Goal: Task Accomplishment & Management: Manage account settings

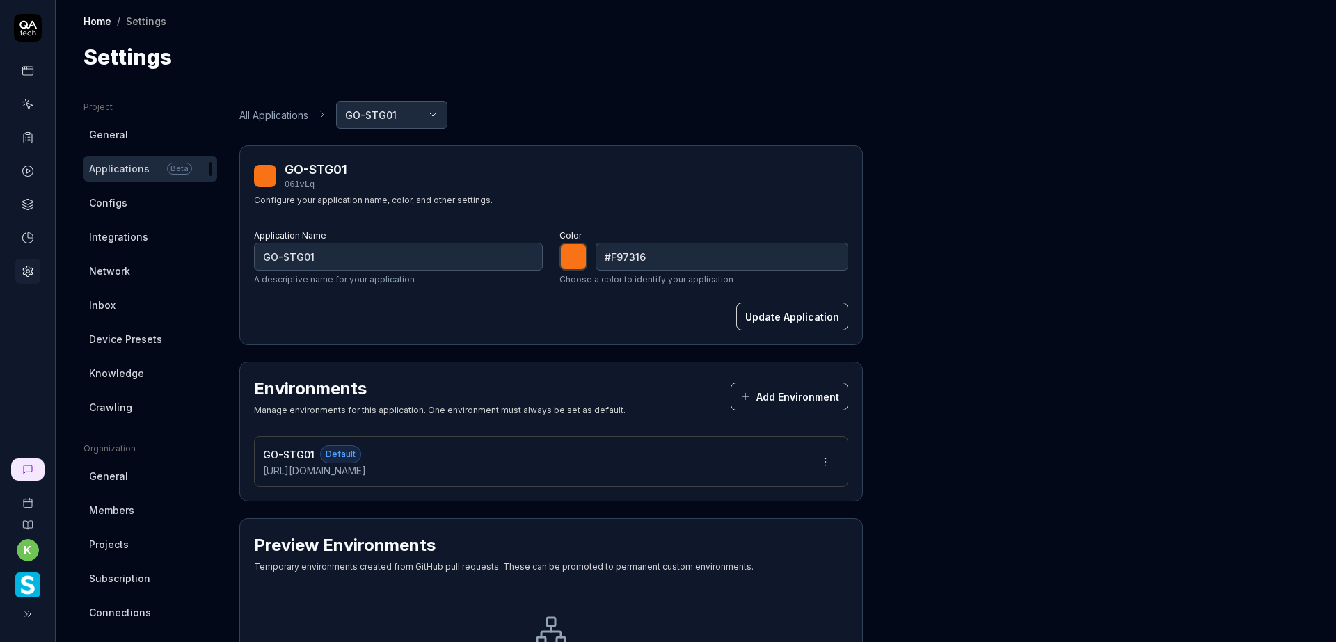
drag, startPoint x: 1082, startPoint y: 104, endPoint x: 1084, endPoint y: 111, distance: 7.9
click at [1082, 104] on div "Project General Applications Beta Configs Integrations Network Inbox Device Pre…" at bounding box center [696, 449] width 1225 height 696
type input "*******"
click at [127, 207] on link "Configs" at bounding box center [151, 203] width 134 height 26
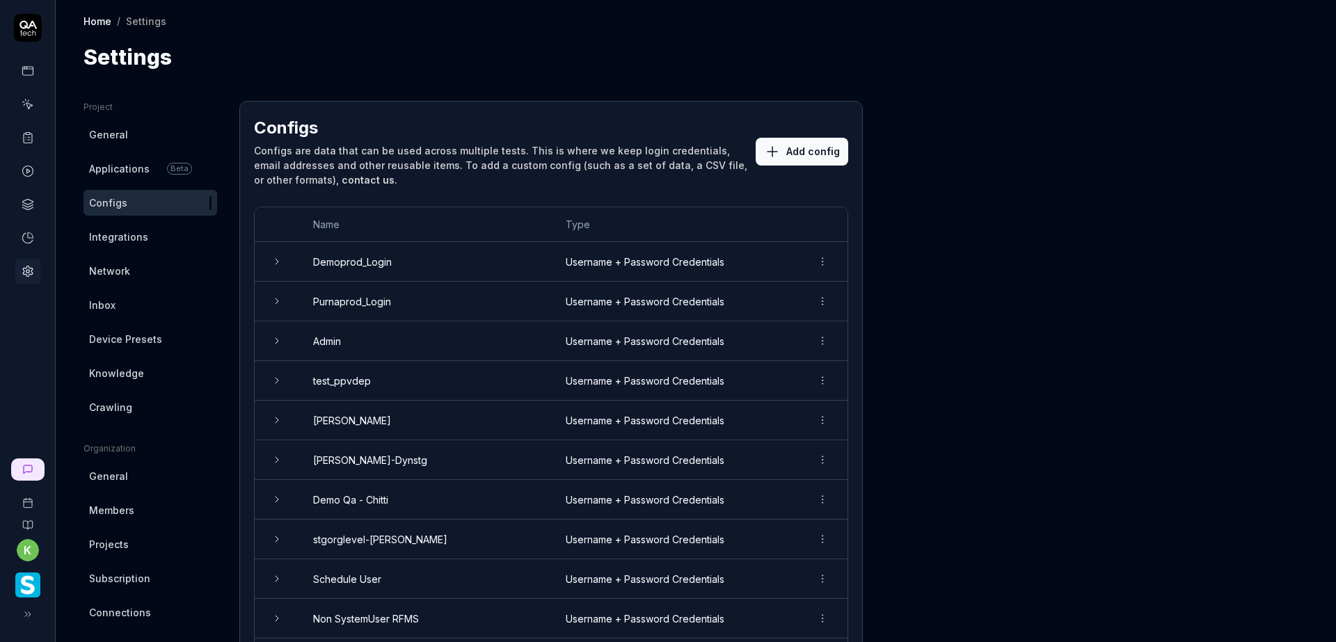
click at [276, 259] on icon at bounding box center [277, 262] width 3 height 6
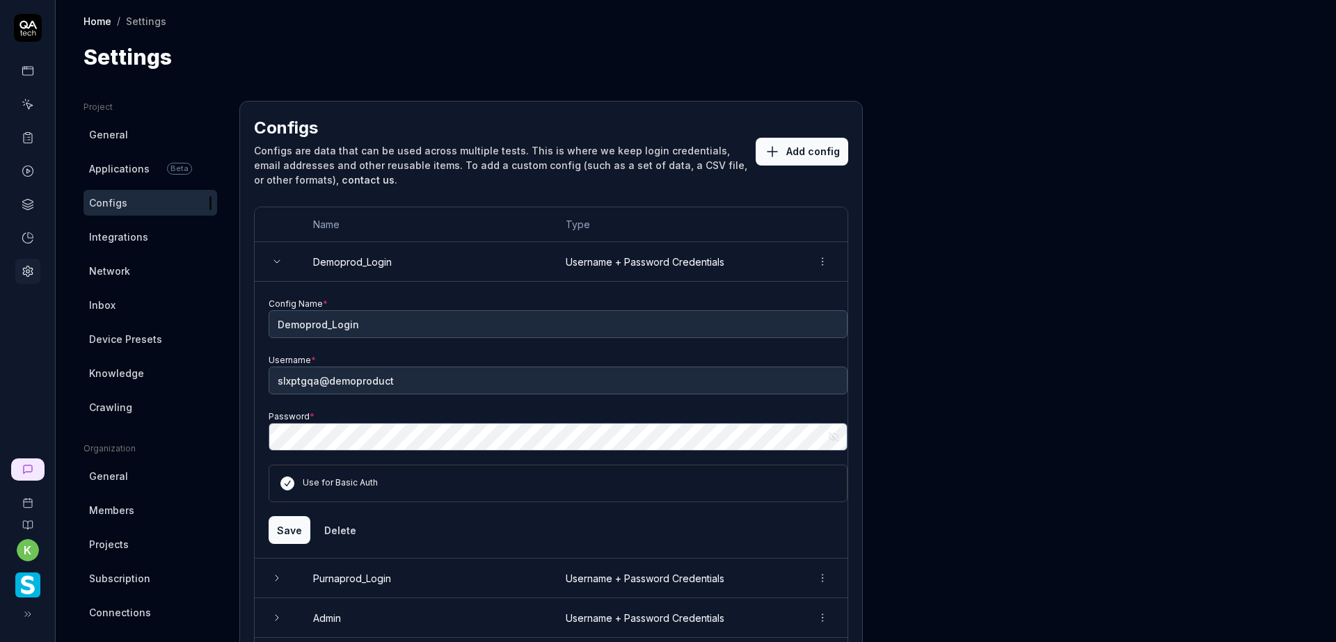
click at [276, 259] on icon at bounding box center [276, 261] width 11 height 11
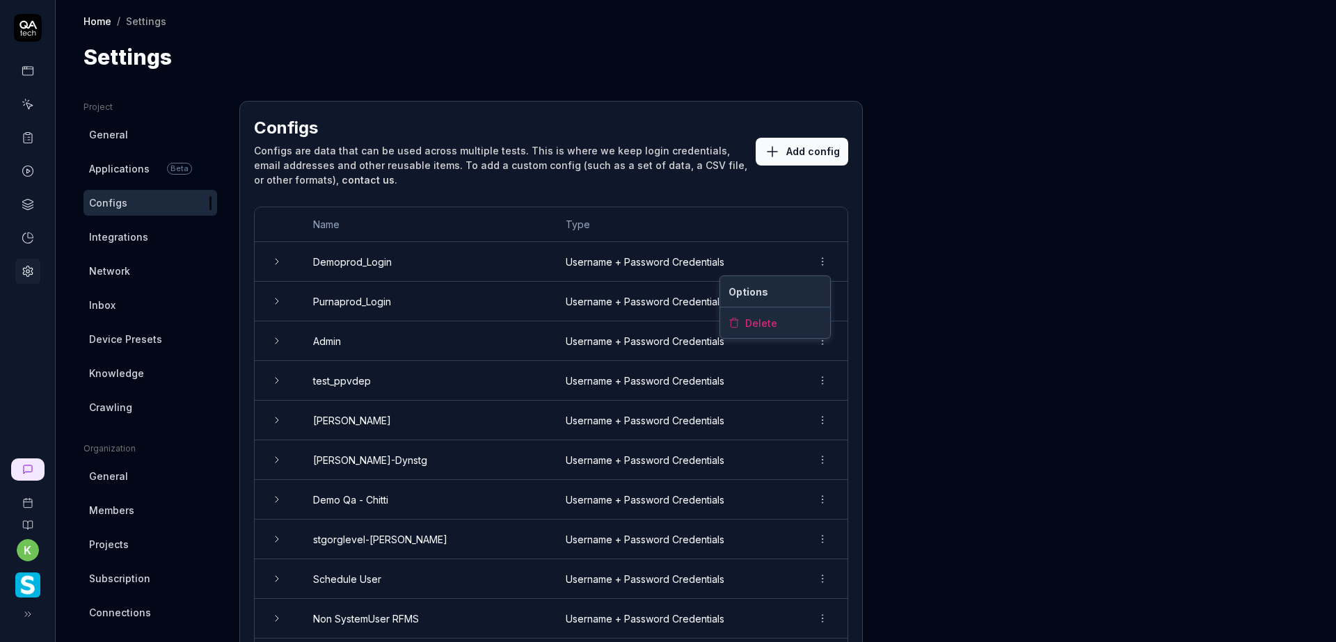
click at [823, 263] on html "k Home / Settings Home / Settings Settings Project General Applications Beta Co…" at bounding box center [668, 321] width 1336 height 642
click at [771, 319] on span "Delete" at bounding box center [761, 323] width 32 height 15
click at [820, 303] on html "k Home / Settings Home / Settings Settings Project General Applications Beta Co…" at bounding box center [668, 321] width 1336 height 642
click at [793, 363] on div "Delete" at bounding box center [775, 362] width 110 height 31
click at [825, 343] on html "k Home / Settings Home / Settings Settings Project General Applications Beta Co…" at bounding box center [668, 321] width 1336 height 642
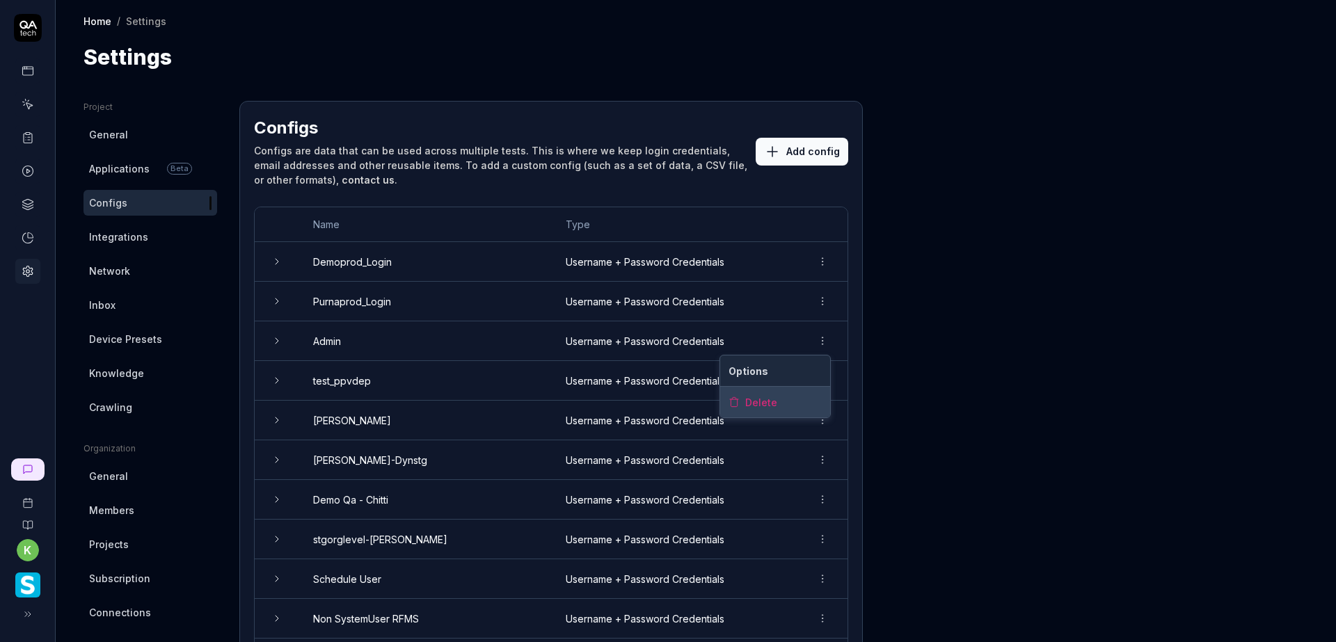
click at [798, 398] on div "Delete" at bounding box center [775, 402] width 110 height 31
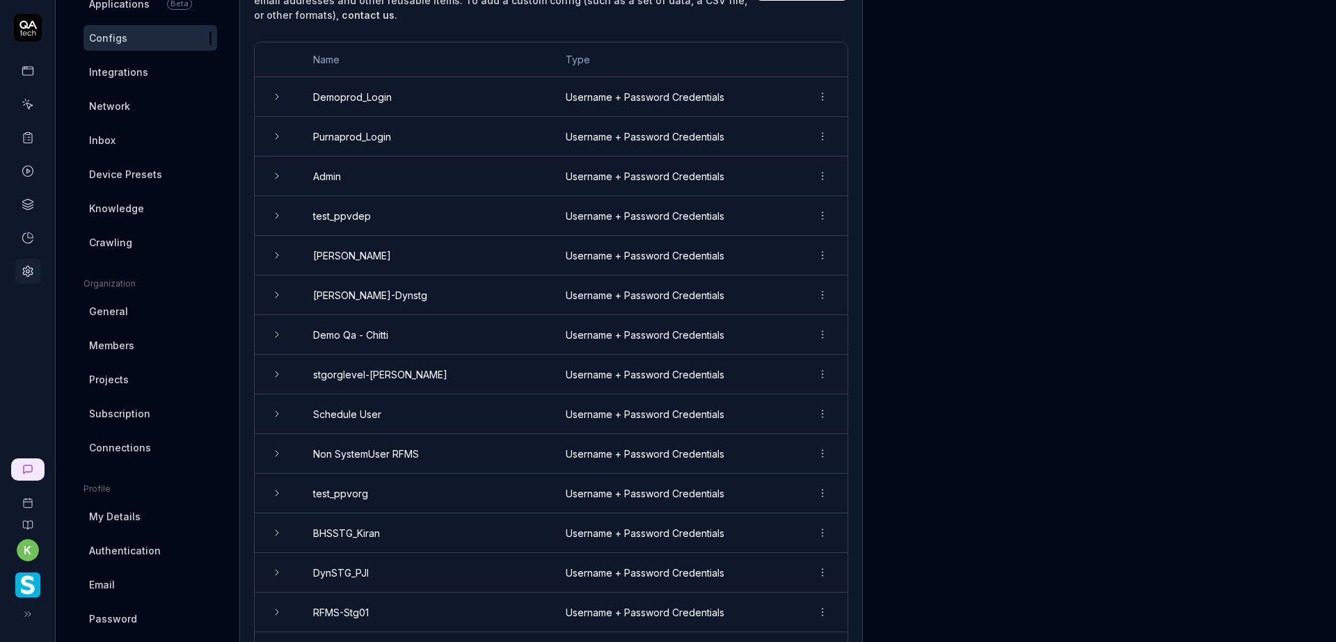
scroll to position [209, 0]
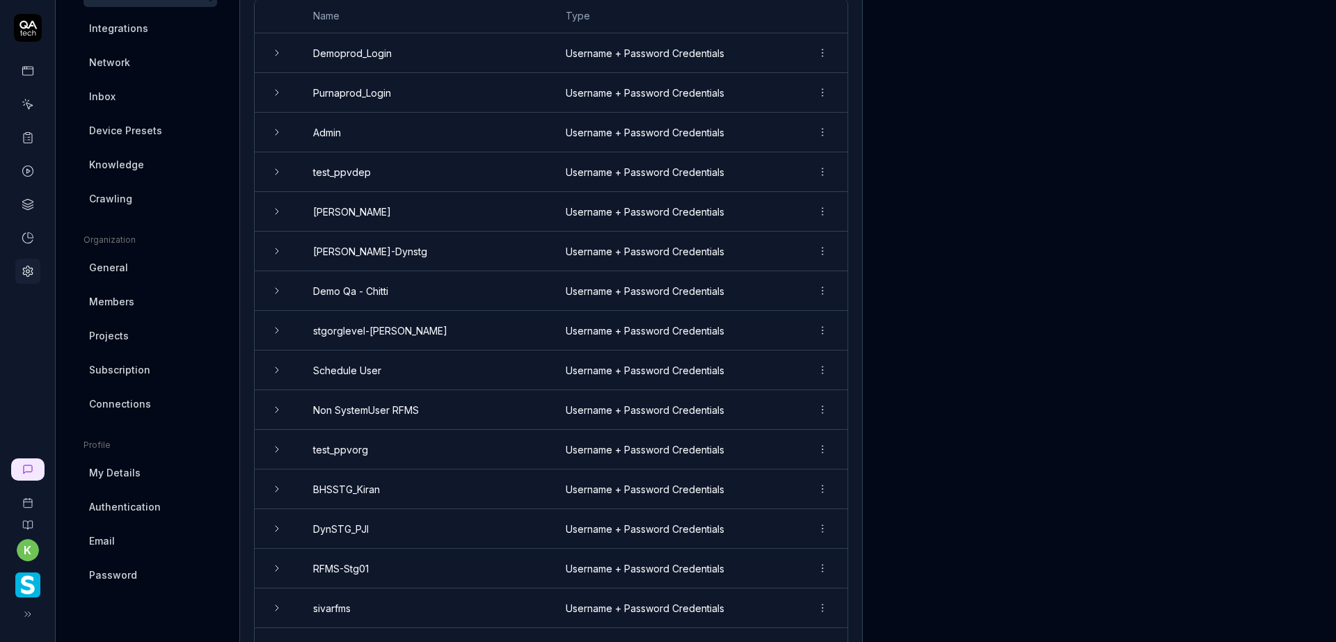
click at [820, 169] on html "k Home / Settings Home / Settings Settings Project General Applications Beta Co…" at bounding box center [668, 321] width 1336 height 642
click at [770, 236] on span "Delete" at bounding box center [761, 233] width 32 height 15
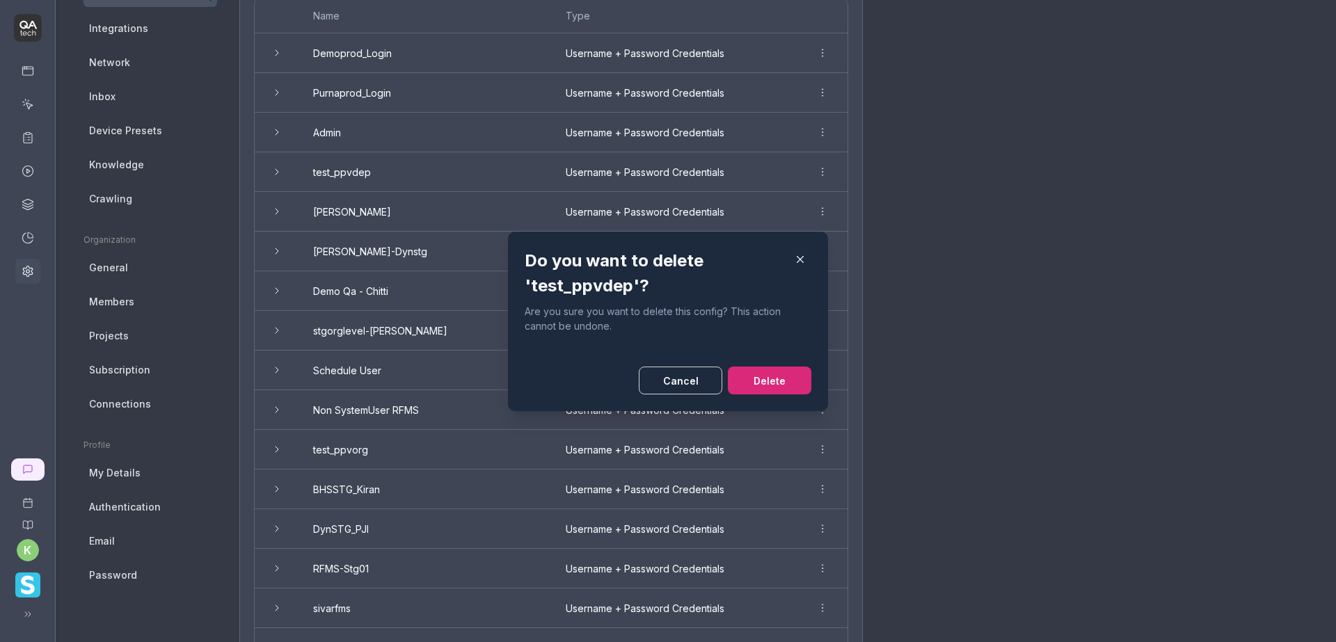
click at [789, 260] on button "button" at bounding box center [800, 259] width 22 height 22
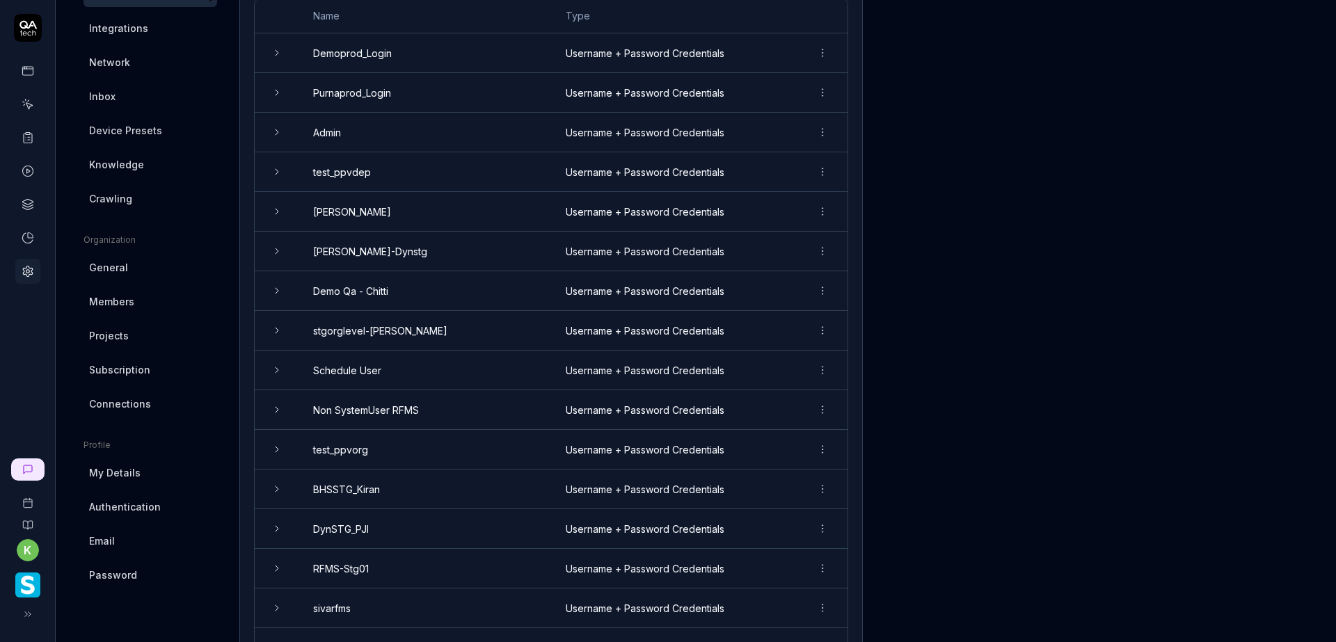
click at [824, 214] on html "k Home / Settings Home / Settings Settings Project General Applications Beta Co…" at bounding box center [668, 321] width 1336 height 642
click at [764, 274] on span "Delete" at bounding box center [761, 273] width 32 height 15
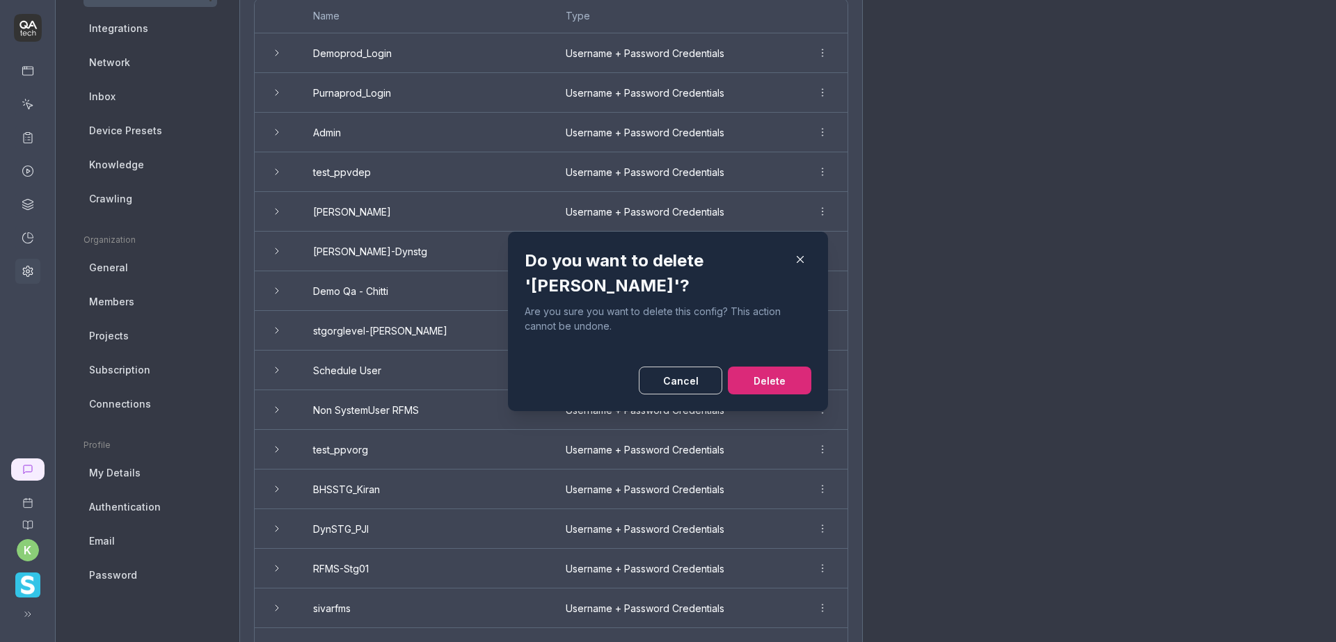
click at [765, 367] on button "Delete" at bounding box center [770, 381] width 84 height 28
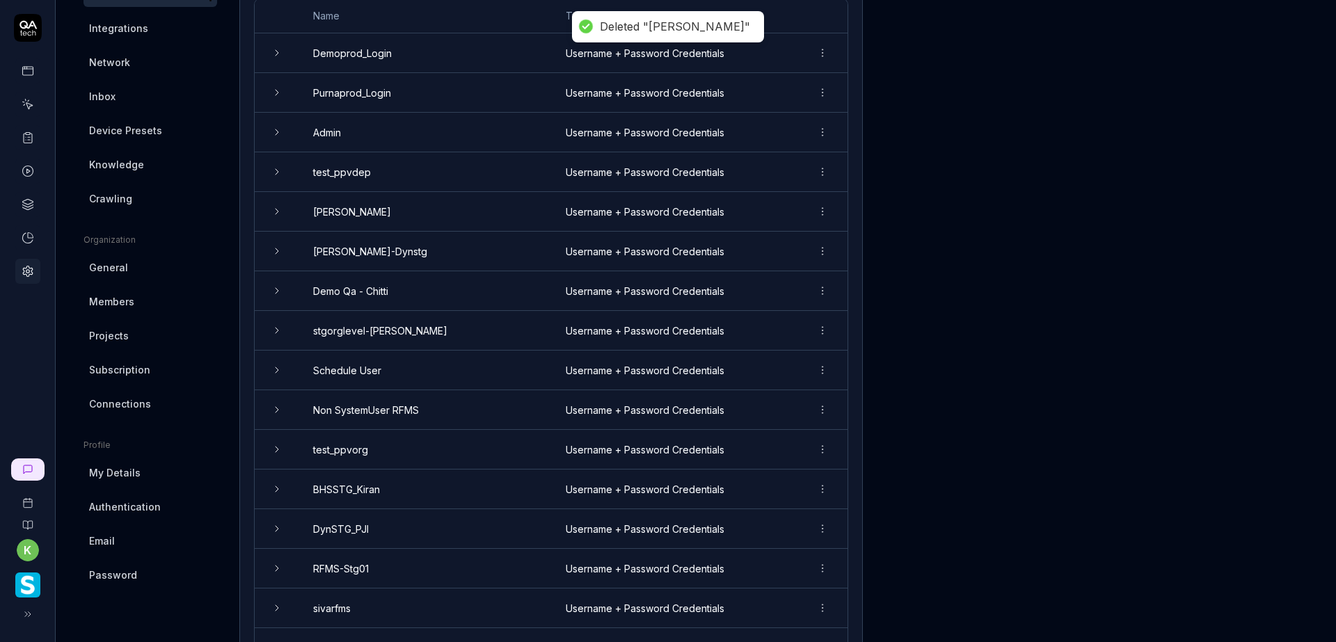
click at [816, 249] on html "Deleted "vamsi" k Home / Settings Home / Settings Settings Project General Appl…" at bounding box center [668, 321] width 1336 height 642
click at [781, 310] on div "Delete" at bounding box center [775, 312] width 110 height 31
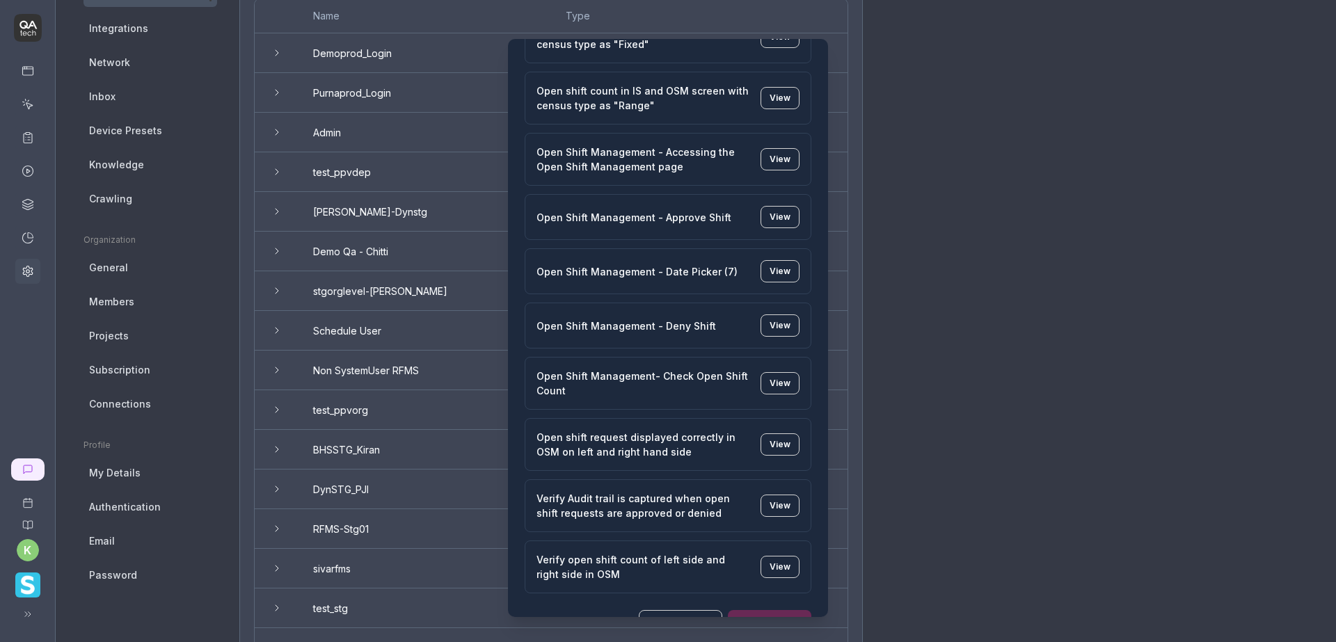
scroll to position [292, 0]
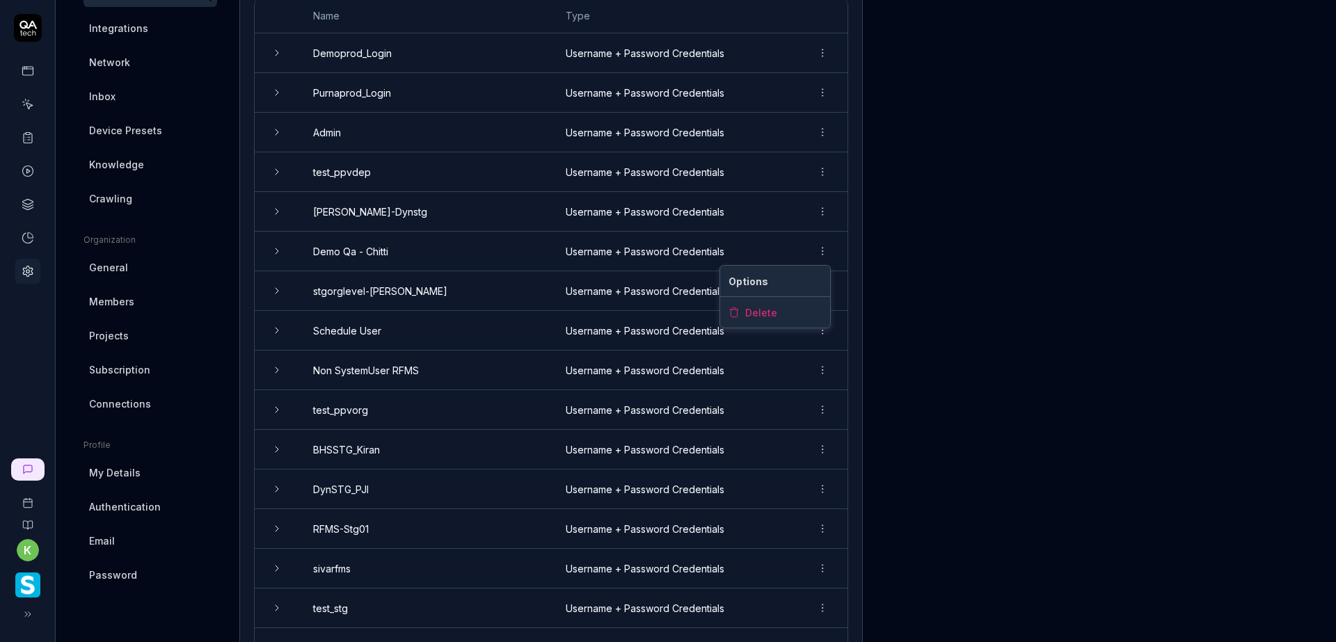
click at [824, 244] on html "k Home / Settings Home / Settings Settings Project General Applications Beta Co…" at bounding box center [668, 321] width 1336 height 642
click at [786, 306] on div "Delete" at bounding box center [775, 312] width 110 height 31
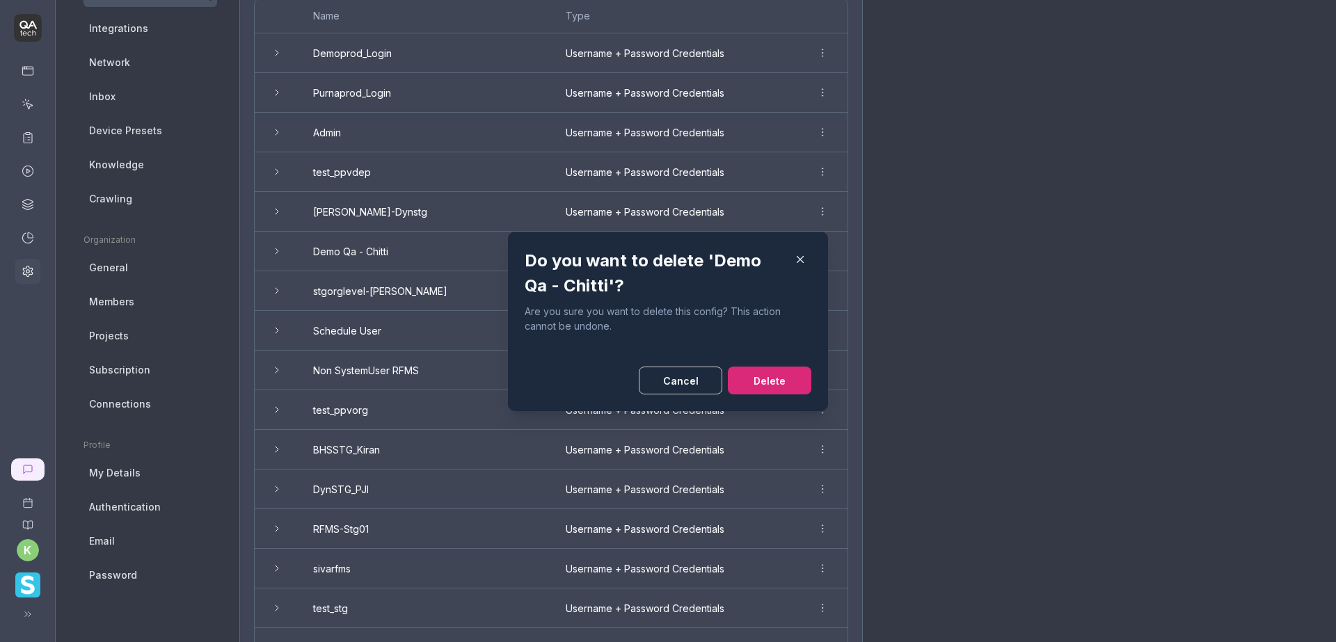
click at [761, 373] on button "Delete" at bounding box center [770, 381] width 84 height 28
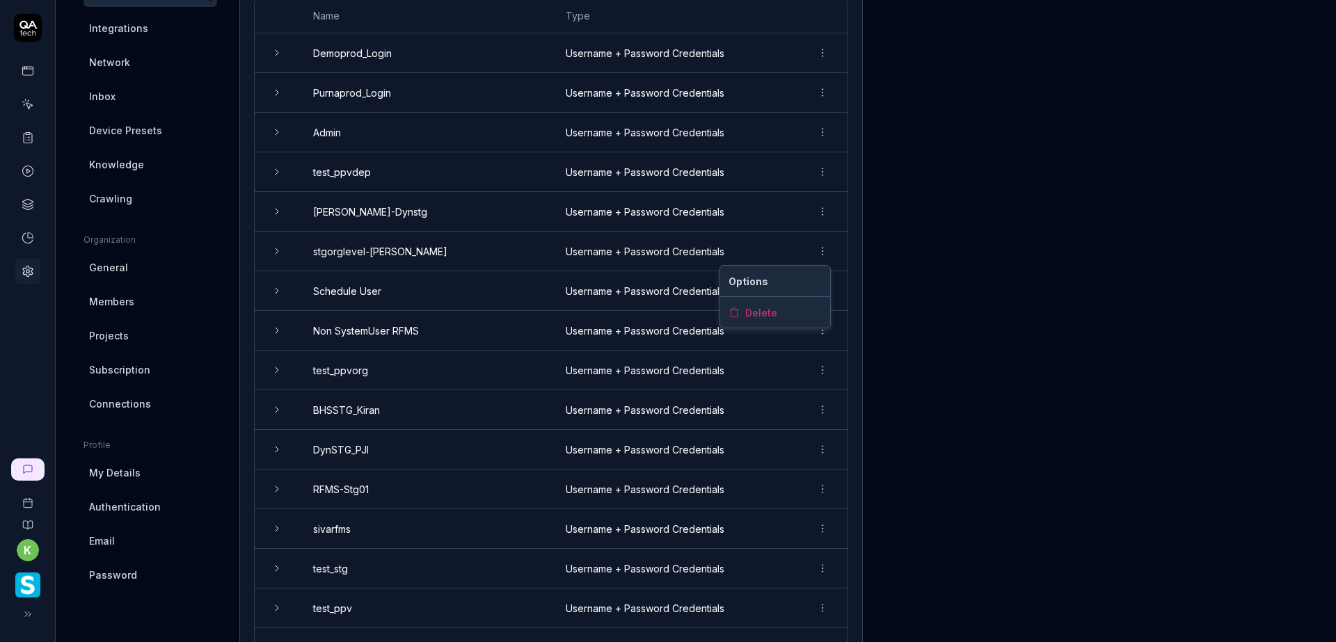
click at [826, 254] on html "Deleted "Demo Qa - Chitti" k Home / Settings Home / Settings Settings Project G…" at bounding box center [668, 321] width 1336 height 642
click at [788, 315] on div "Delete" at bounding box center [775, 312] width 110 height 31
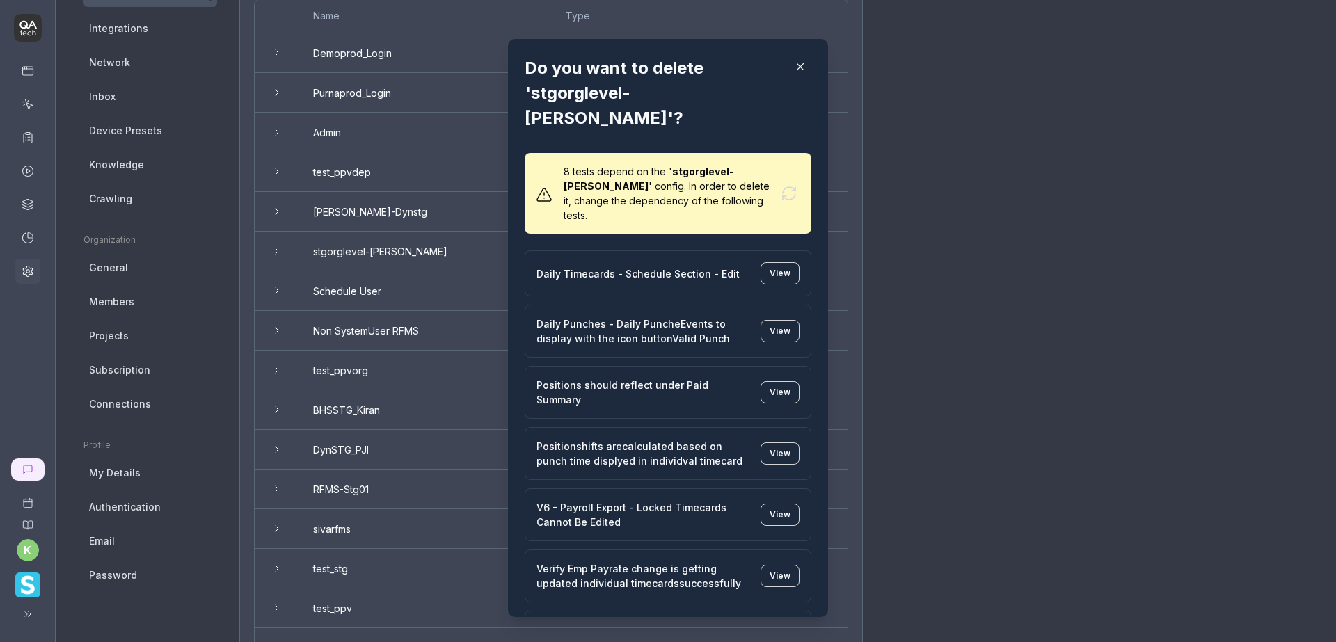
click at [794, 67] on icon "button" at bounding box center [800, 67] width 13 height 13
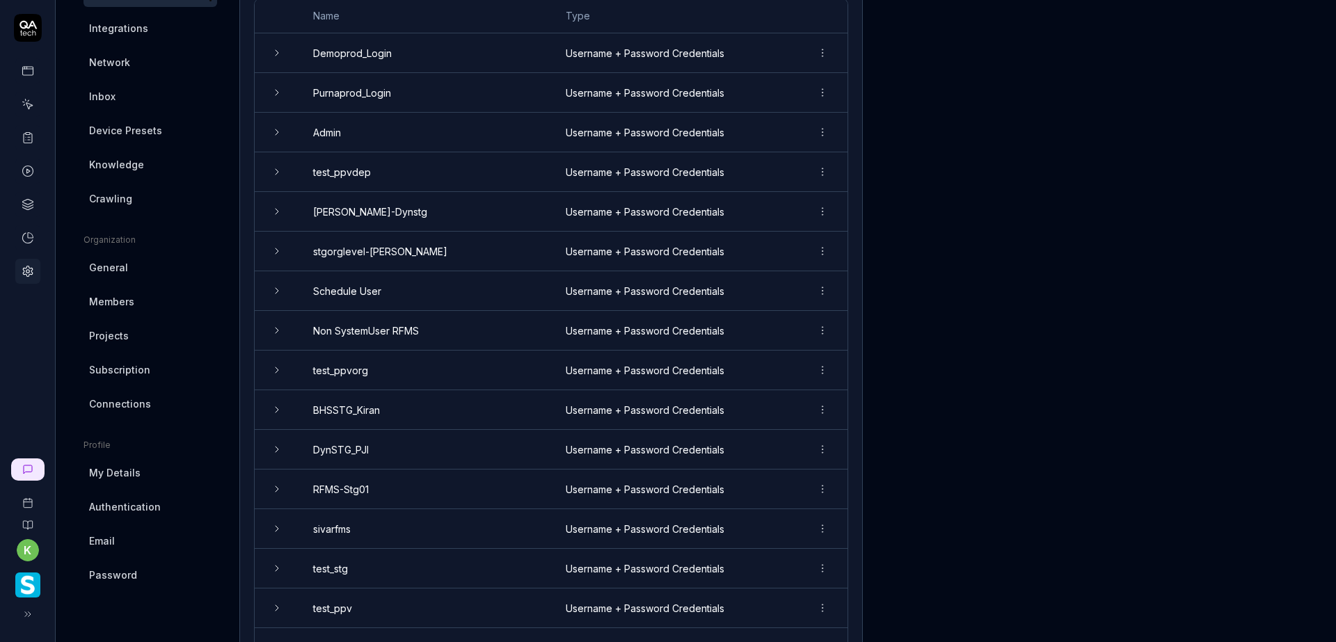
click at [825, 293] on html "k Home / Settings Home / Settings Settings Project General Applications Beta Co…" at bounding box center [668, 321] width 1336 height 642
click at [276, 292] on html "k Home / Settings Home / Settings Settings Project General Applications Beta Co…" at bounding box center [668, 321] width 1336 height 642
click at [276, 292] on icon at bounding box center [276, 290] width 11 height 11
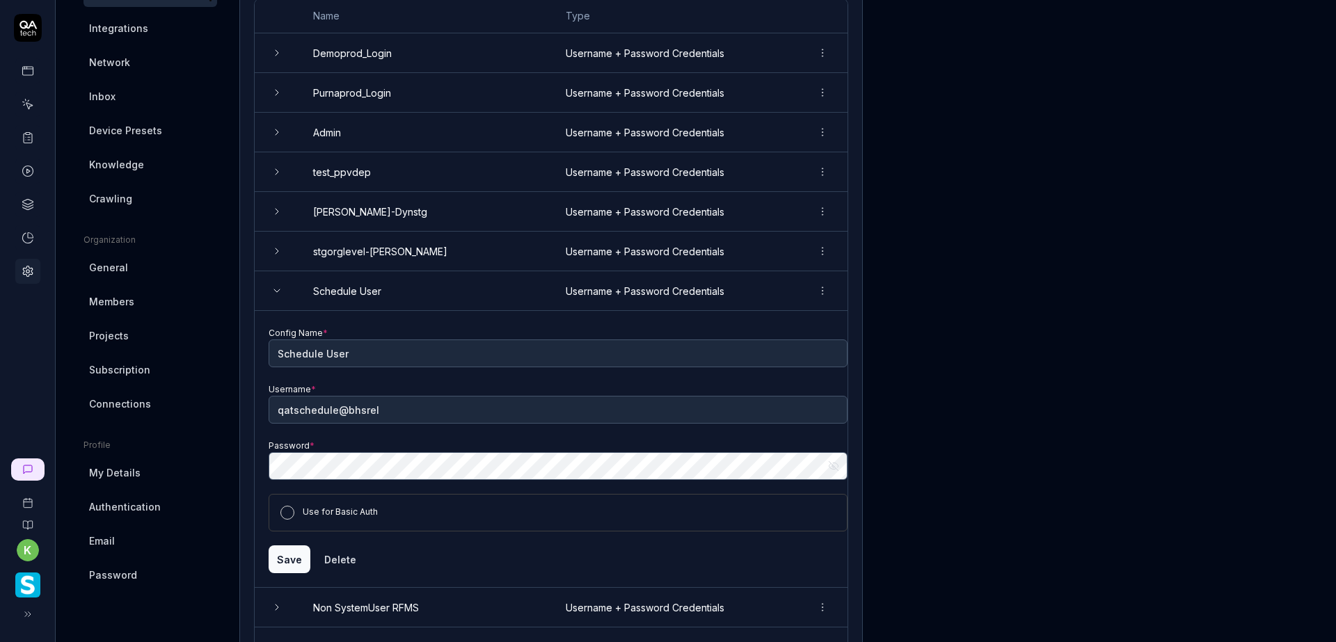
click at [276, 292] on icon at bounding box center [276, 290] width 11 height 11
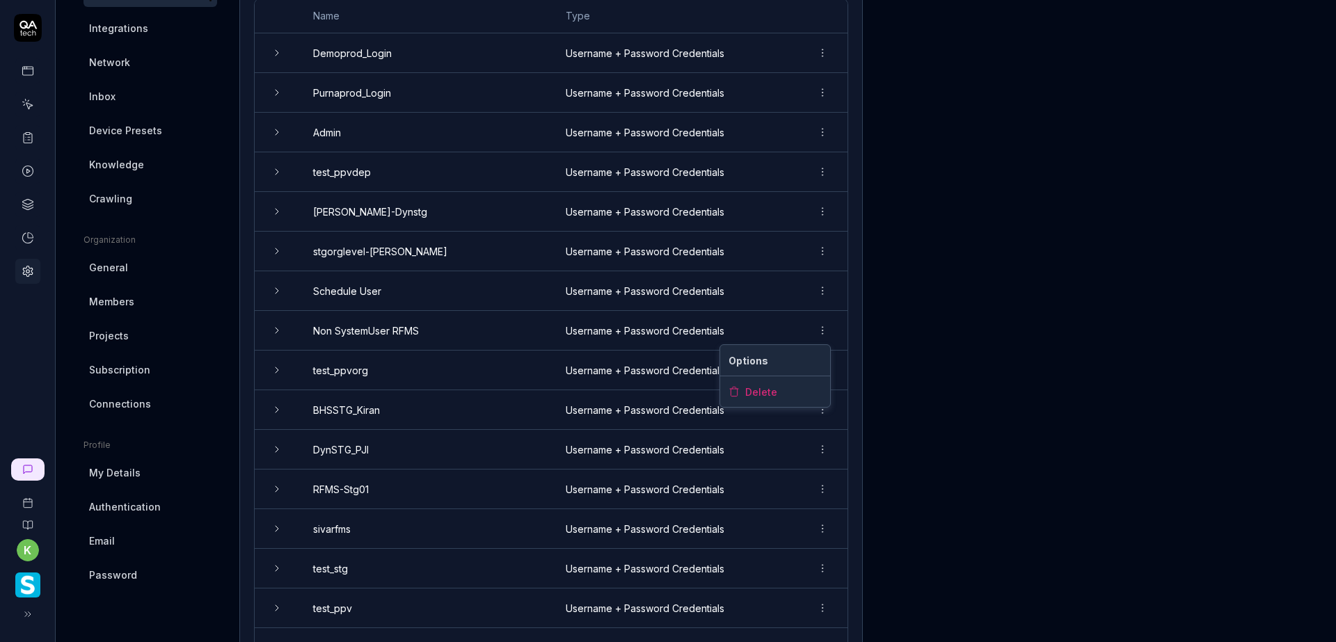
click at [822, 331] on html "k Home / Settings Home / Settings Settings Project General Applications Beta Co…" at bounding box center [668, 321] width 1336 height 642
click at [758, 394] on span "Delete" at bounding box center [761, 392] width 32 height 15
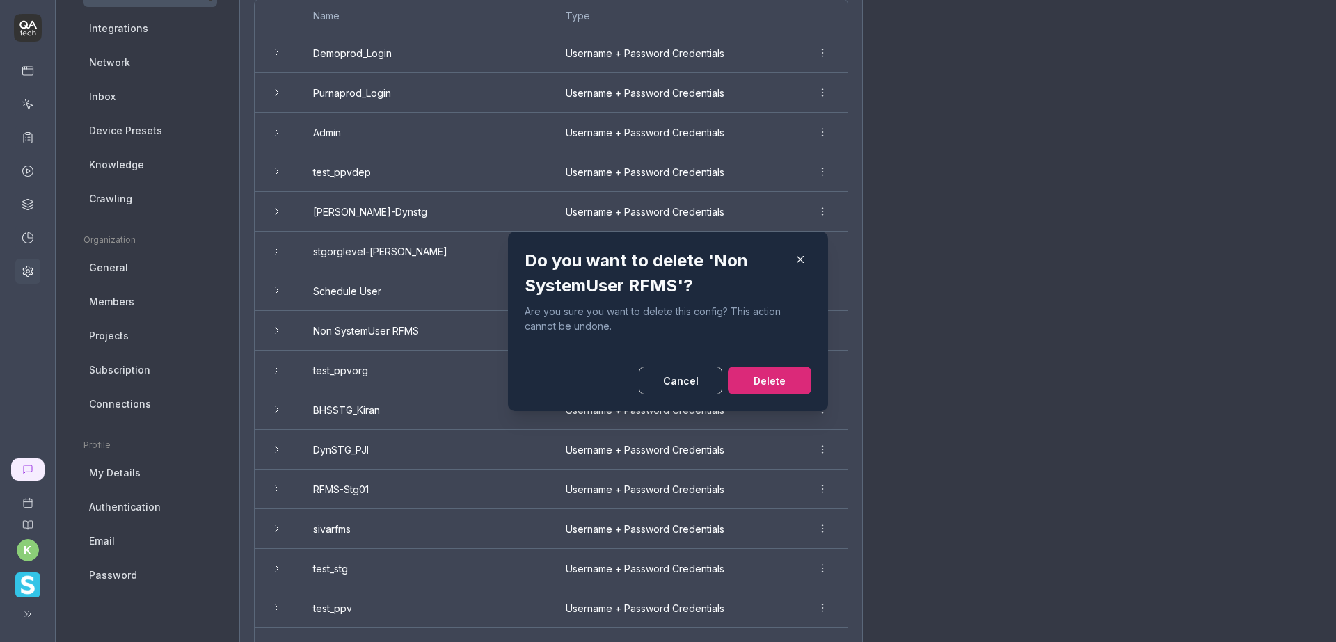
click at [766, 380] on button "Delete" at bounding box center [770, 381] width 84 height 28
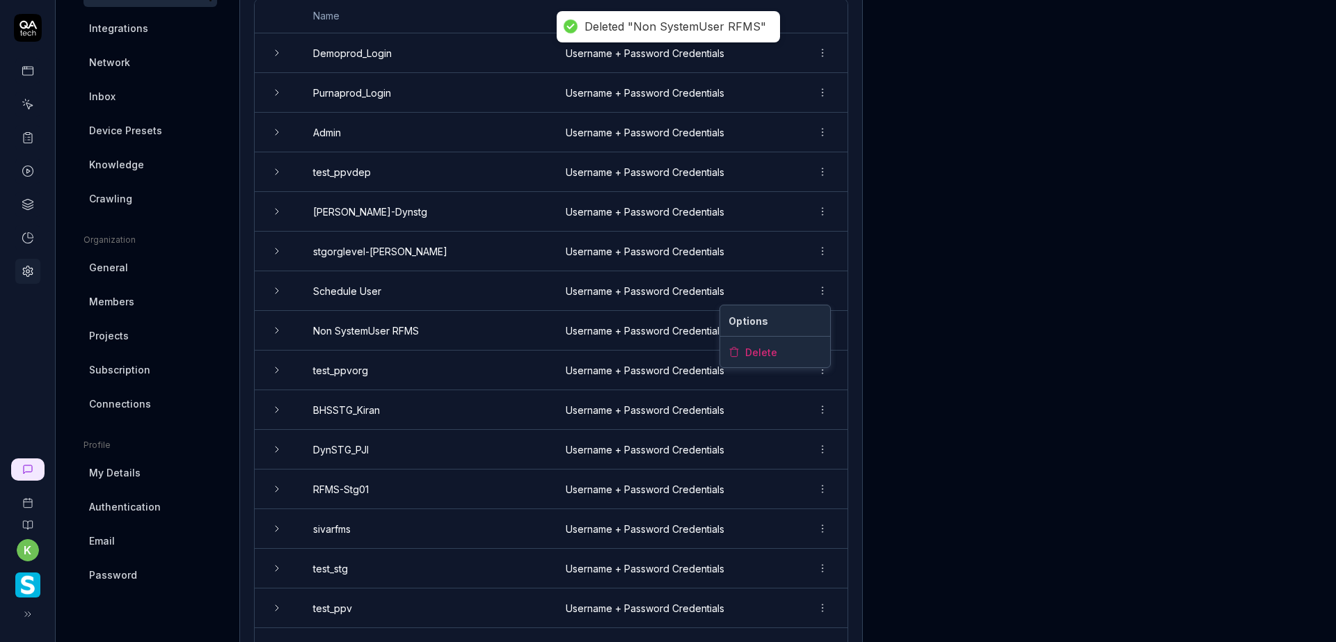
click at [823, 297] on html "Deleted "Non SystemUser RFMS" k Home / Settings Home / Settings Settings Projec…" at bounding box center [668, 321] width 1336 height 642
click at [786, 347] on div "Delete" at bounding box center [775, 352] width 110 height 31
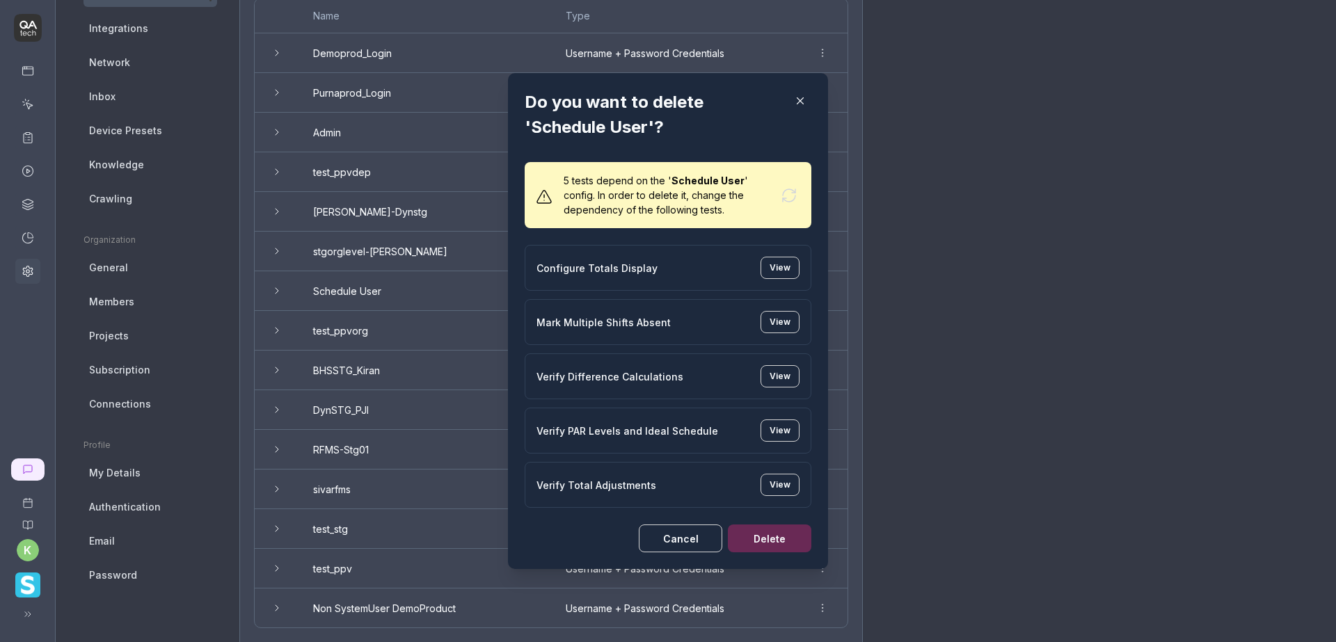
click at [692, 533] on button "Cancel" at bounding box center [681, 539] width 84 height 28
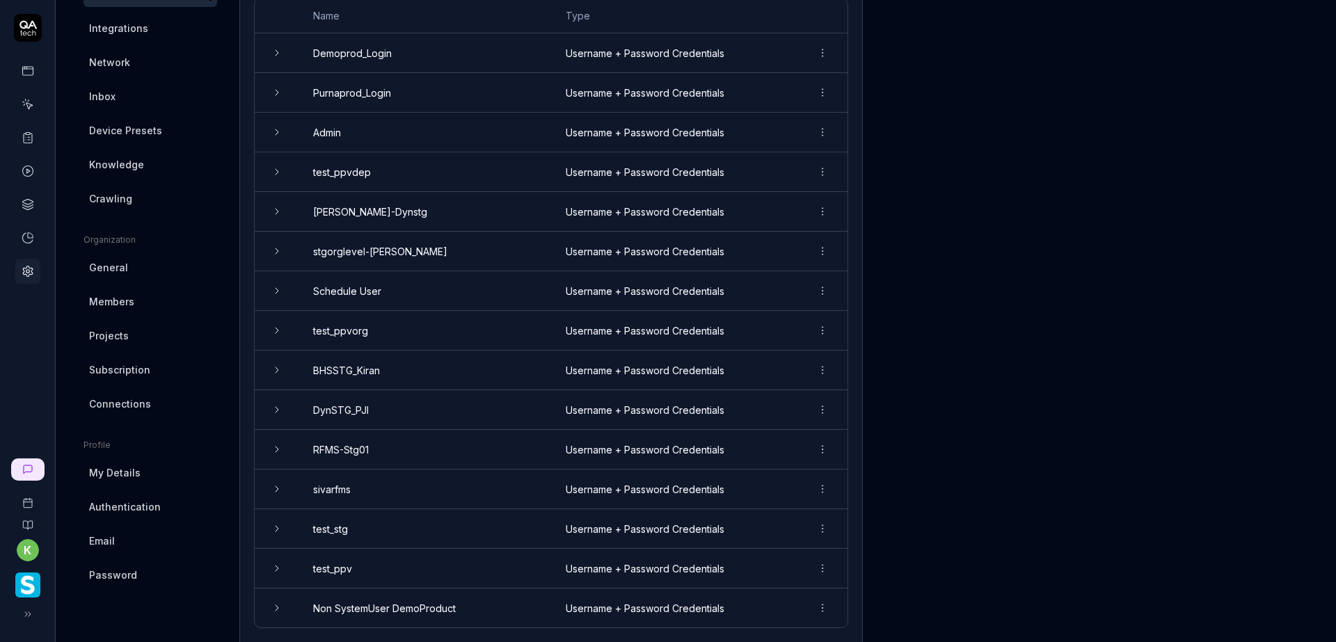
click at [818, 367] on html "k Home / Settings Home / Settings Settings Project General Applications Beta Co…" at bounding box center [668, 321] width 1336 height 642
click at [784, 432] on div "Delete" at bounding box center [775, 431] width 110 height 31
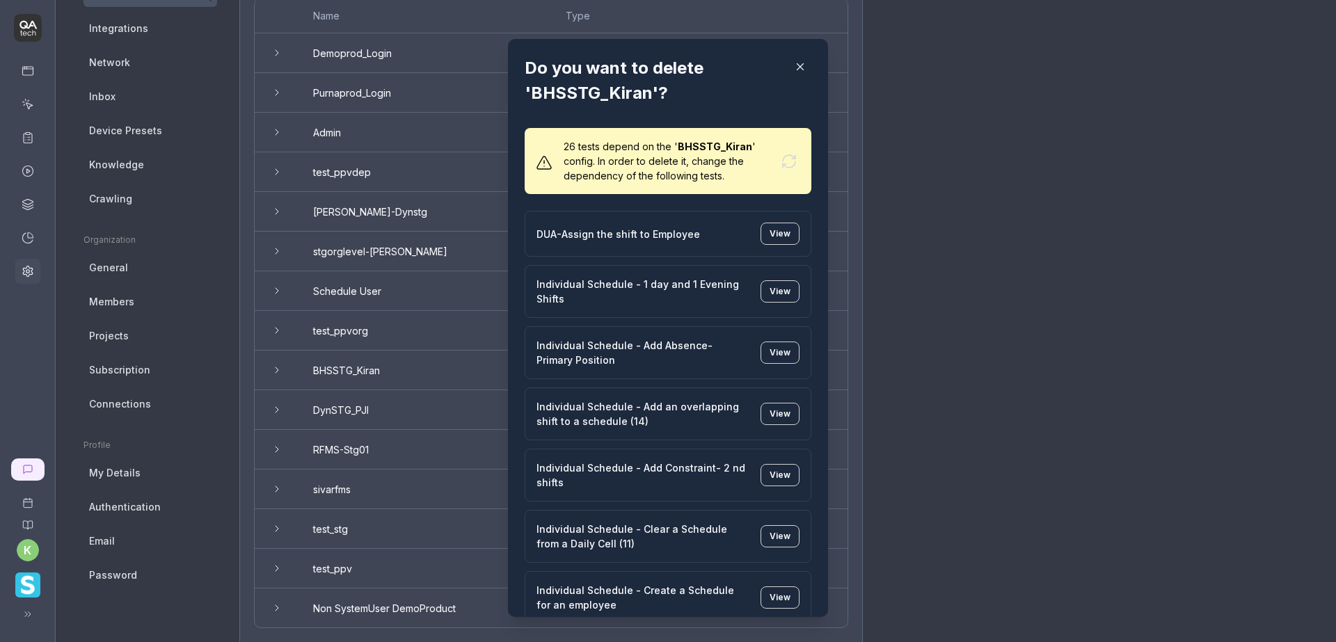
click at [797, 65] on icon "button" at bounding box center [800, 67] width 6 height 6
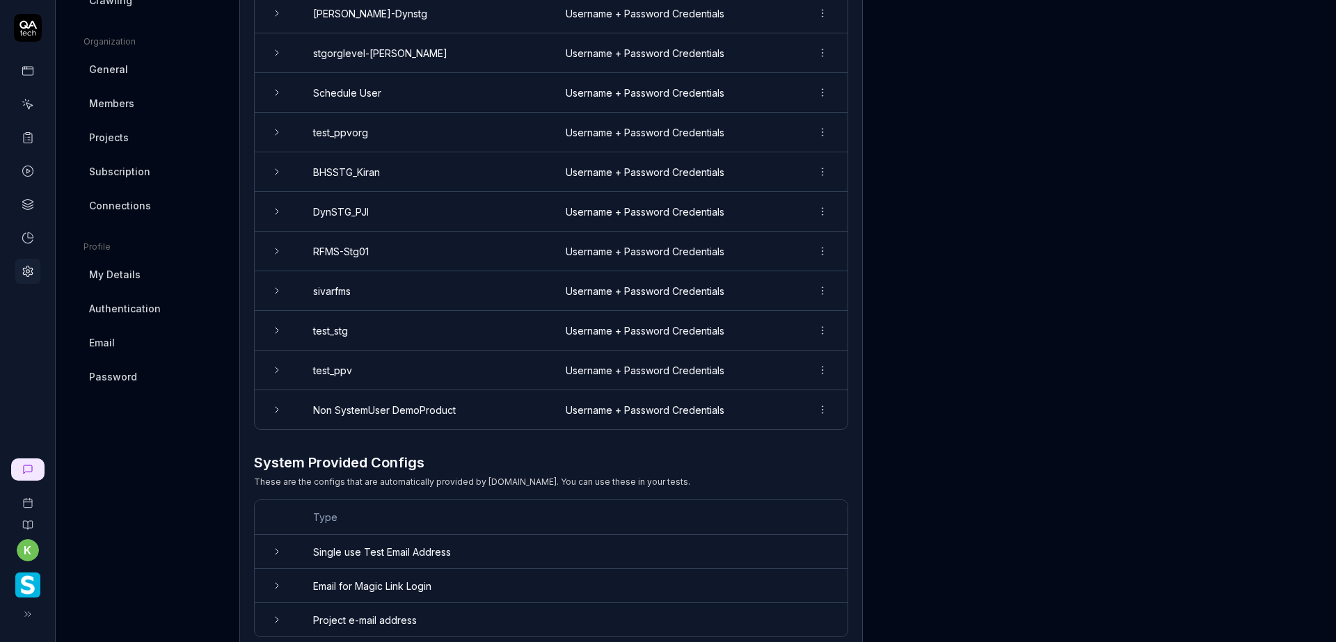
scroll to position [418, 0]
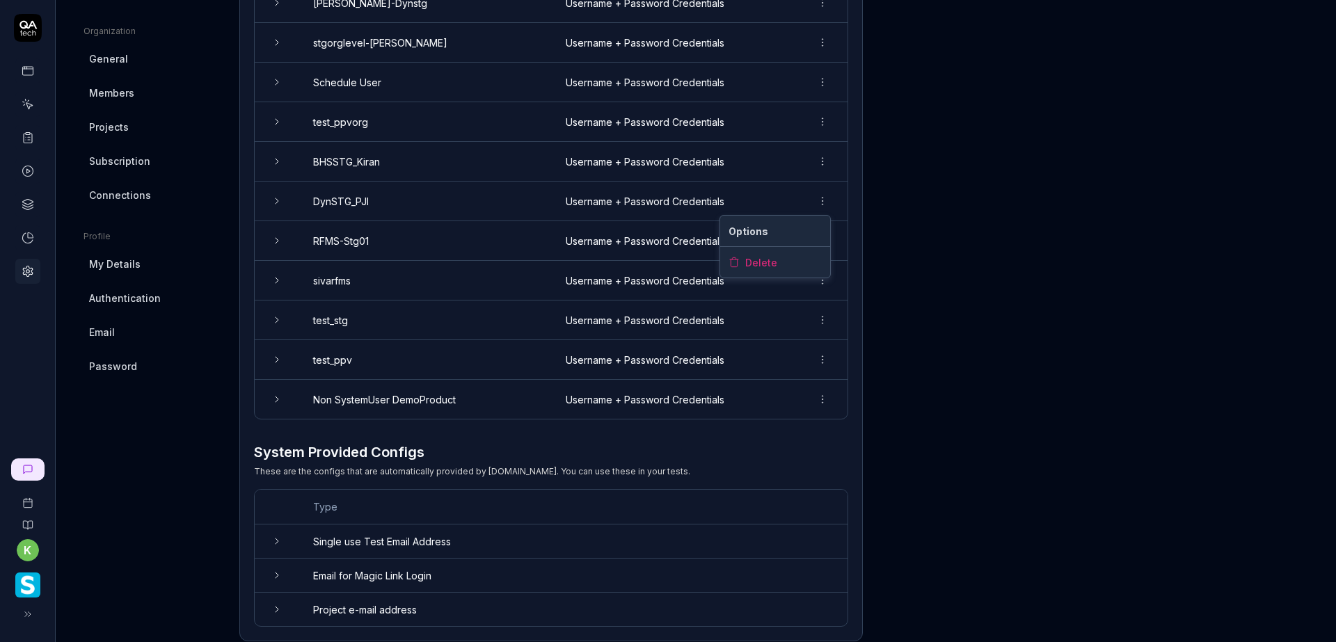
click at [820, 205] on html "k Home / Settings Home / Settings Settings Project General Applications Beta Co…" at bounding box center [668, 321] width 1336 height 642
click at [793, 261] on div "Delete" at bounding box center [775, 262] width 110 height 31
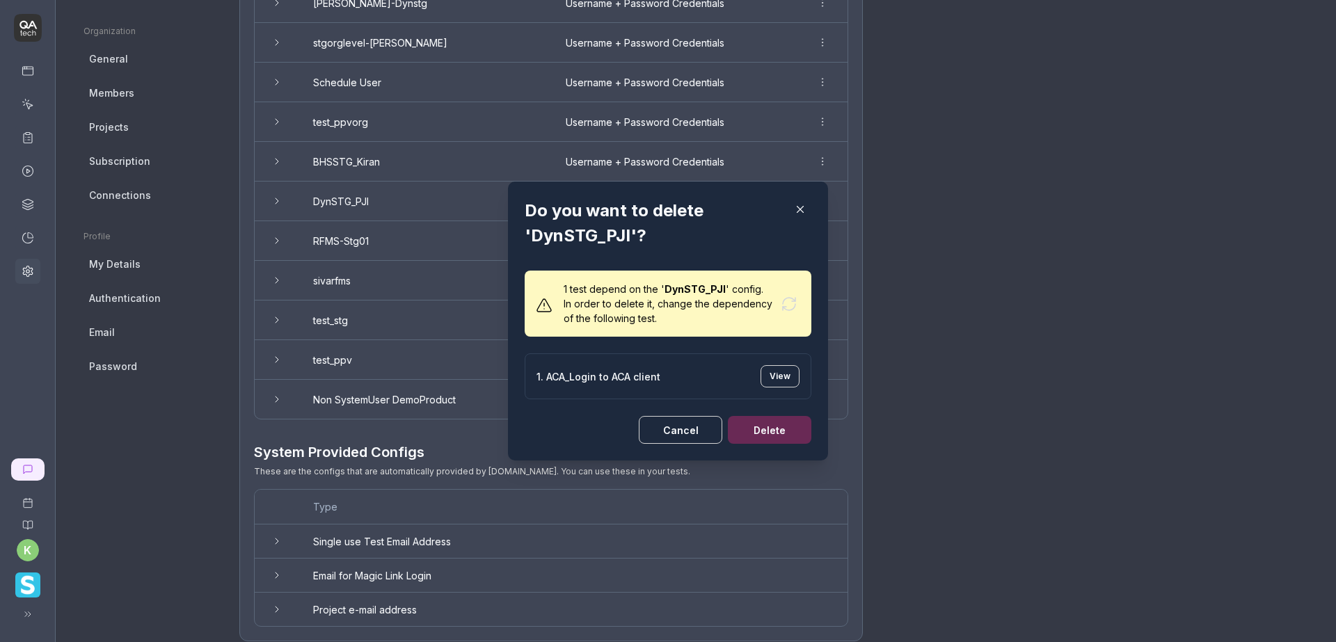
click at [707, 424] on button "Cancel" at bounding box center [681, 430] width 84 height 28
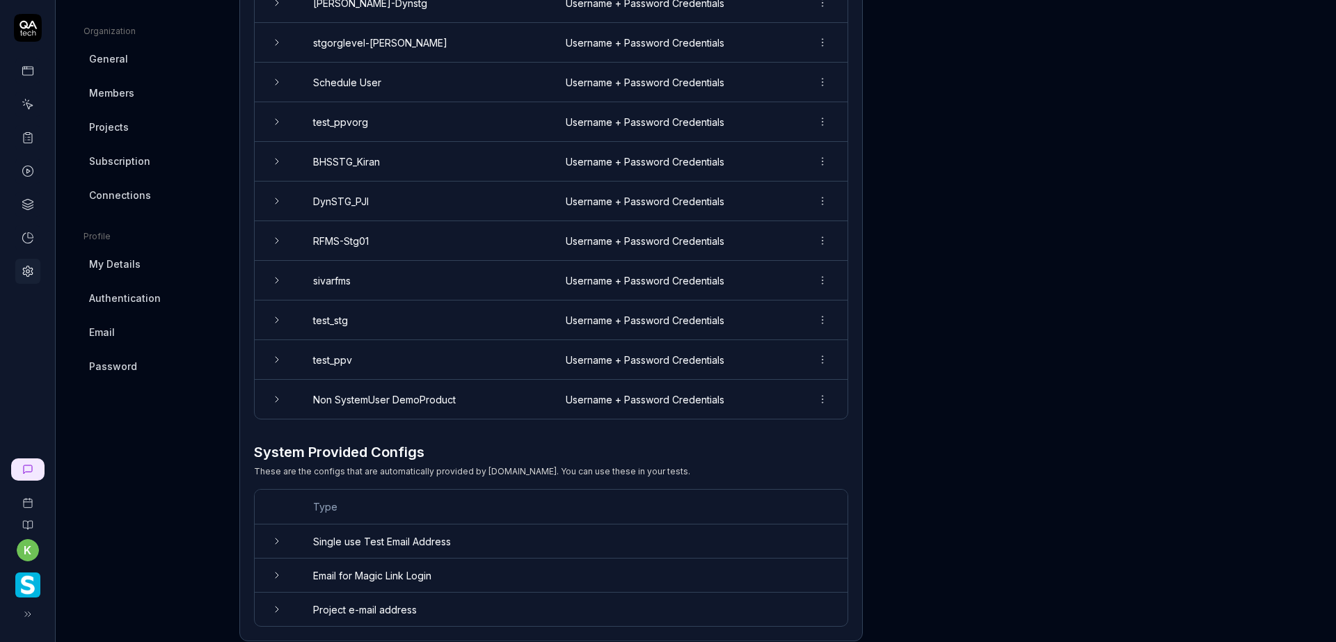
click at [832, 238] on html "k Home / Settings Home / Settings Settings Project General Applications Beta Co…" at bounding box center [668, 321] width 1336 height 642
click at [770, 305] on span "Delete" at bounding box center [761, 302] width 32 height 15
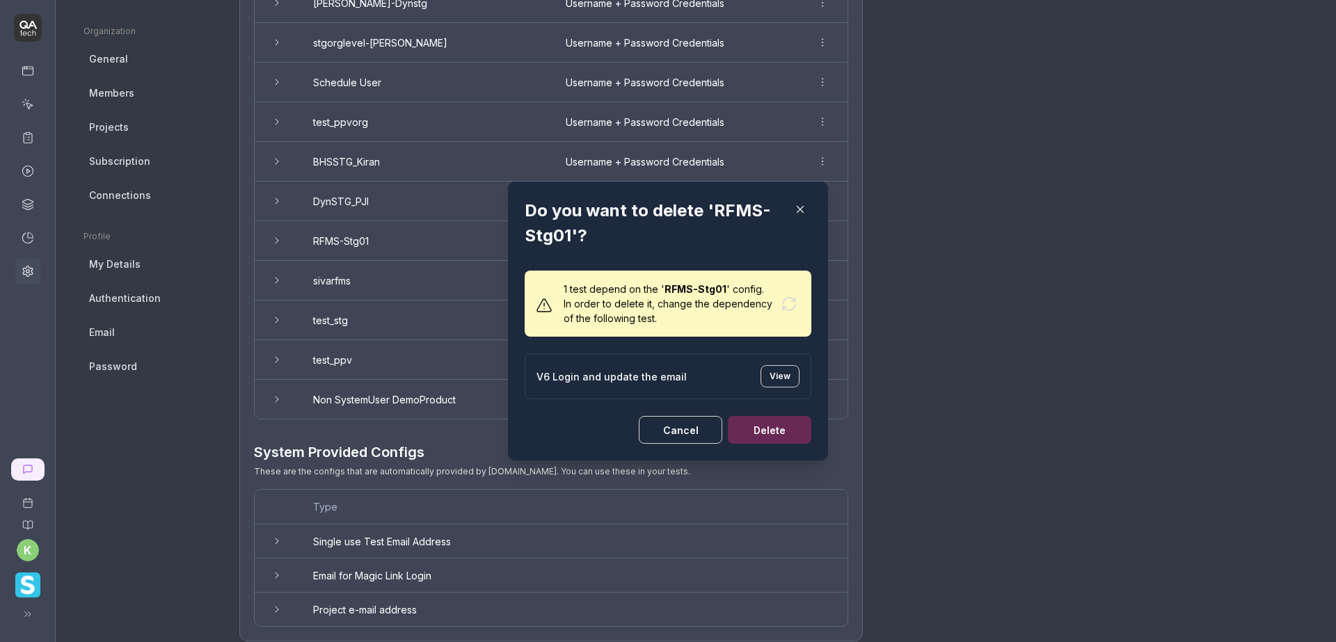
click at [664, 424] on button "Cancel" at bounding box center [681, 430] width 84 height 28
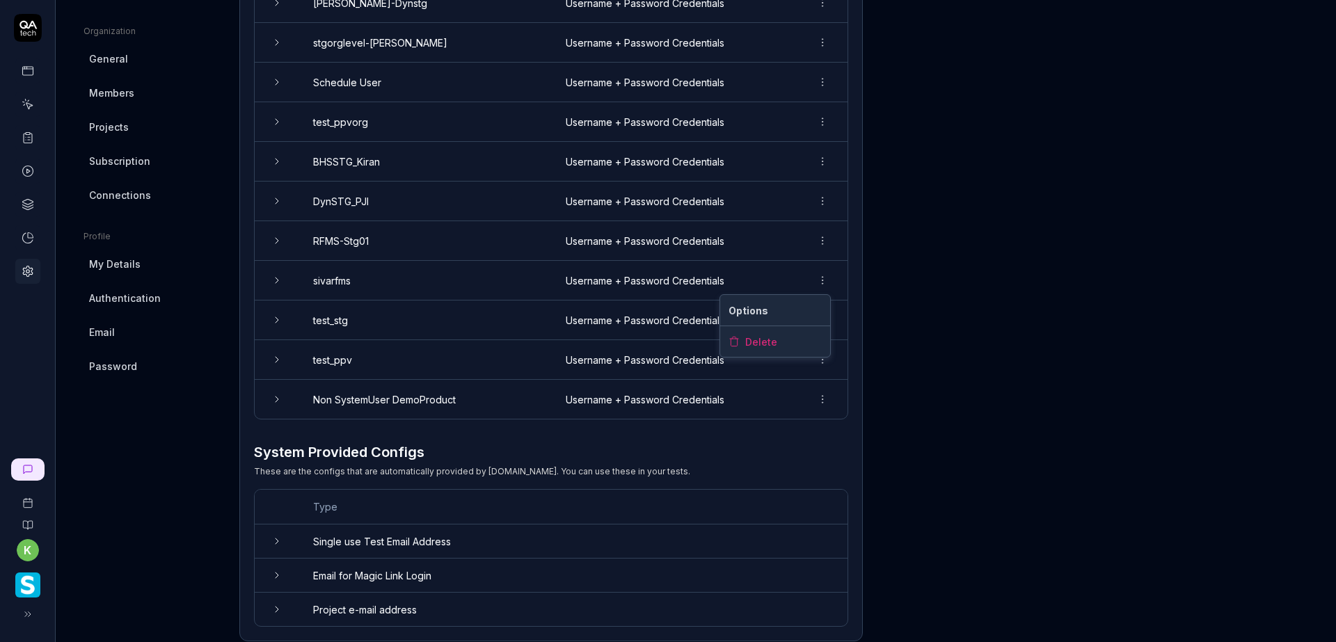
click at [827, 276] on html "k Home / Settings Home / Settings Settings Project General Applications Beta Co…" at bounding box center [668, 321] width 1336 height 642
click at [781, 342] on div "Delete" at bounding box center [775, 341] width 110 height 31
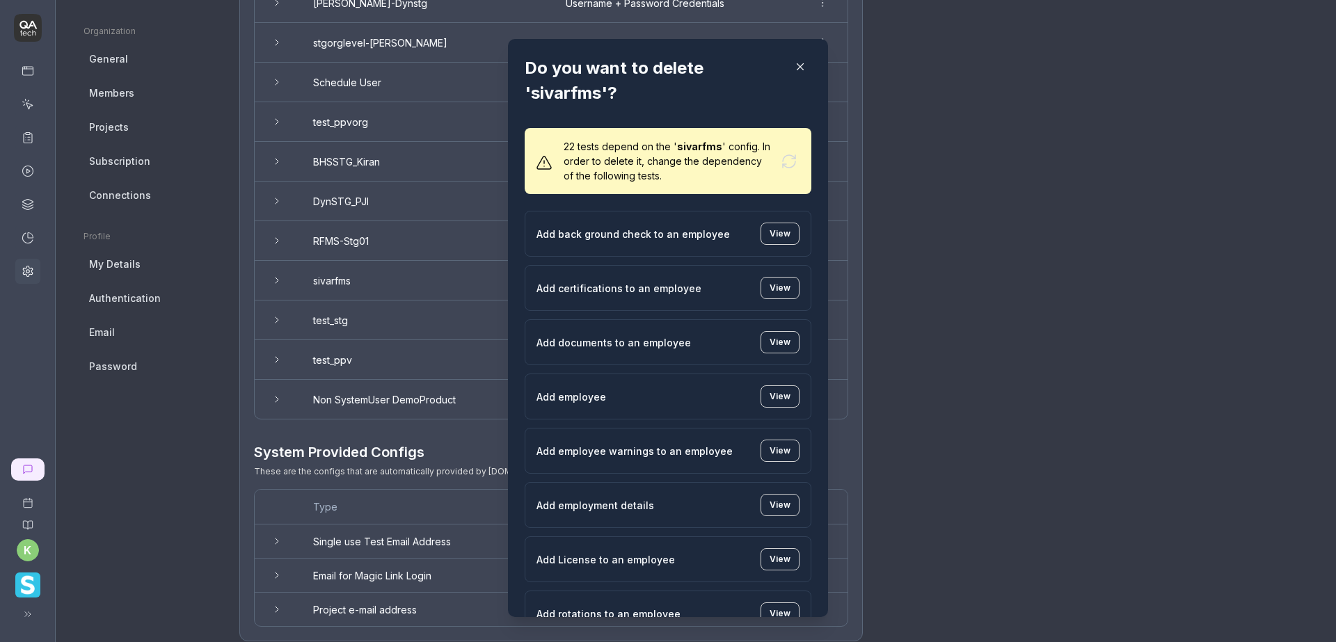
click at [794, 63] on icon "button" at bounding box center [800, 67] width 13 height 13
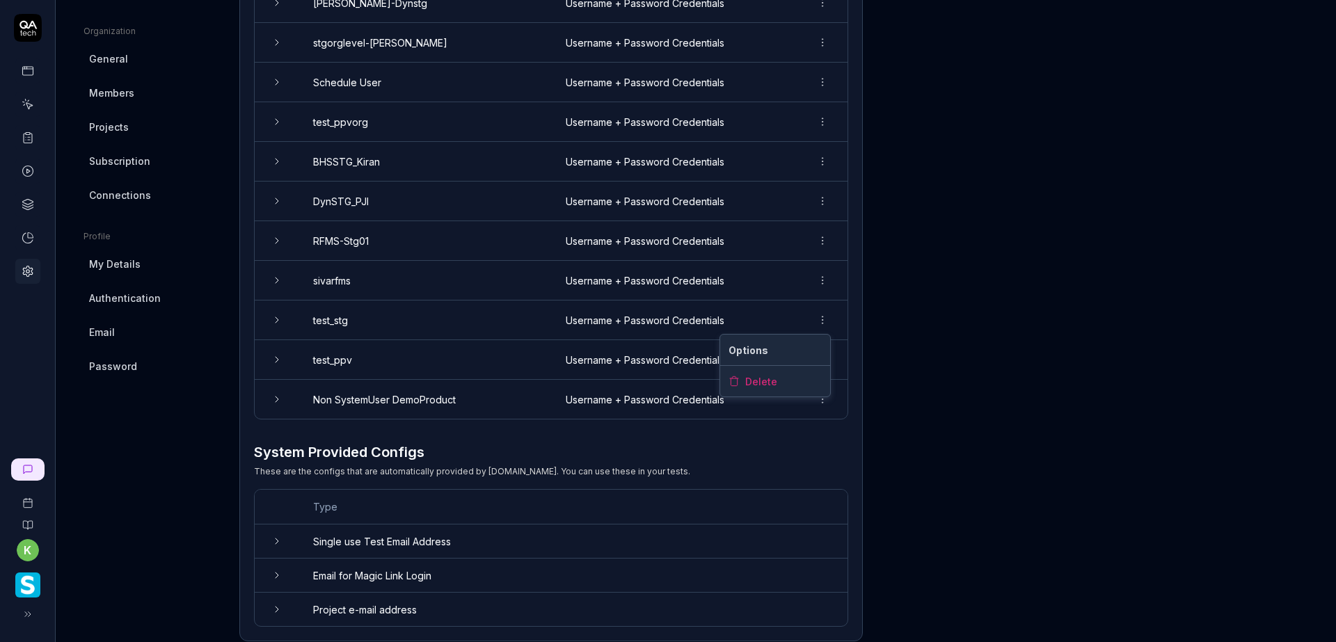
click at [823, 319] on html "k Home / Settings Home / Settings Settings Project General Applications Beta Co…" at bounding box center [668, 321] width 1336 height 642
click at [782, 379] on div "Delete" at bounding box center [775, 381] width 110 height 31
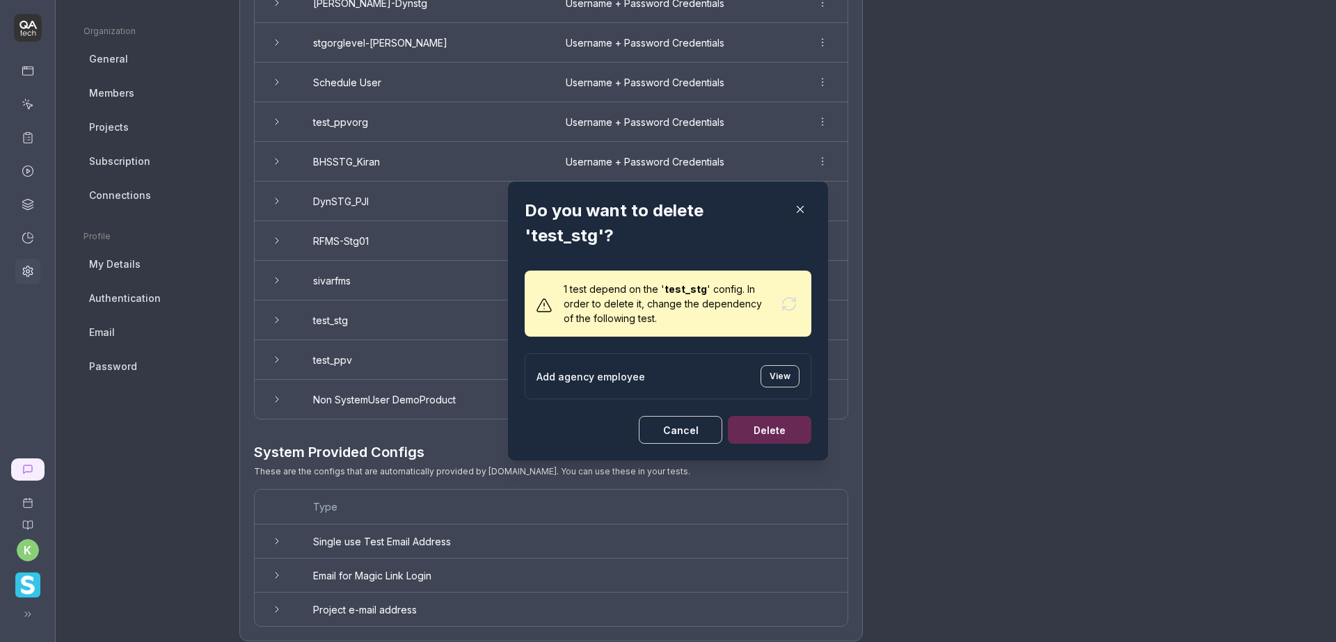
click at [692, 425] on button "Cancel" at bounding box center [681, 430] width 84 height 28
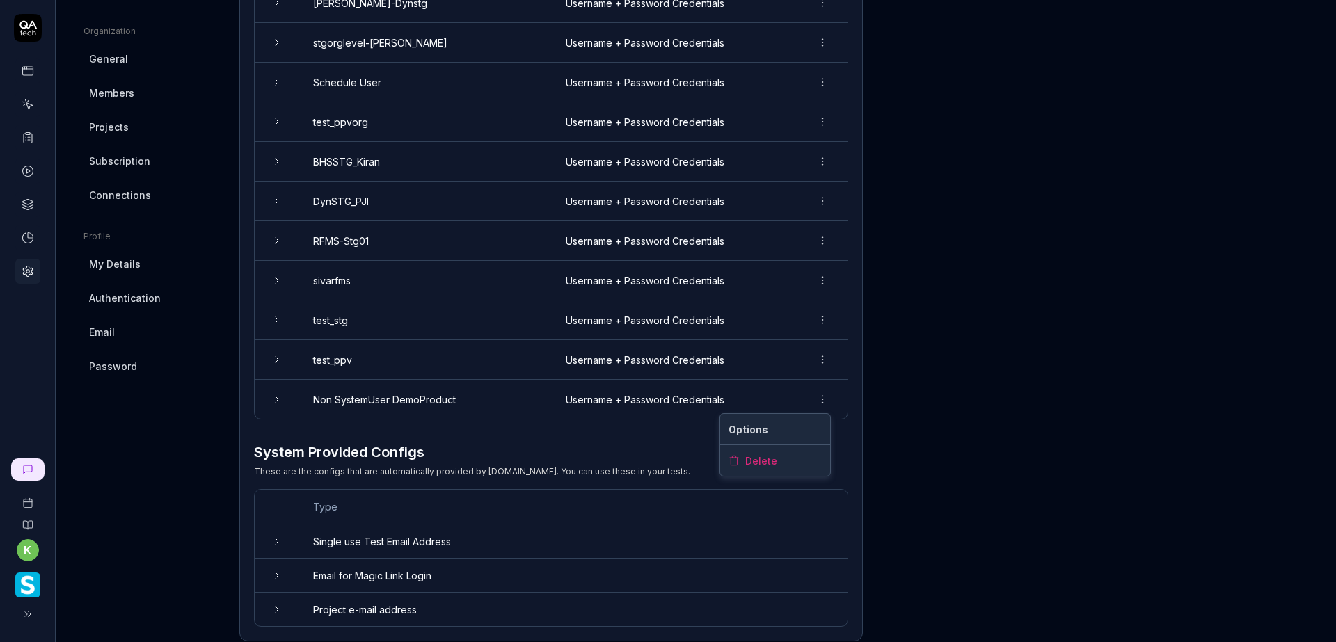
click at [825, 390] on html "k Home / Settings Home / Settings Settings Project General Applications Beta Co…" at bounding box center [668, 321] width 1336 height 642
click at [776, 454] on div "Delete" at bounding box center [775, 460] width 110 height 31
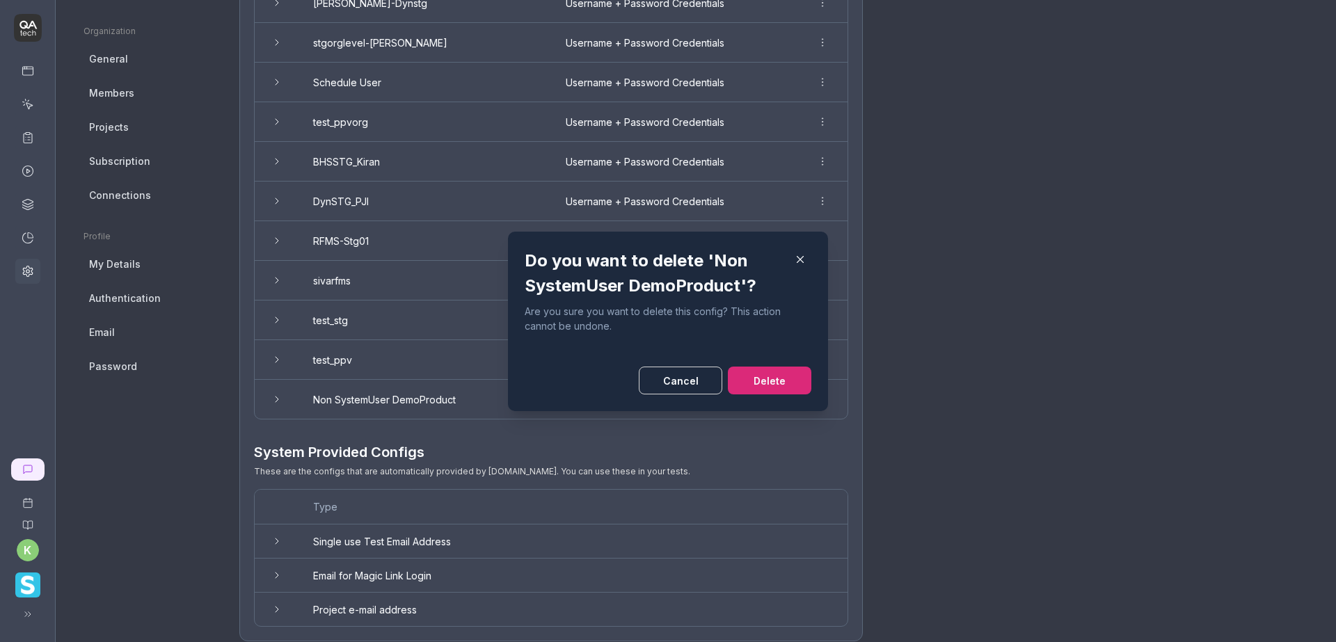
click at [768, 375] on button "Delete" at bounding box center [770, 381] width 84 height 28
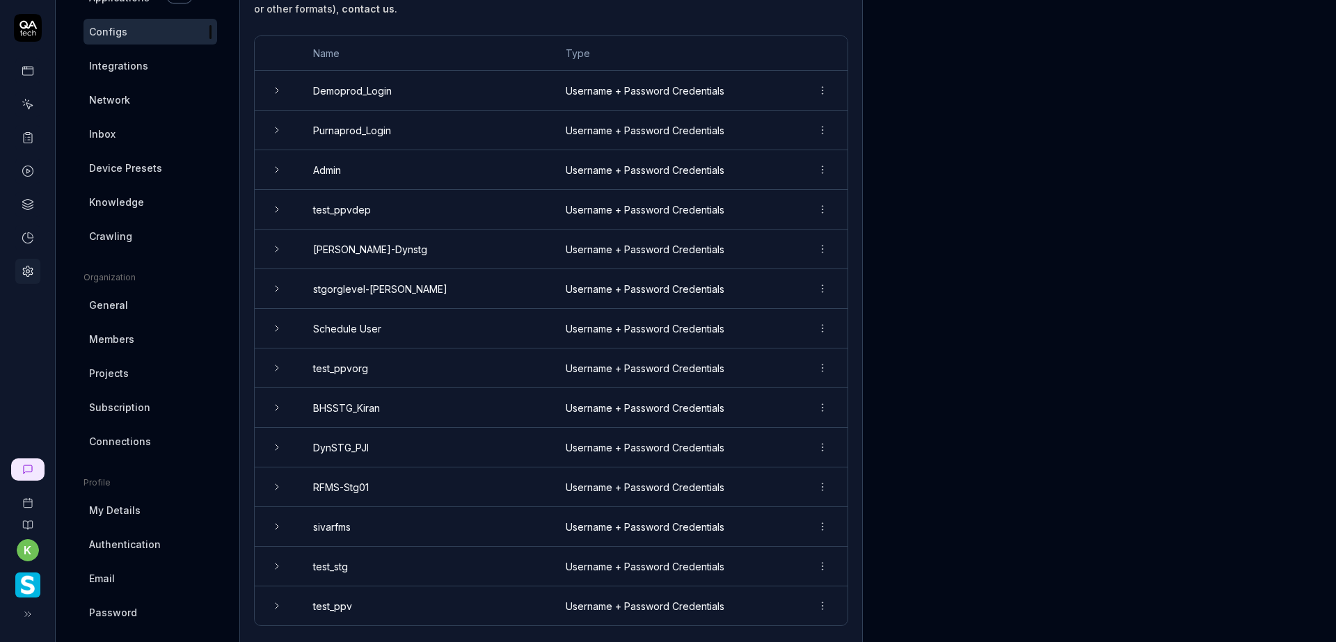
scroll to position [196, 0]
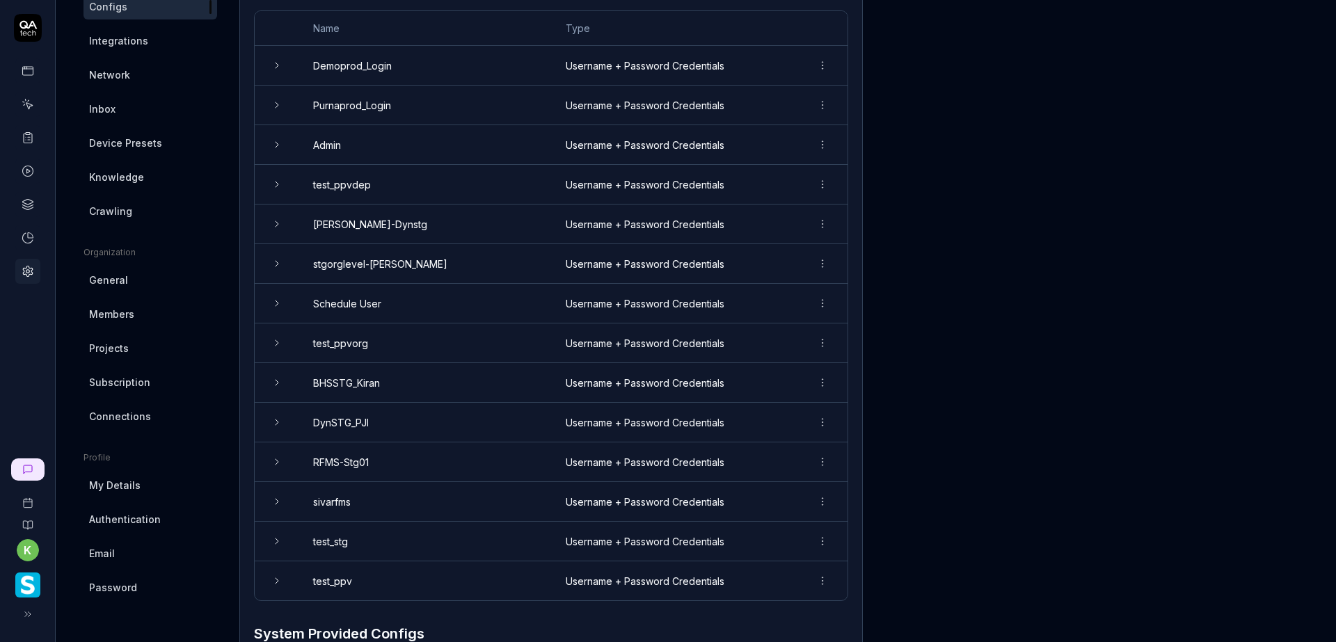
click at [279, 67] on icon at bounding box center [276, 65] width 11 height 11
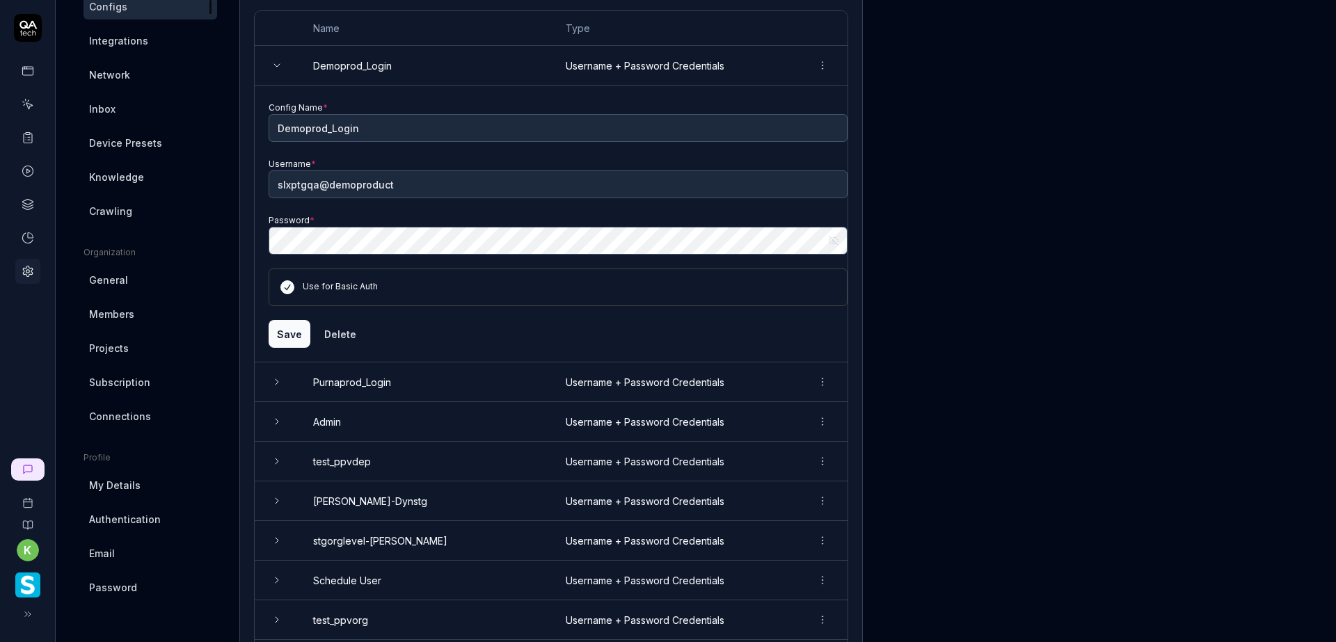
click at [277, 67] on icon at bounding box center [277, 65] width 6 height 3
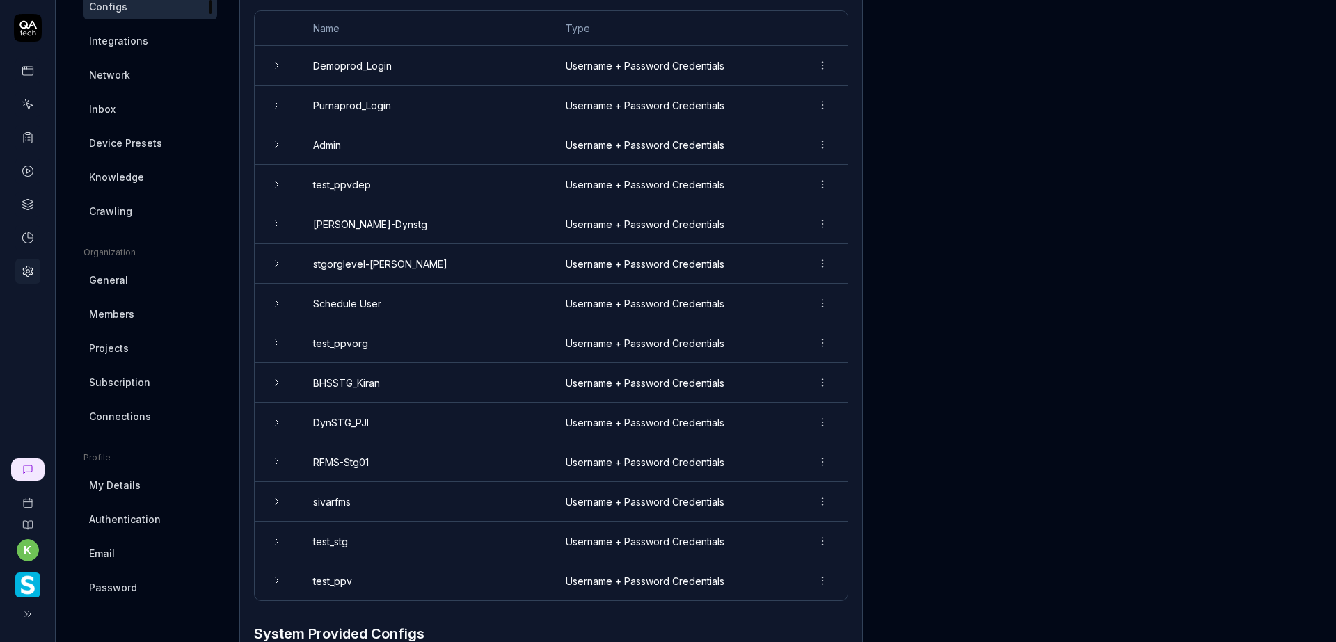
click at [1019, 226] on div "Project General Applications Beta Configs Integrations Network Inbox Device Pre…" at bounding box center [696, 364] width 1225 height 919
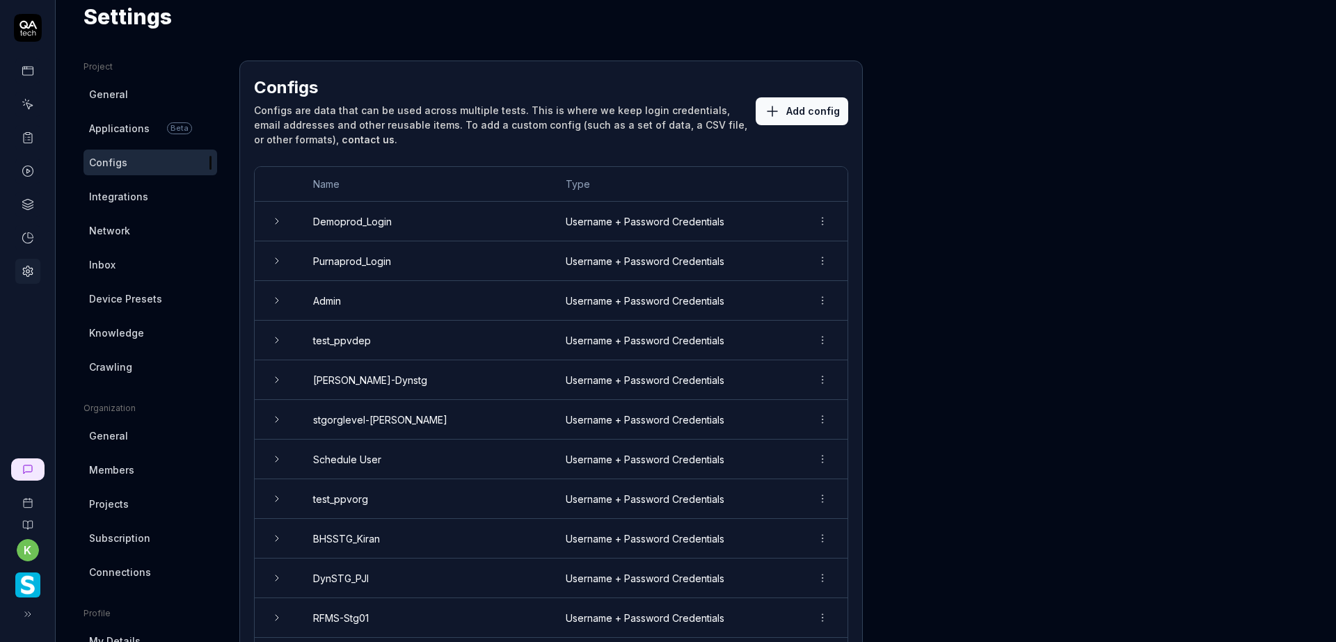
scroll to position [0, 0]
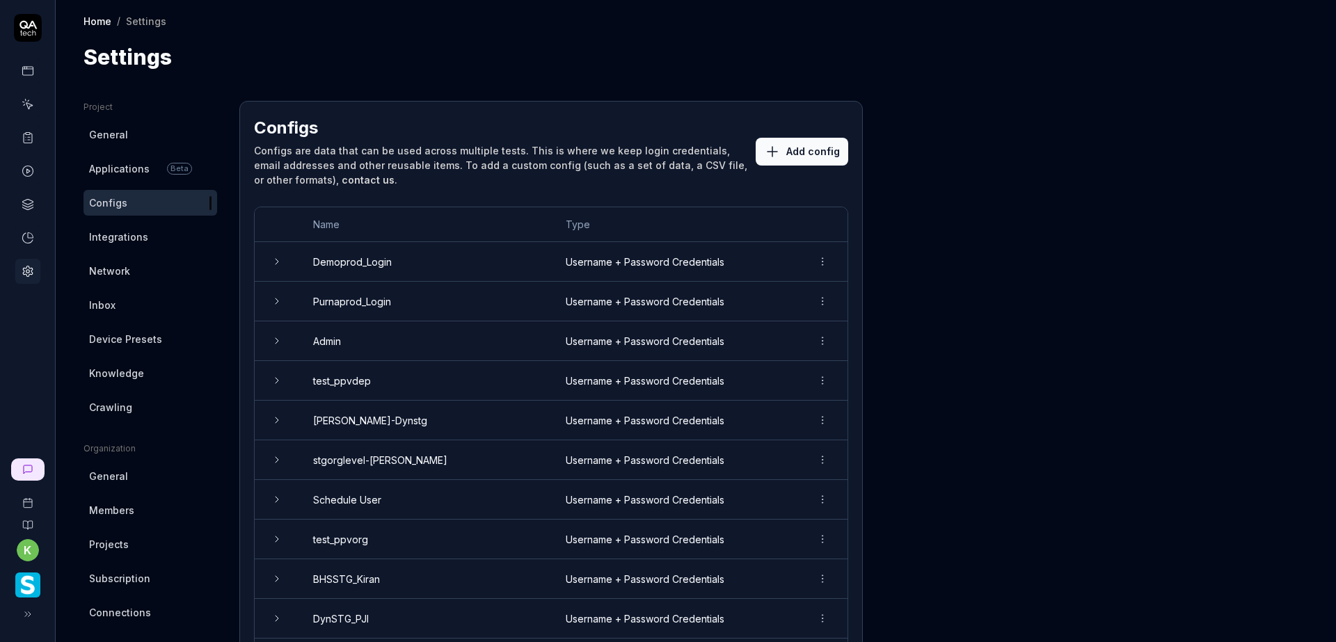
click at [161, 231] on link "Integrations" at bounding box center [151, 237] width 134 height 26
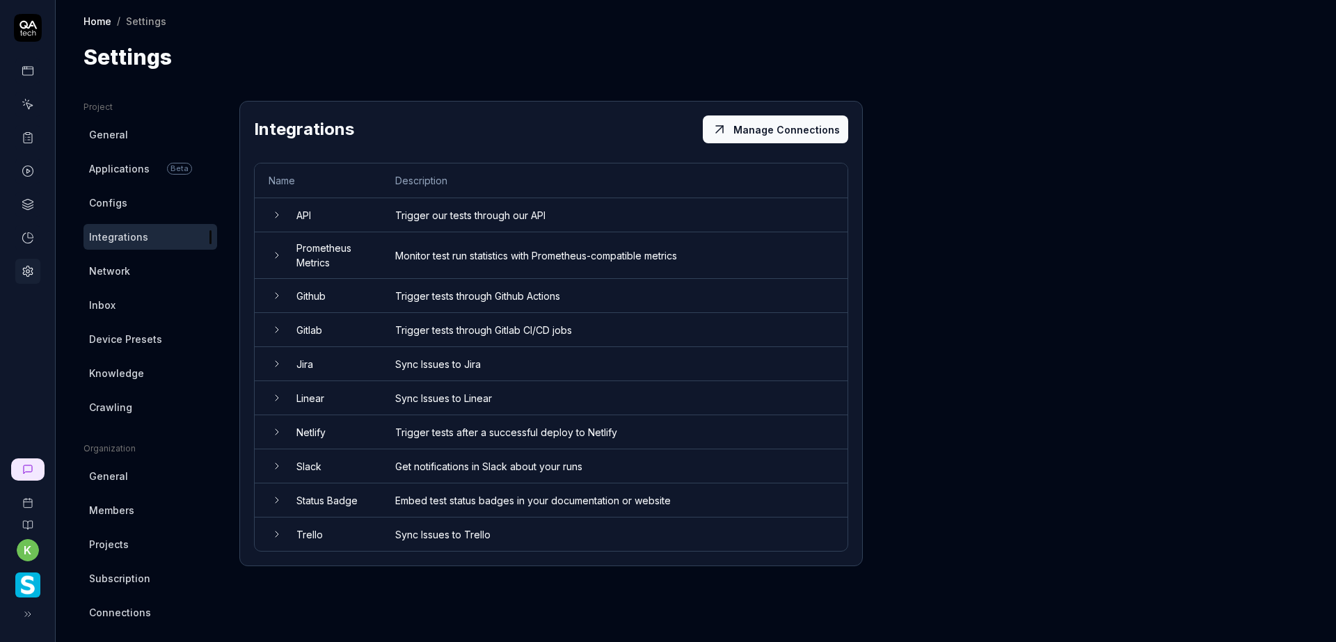
click at [146, 134] on link "General" at bounding box center [151, 135] width 134 height 26
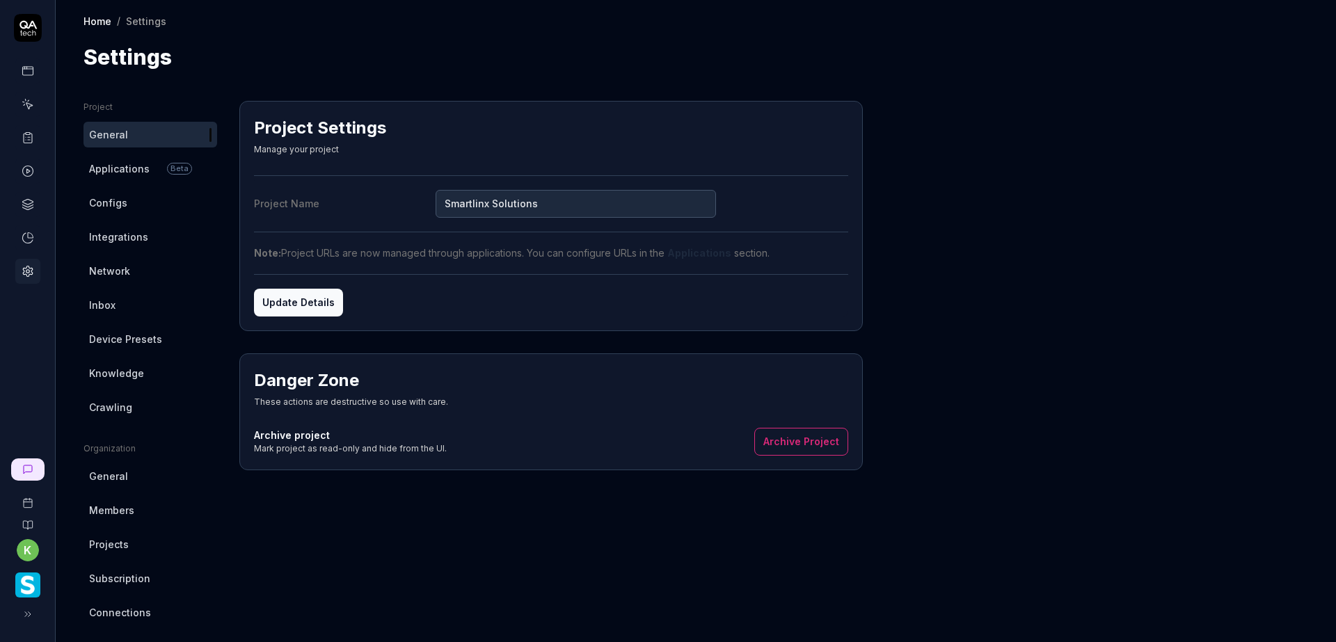
click at [140, 165] on span "Applications" at bounding box center [119, 168] width 61 height 15
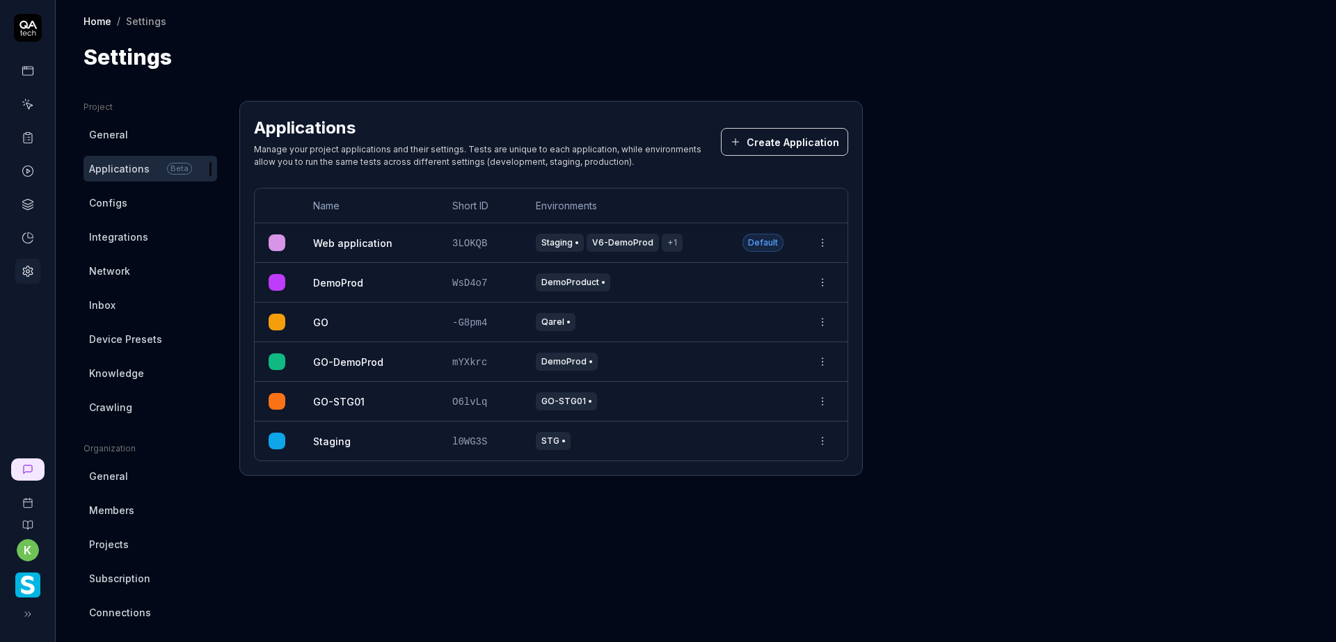
click at [828, 323] on html "k Home / Settings Home / Settings Settings Project General Applications Beta Co…" at bounding box center [668, 321] width 1336 height 642
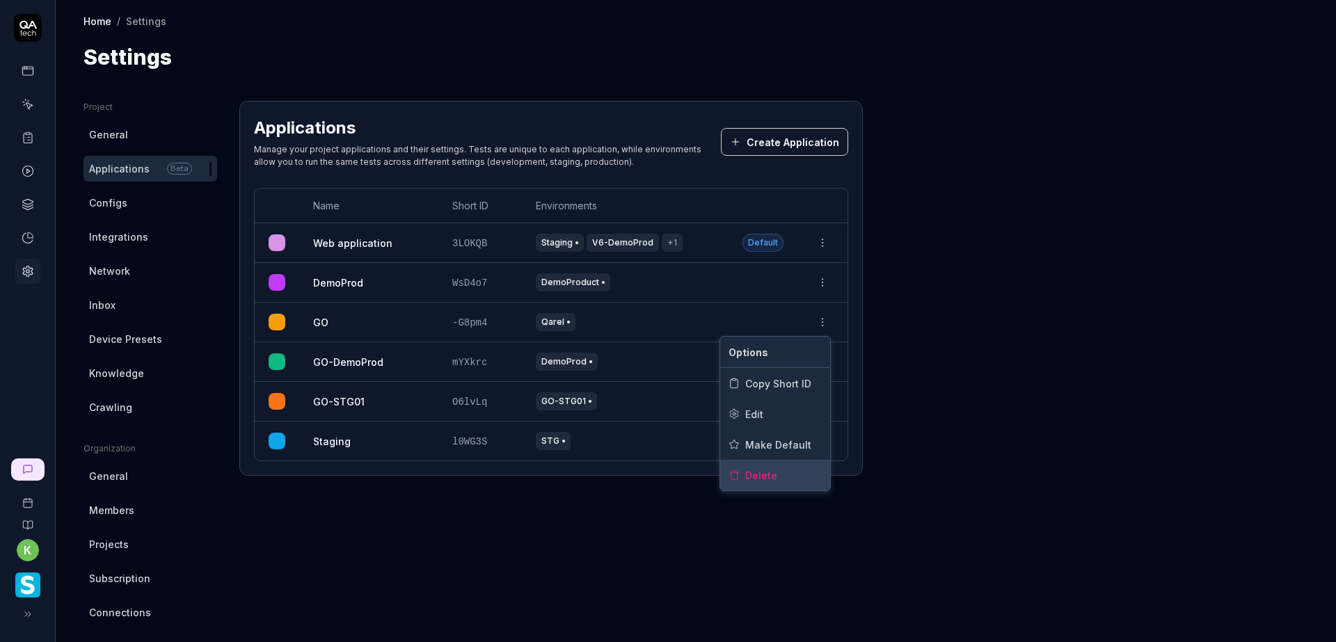
click at [768, 474] on span "Delete" at bounding box center [761, 475] width 32 height 15
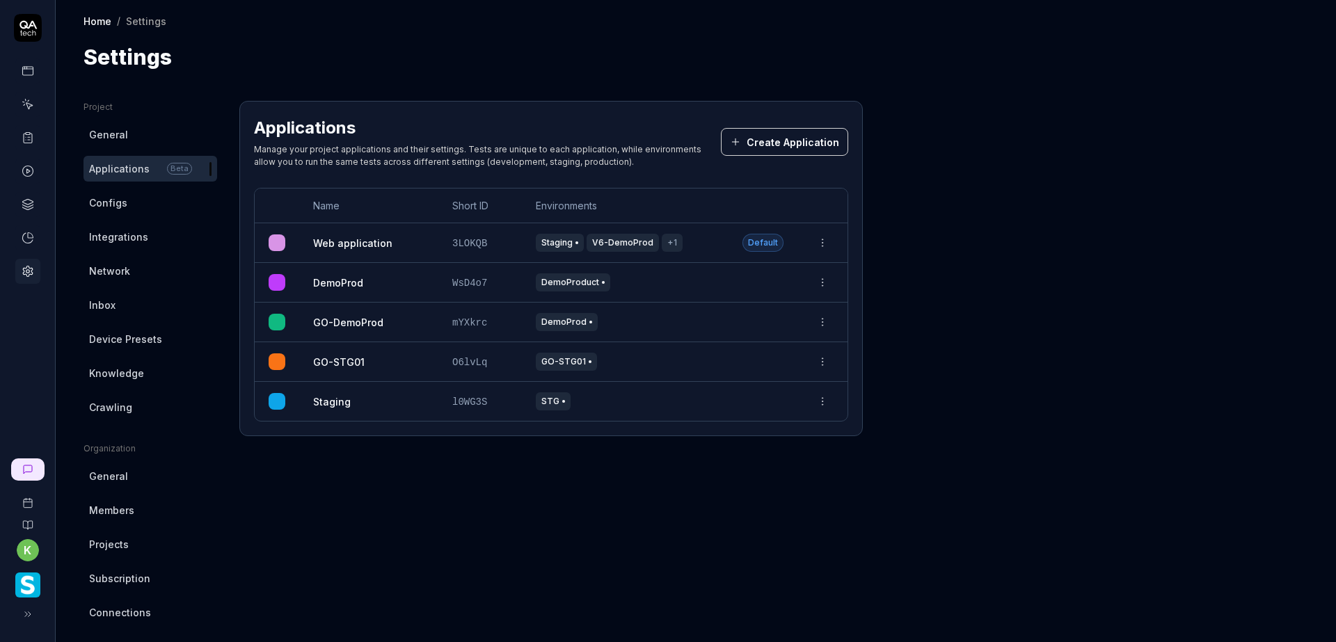
click at [821, 364] on html "k Home / Settings Home / Settings Settings Project General Applications Beta Co…" at bounding box center [668, 321] width 1336 height 642
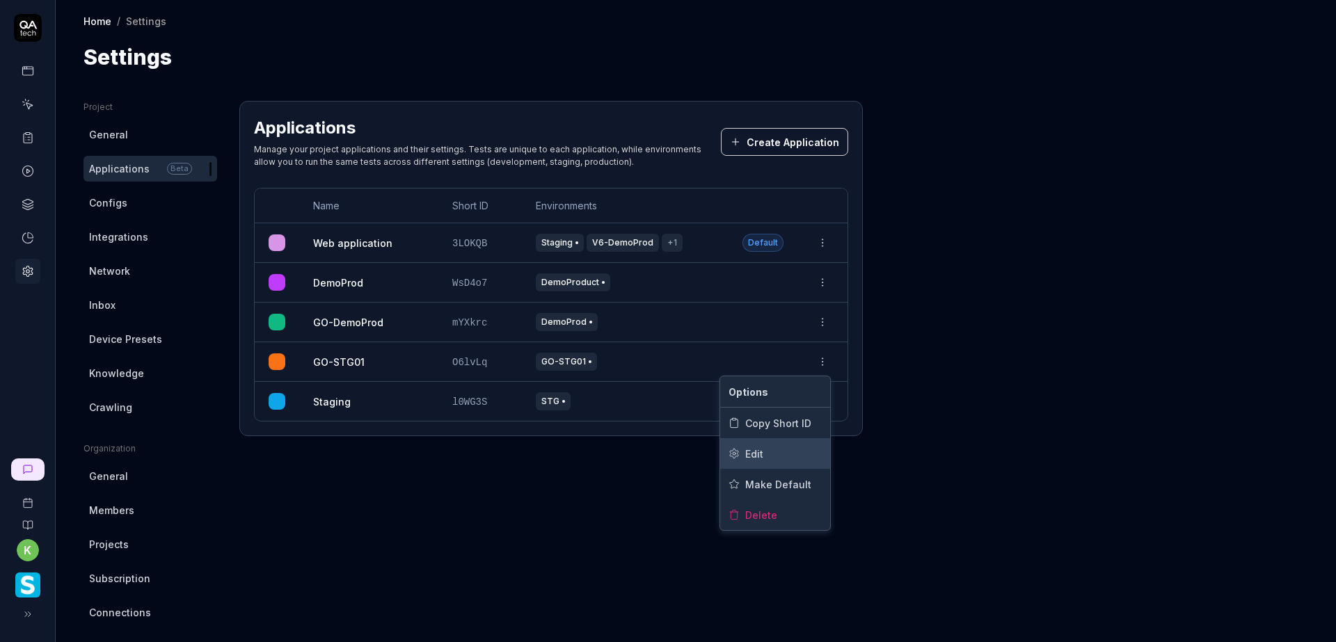
click at [755, 459] on span "Edit" at bounding box center [754, 454] width 18 height 15
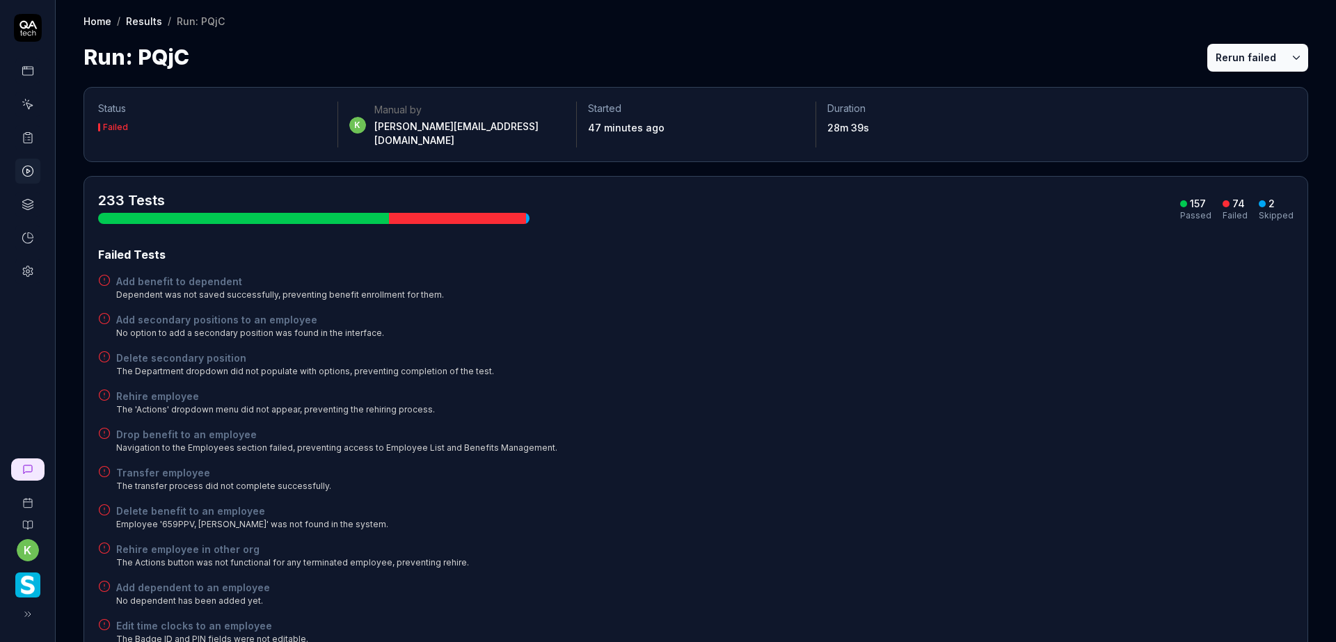
click at [1220, 56] on button "Rerun failed" at bounding box center [1245, 58] width 77 height 28
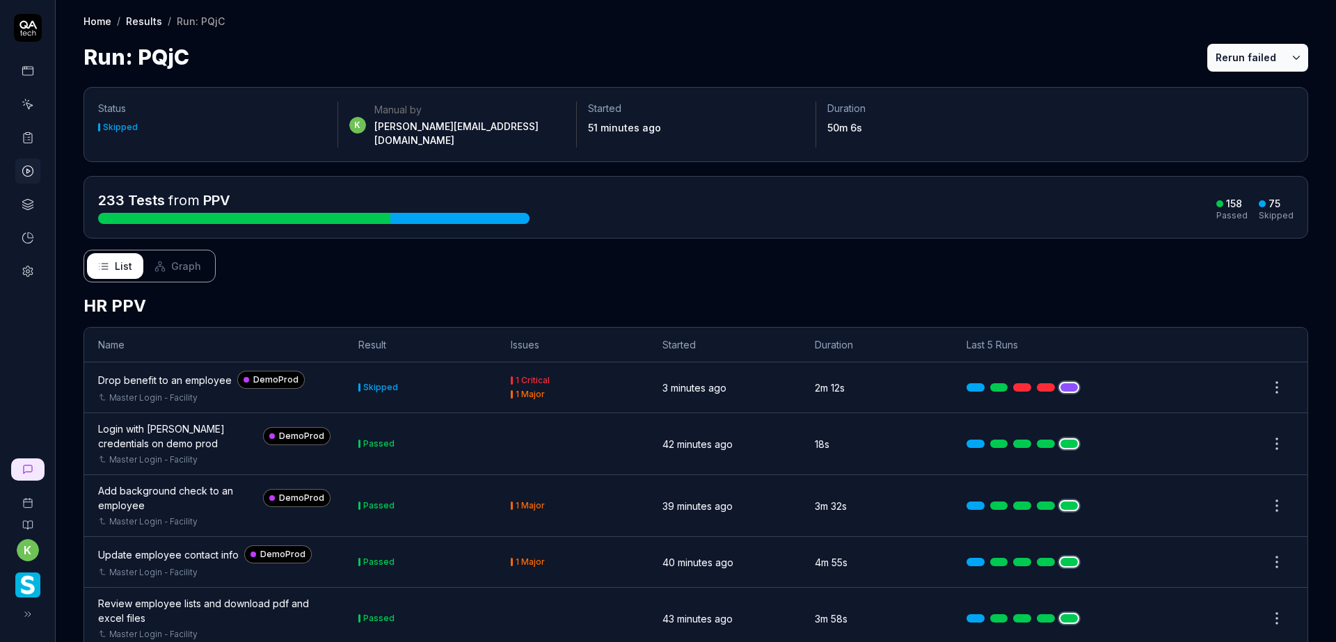
drag, startPoint x: 1247, startPoint y: 49, endPoint x: 1208, endPoint y: 51, distance: 39.0
click at [1247, 50] on button "Rerun failed" at bounding box center [1245, 58] width 77 height 28
drag, startPoint x: 1006, startPoint y: 51, endPoint x: 942, endPoint y: 51, distance: 64.7
click at [942, 51] on div "Run: PQjC Rerun failed" at bounding box center [696, 57] width 1225 height 31
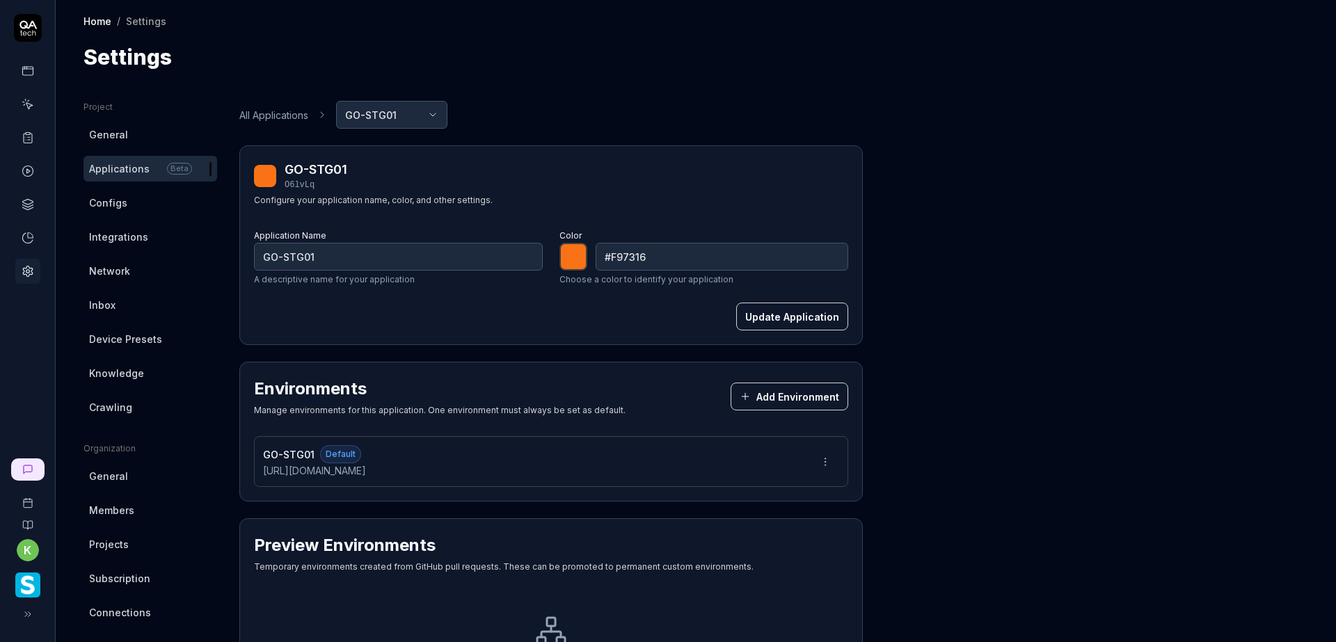
type input "*******"
click at [486, 255] on input "GO-STG01" at bounding box center [398, 257] width 289 height 28
type input "GO-STG0"
type input "*******"
type input "GO-Staging"
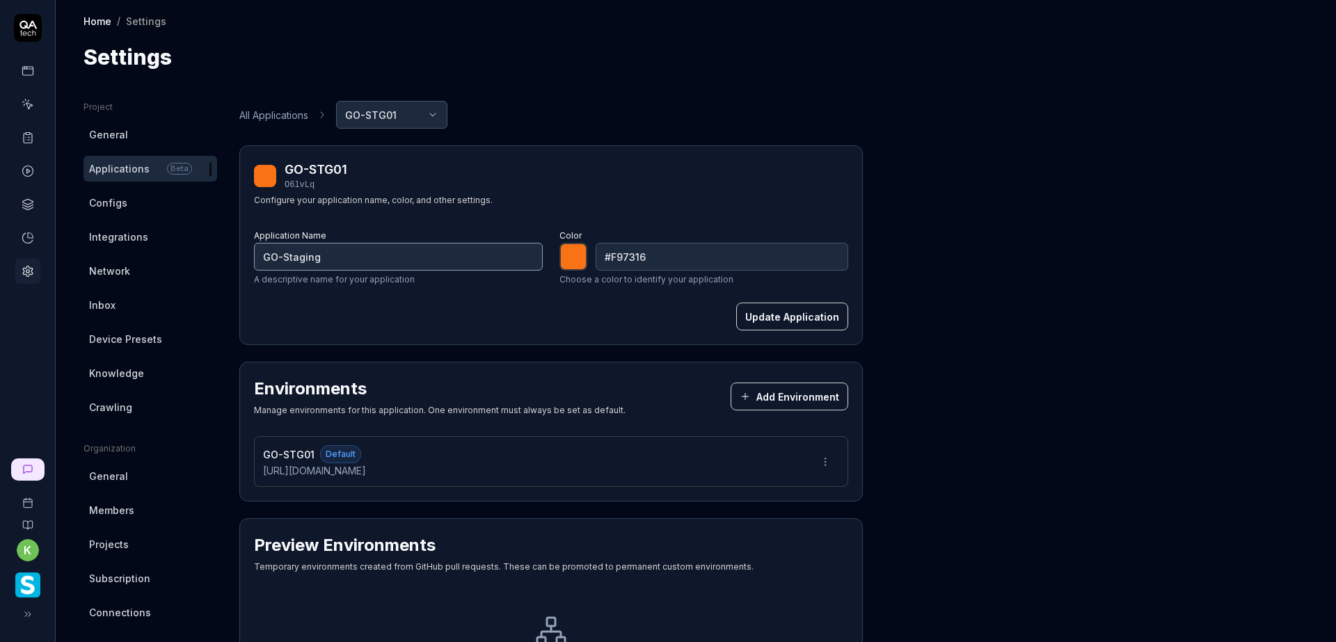
type input "*******"
type input "GO-Staging"
click at [761, 319] on button "Update Application" at bounding box center [792, 317] width 112 height 28
type input "*******"
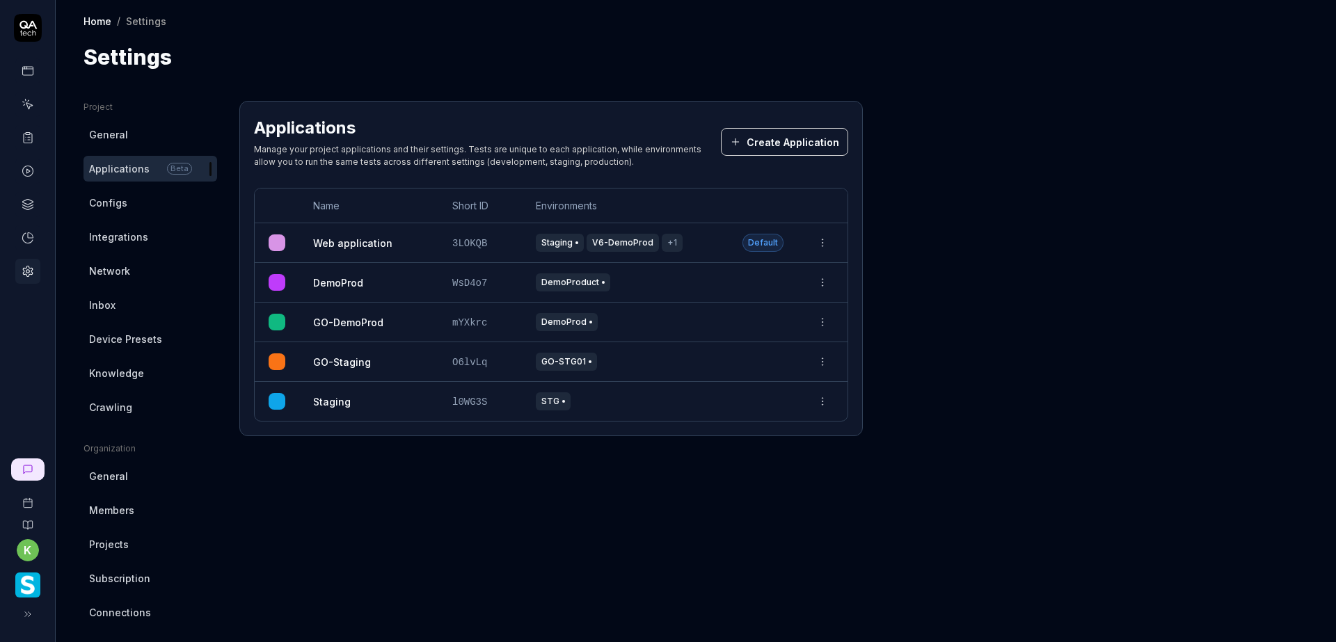
click at [818, 365] on html "k Home / Settings Home / Settings Settings Project General Applications Beta Co…" at bounding box center [668, 321] width 1336 height 642
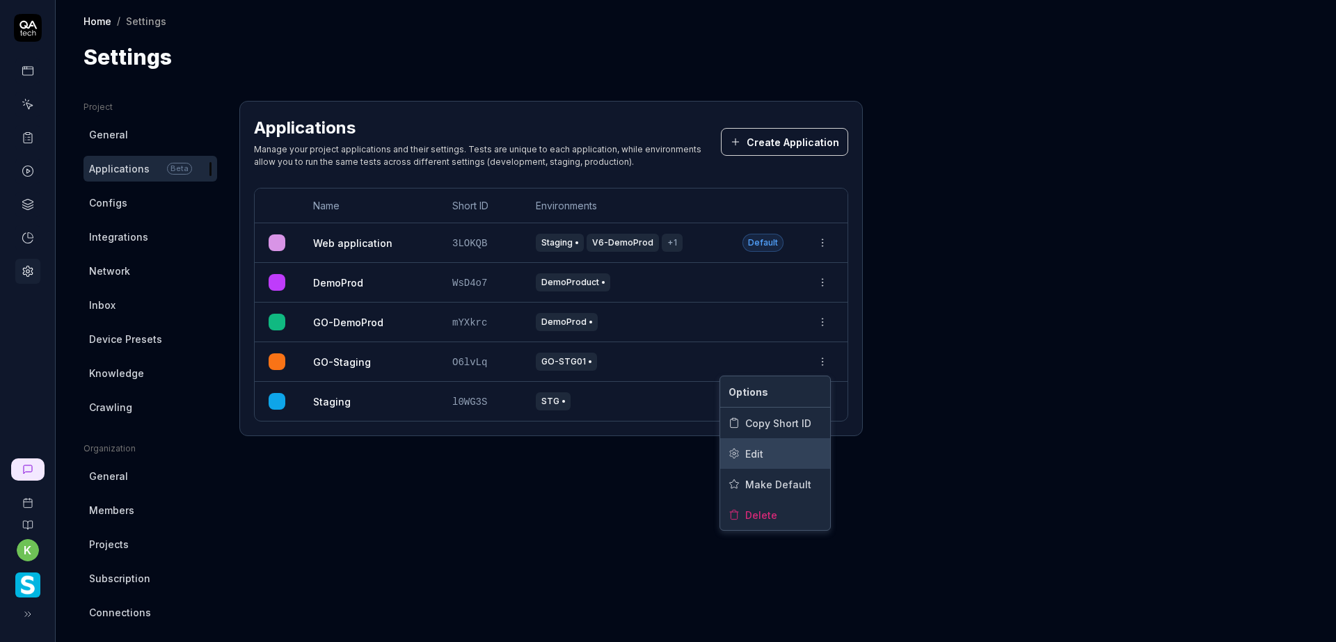
click at [762, 463] on div "Edit" at bounding box center [775, 453] width 110 height 31
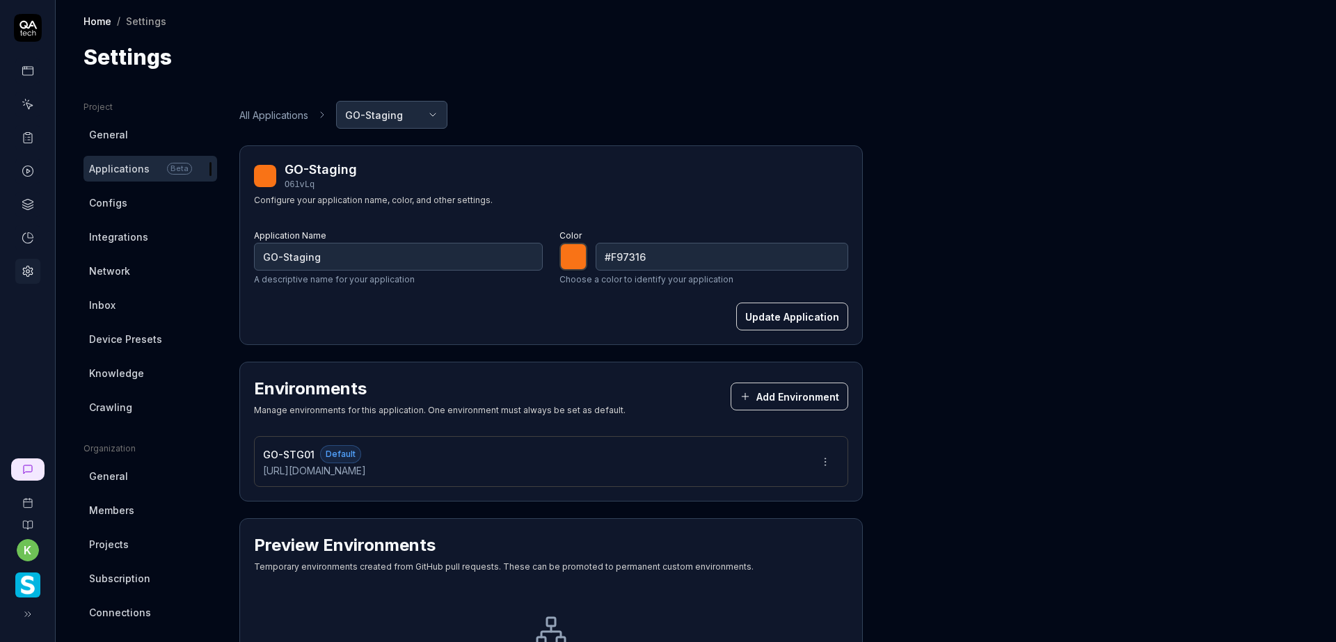
type input "*******"
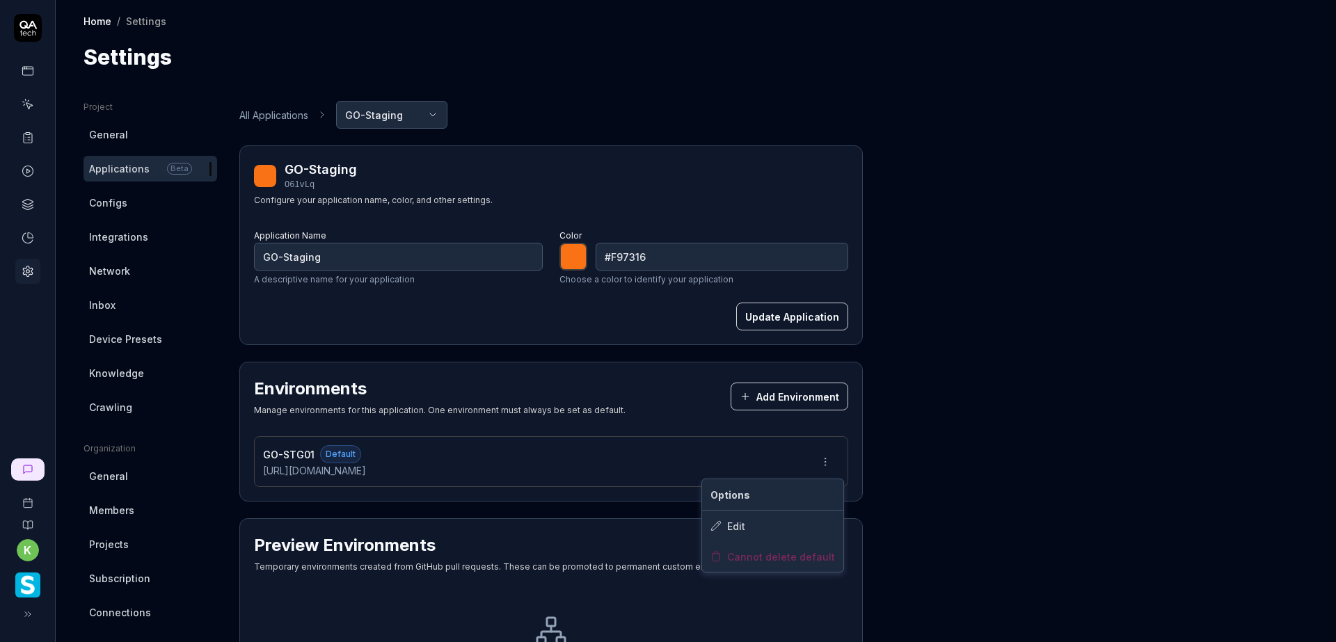
click at [822, 461] on html "k Home / Settings Home / Settings Settings Project General Applications Beta Co…" at bounding box center [668, 321] width 1336 height 642
click at [764, 523] on div "Edit" at bounding box center [772, 526] width 141 height 31
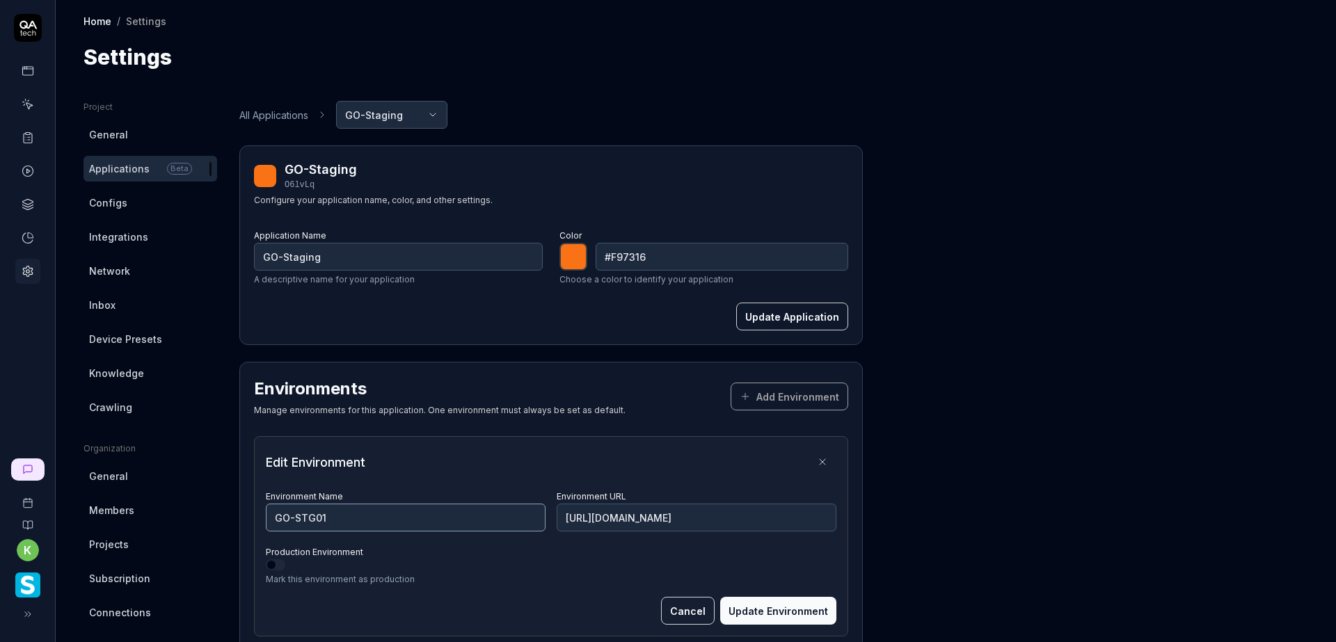
click at [352, 517] on input "GO-STG01" at bounding box center [406, 518] width 280 height 28
type input "GO-Staging"
click at [760, 614] on button "Update Environment" at bounding box center [778, 611] width 116 height 28
type input "*******"
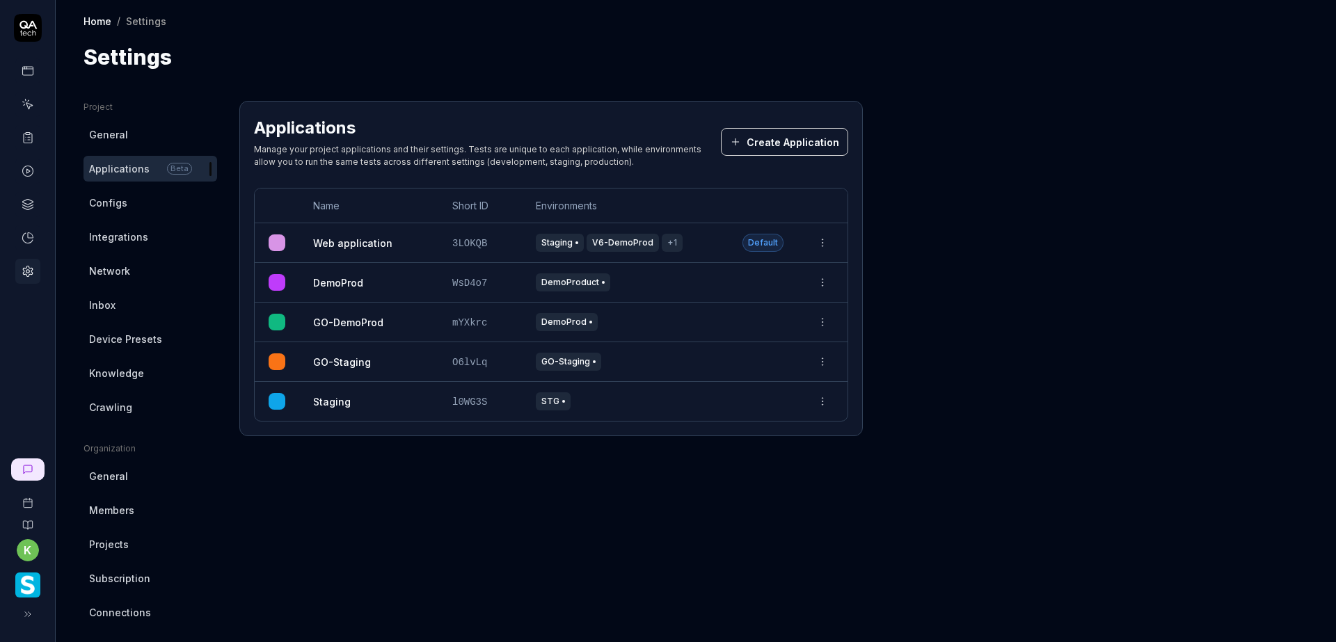
click at [825, 325] on html "k Home / Settings Home / Settings Settings Project General Applications Beta Co…" at bounding box center [668, 321] width 1336 height 642
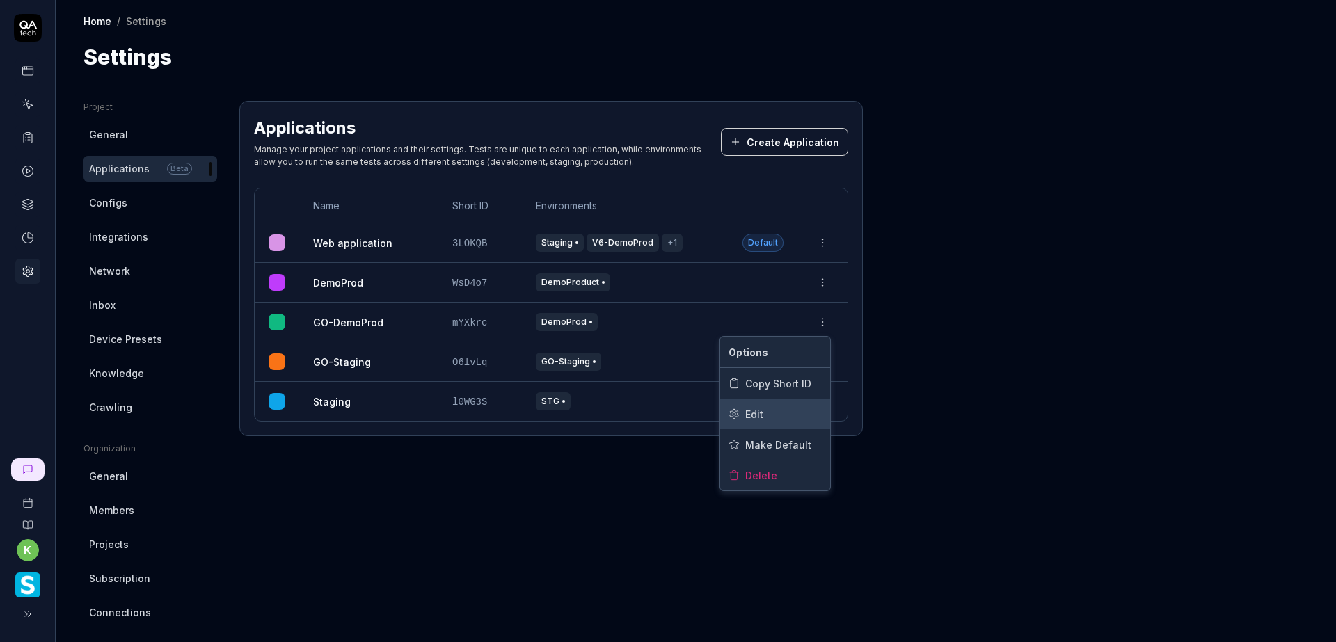
click at [772, 412] on div "Edit" at bounding box center [775, 414] width 110 height 31
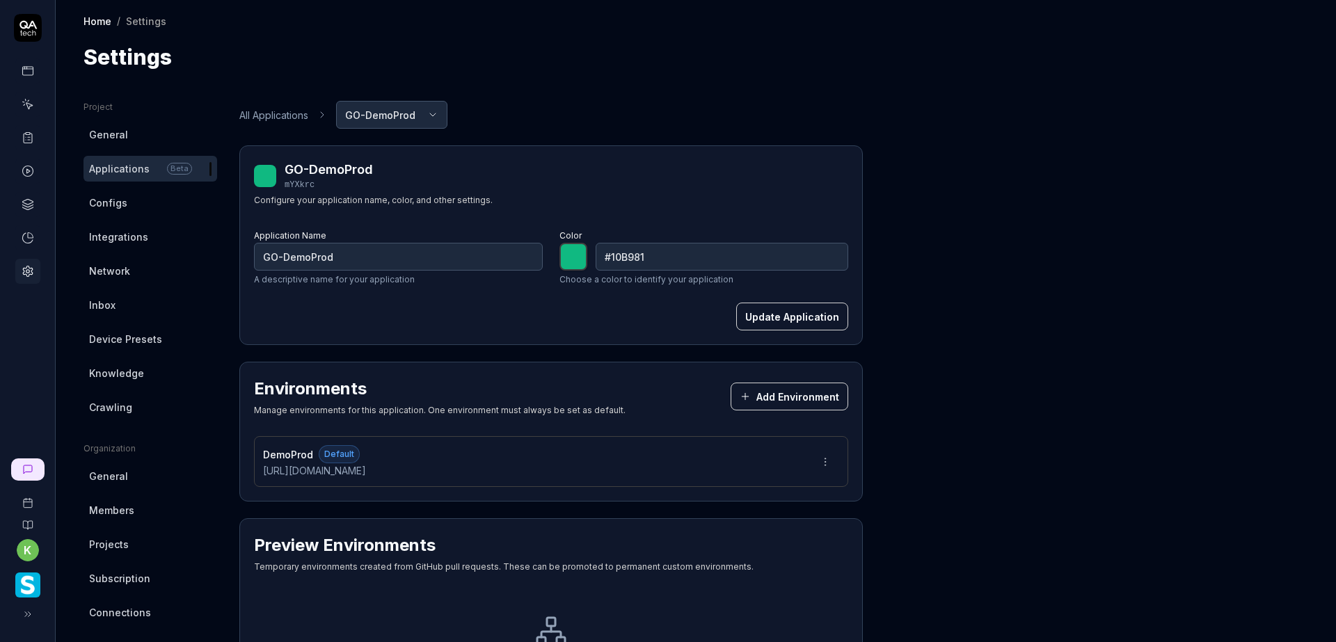
type input "*******"
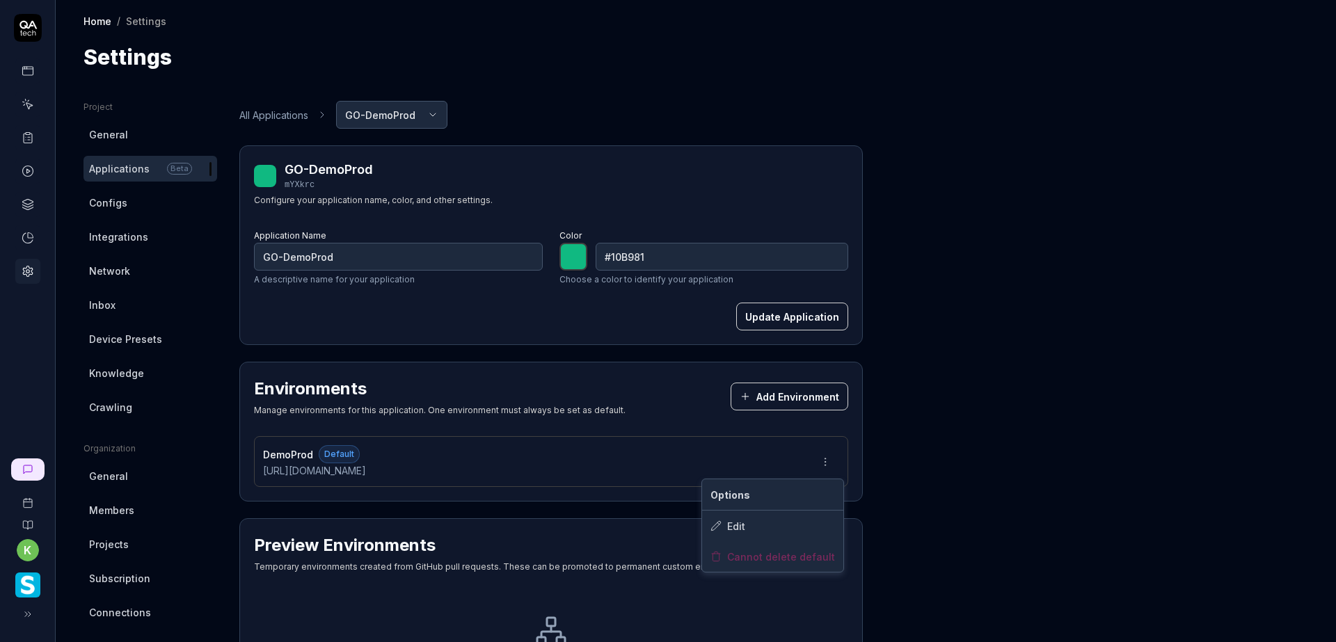
click at [825, 463] on html "k Home / Settings Home / Settings Settings Project General Applications Beta Co…" at bounding box center [668, 321] width 1336 height 642
click at [751, 530] on div "Edit" at bounding box center [772, 526] width 141 height 31
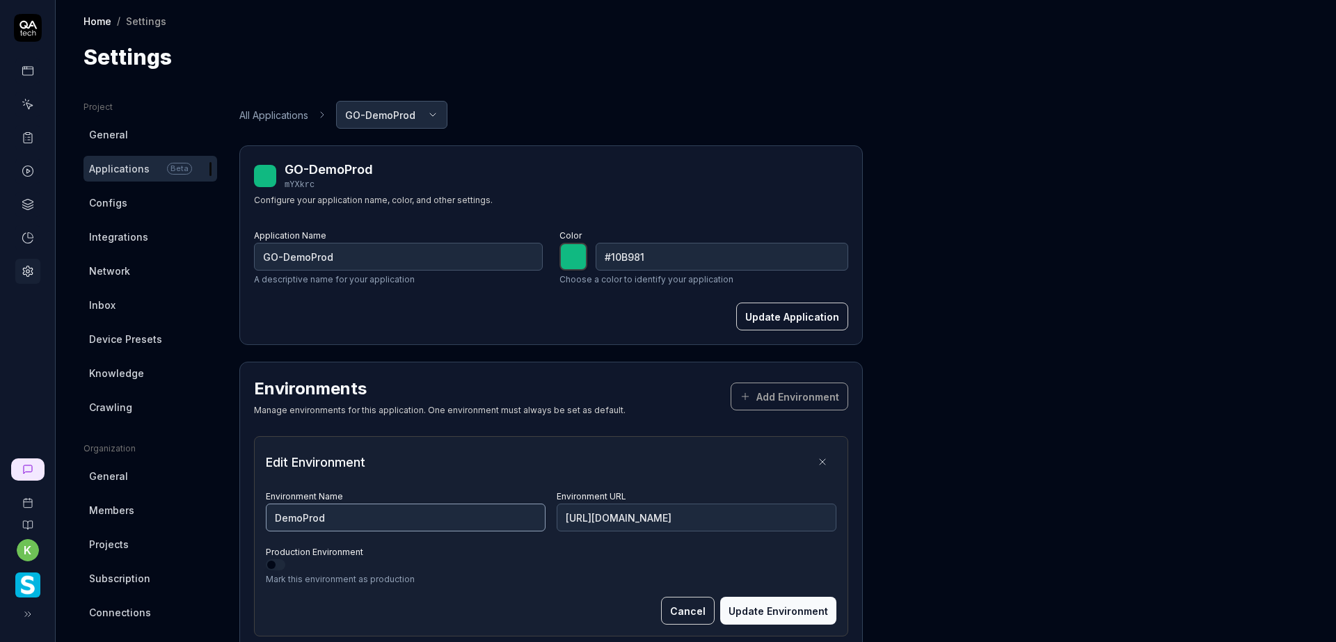
click at [340, 521] on input "DemoProd" at bounding box center [406, 518] width 280 height 28
type input "GO-DemoProd"
click at [753, 604] on button "Update Environment" at bounding box center [778, 611] width 116 height 28
type input "*******"
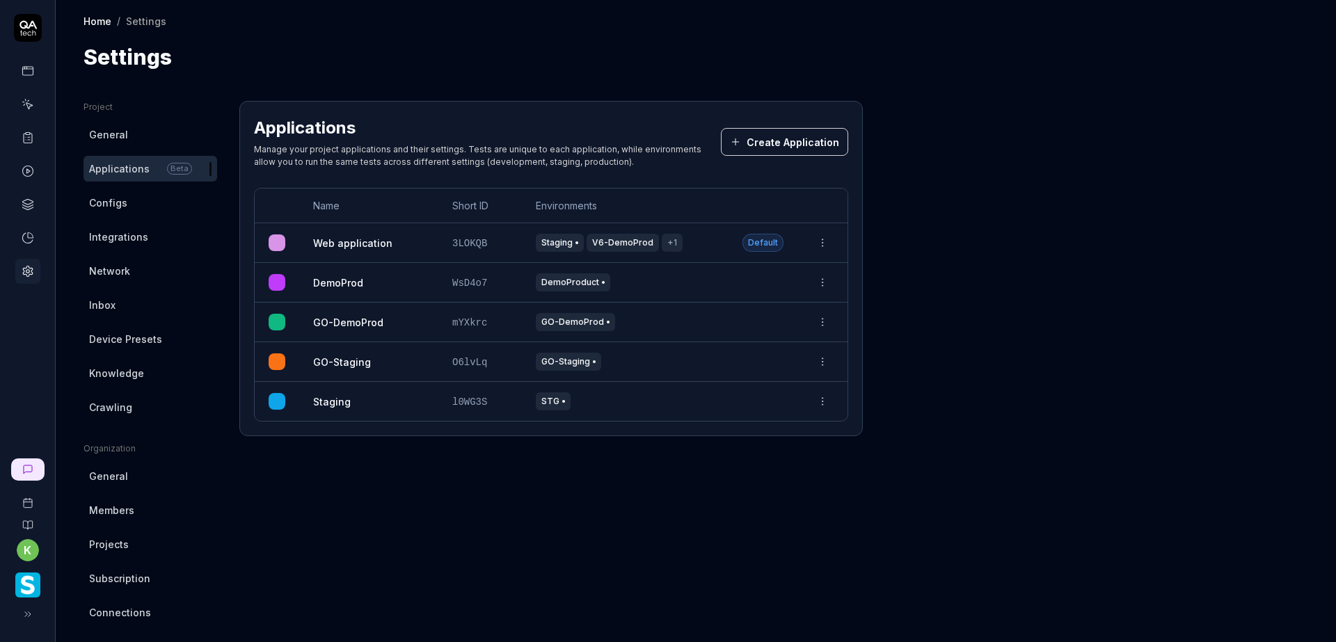
click at [823, 283] on html "k Home / Settings Home / Settings Settings Project General Applications Beta Co…" at bounding box center [668, 321] width 1336 height 642
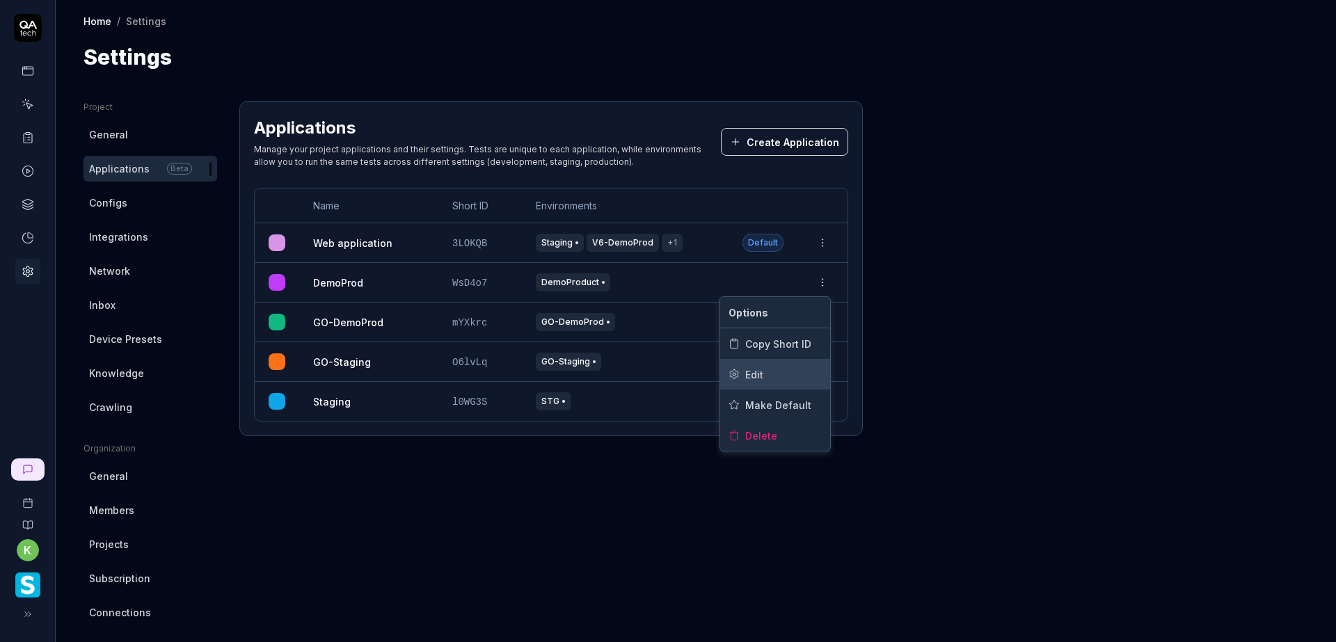
click at [765, 381] on div "Edit" at bounding box center [775, 374] width 110 height 31
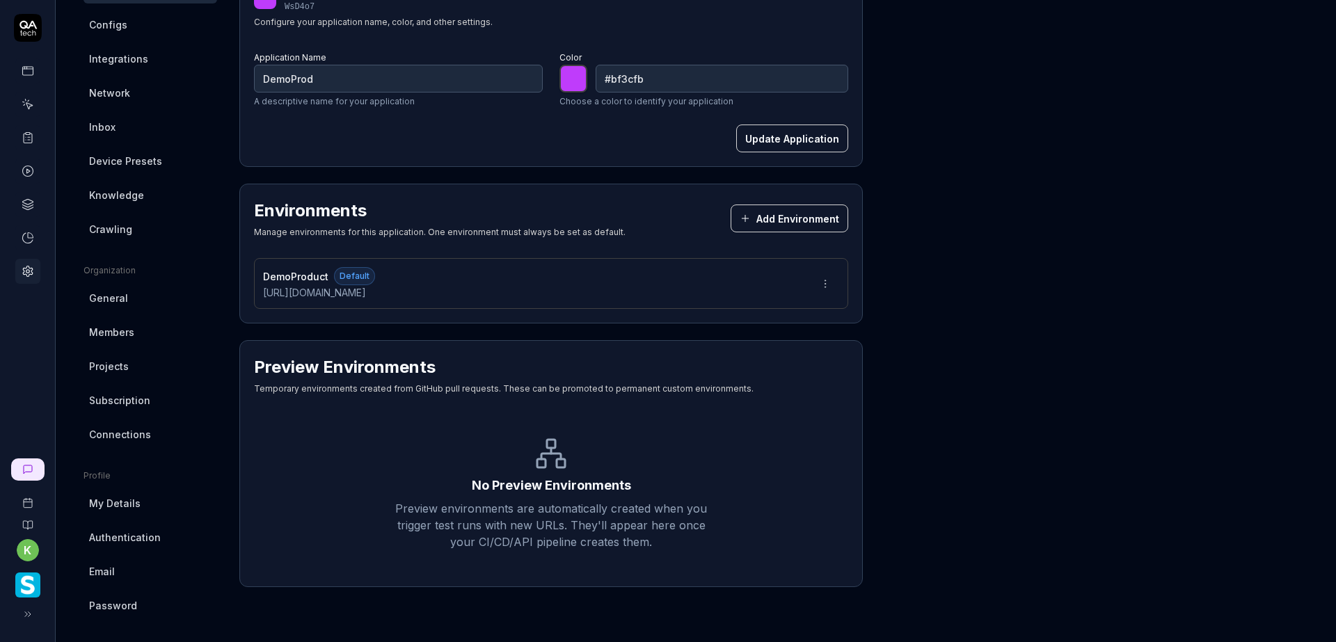
scroll to position [182, 0]
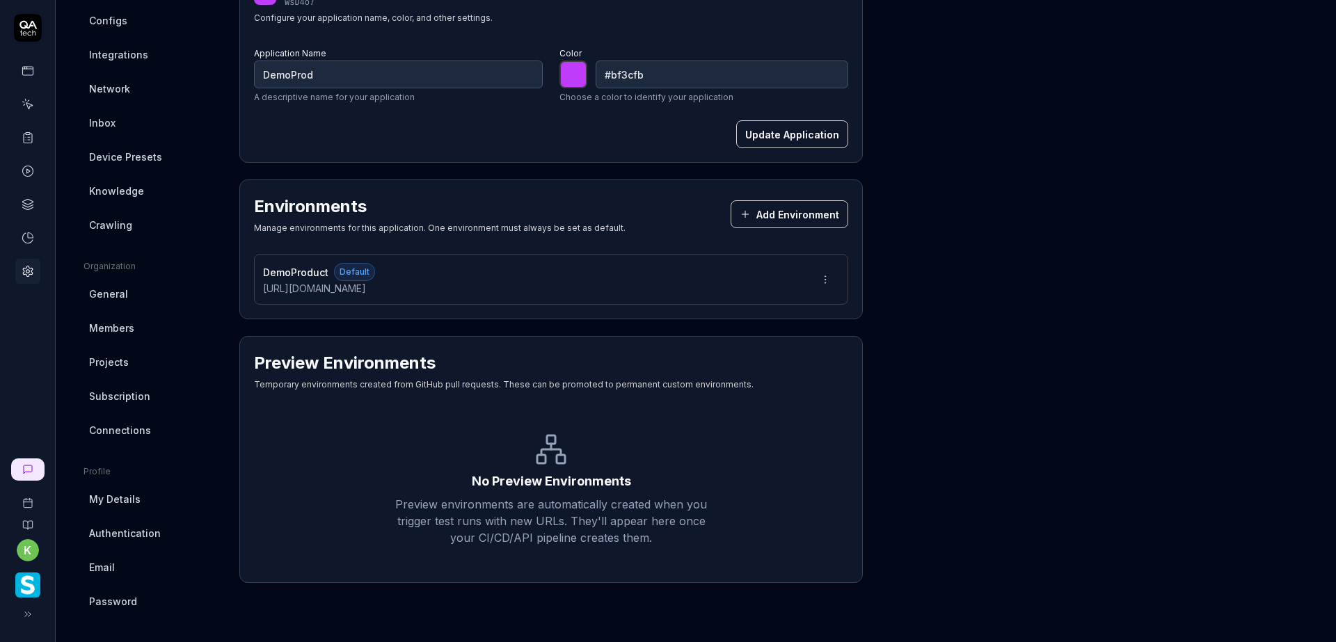
click at [825, 278] on html "k Home / Settings Home / Settings Settings Project General Applications Beta Co…" at bounding box center [668, 321] width 1336 height 642
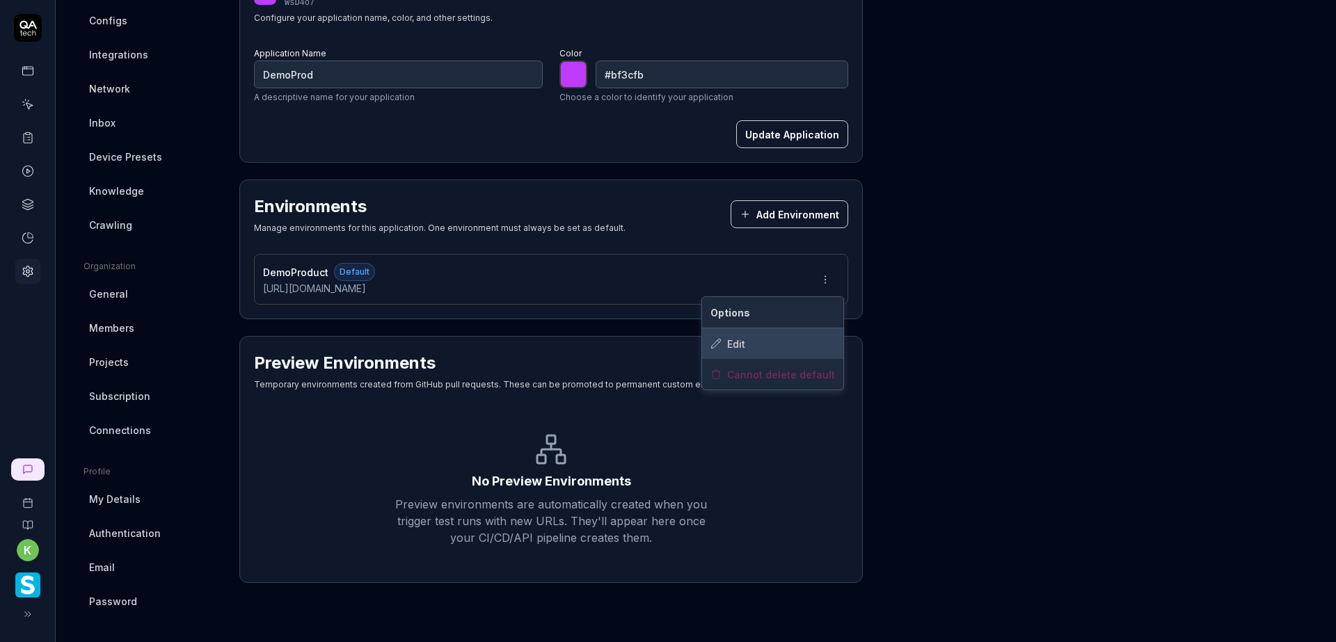
click at [759, 342] on div "Edit" at bounding box center [772, 343] width 141 height 31
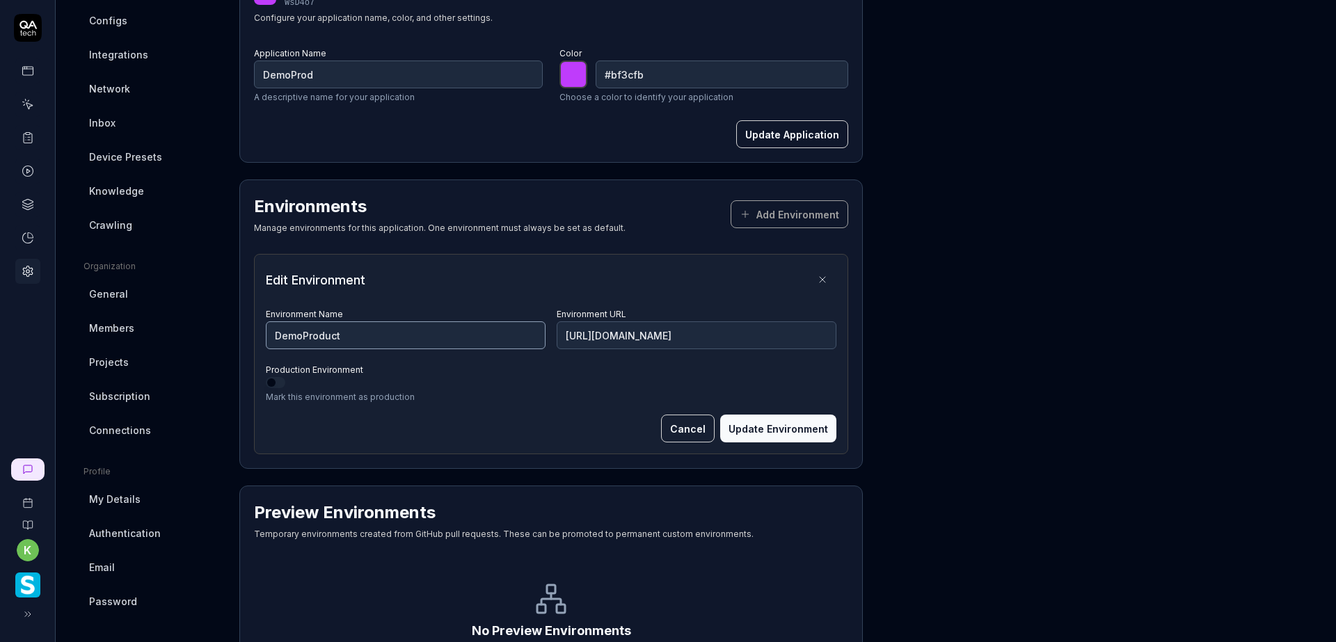
click at [310, 331] on input "DemoProduct" at bounding box center [406, 335] width 280 height 28
type input "Production"
click at [759, 427] on button "Update Environment" at bounding box center [778, 429] width 116 height 28
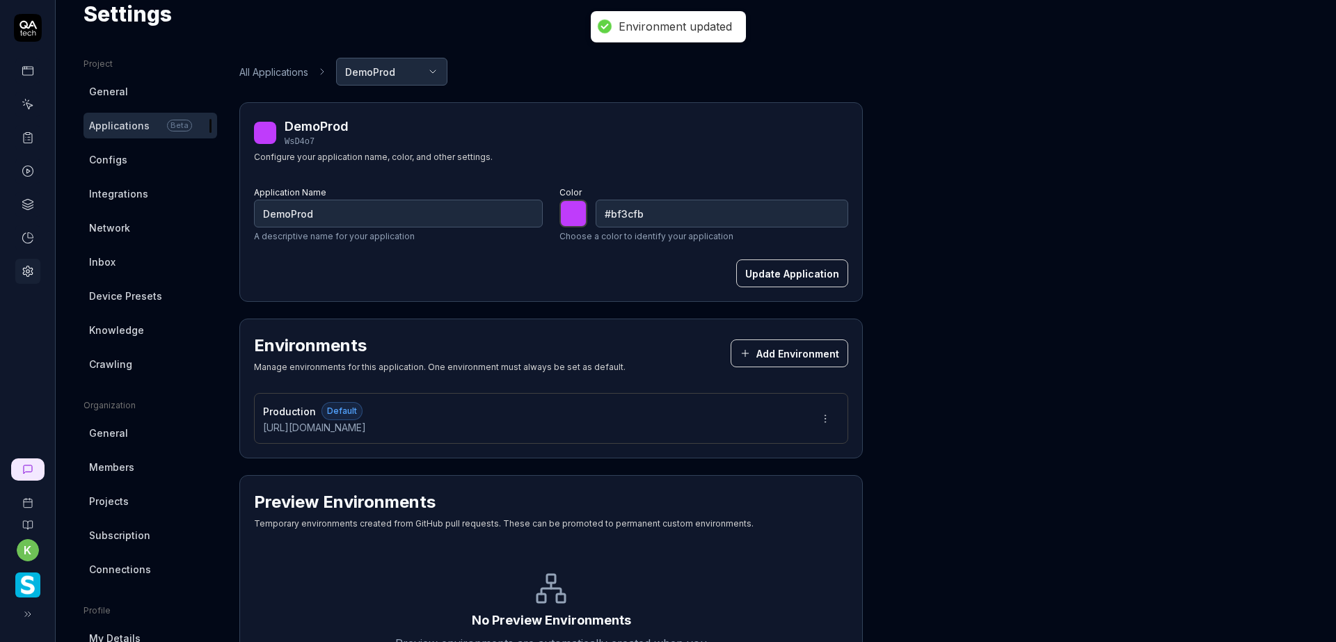
scroll to position [0, 0]
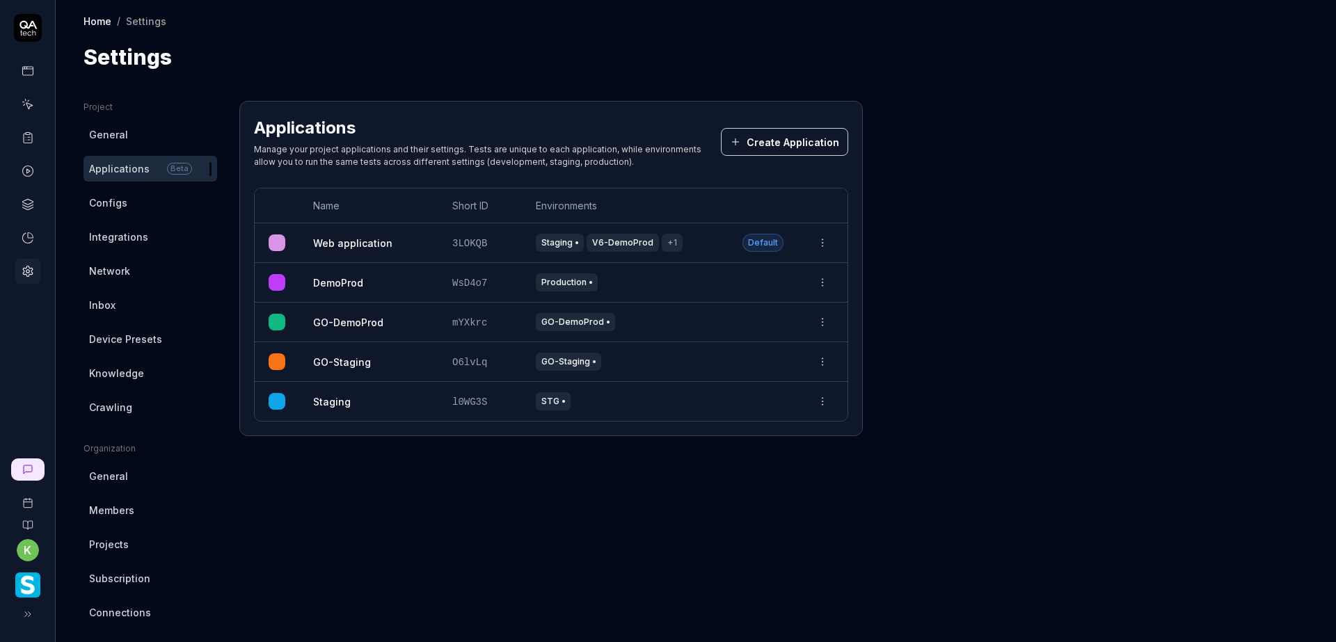
click at [818, 324] on html "k Home / Settings Home / Settings Settings Project General Applications Beta Co…" at bounding box center [668, 321] width 1336 height 642
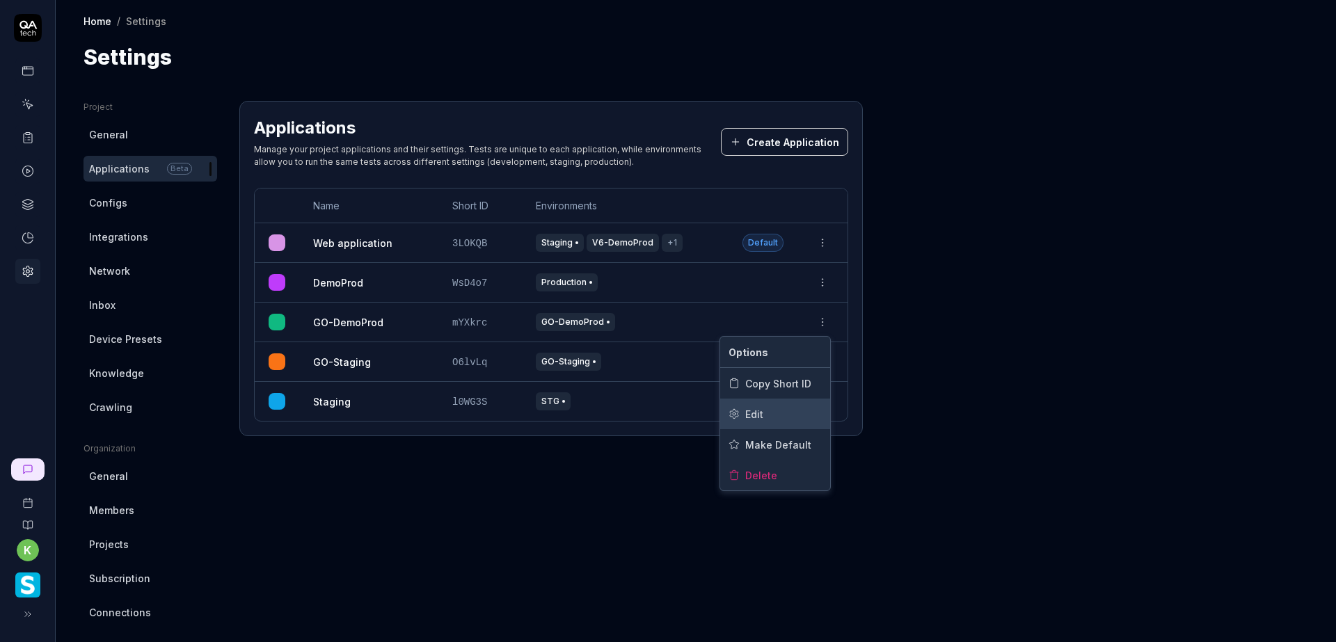
click at [763, 415] on div "Edit" at bounding box center [775, 414] width 110 height 31
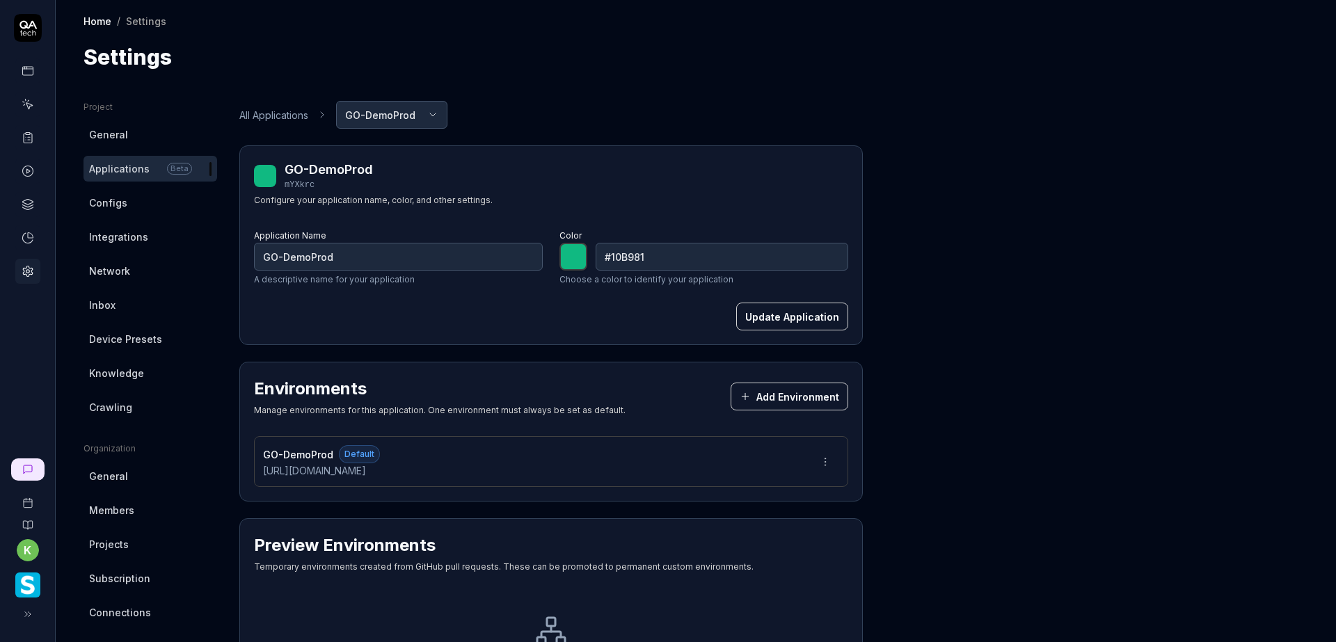
type input "*******"
click at [823, 463] on html "k Home / Settings Home / Settings Settings Project General Applications Beta Co…" at bounding box center [668, 321] width 1336 height 642
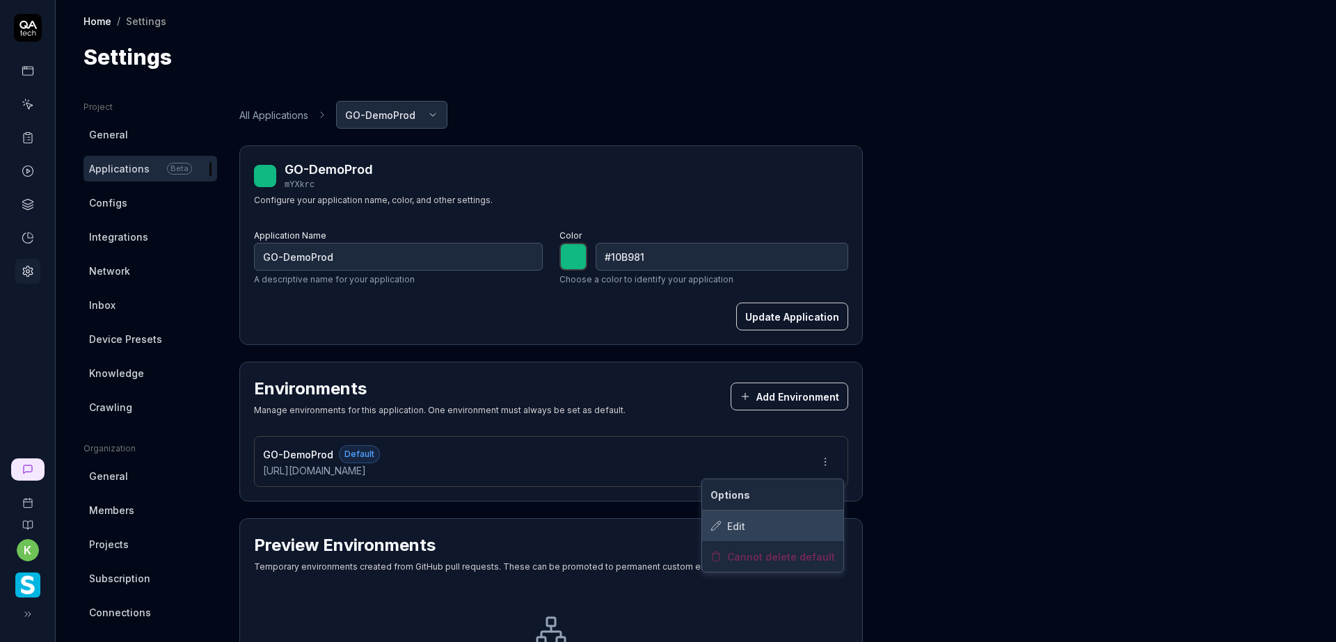
click at [753, 526] on div "Edit" at bounding box center [772, 526] width 141 height 31
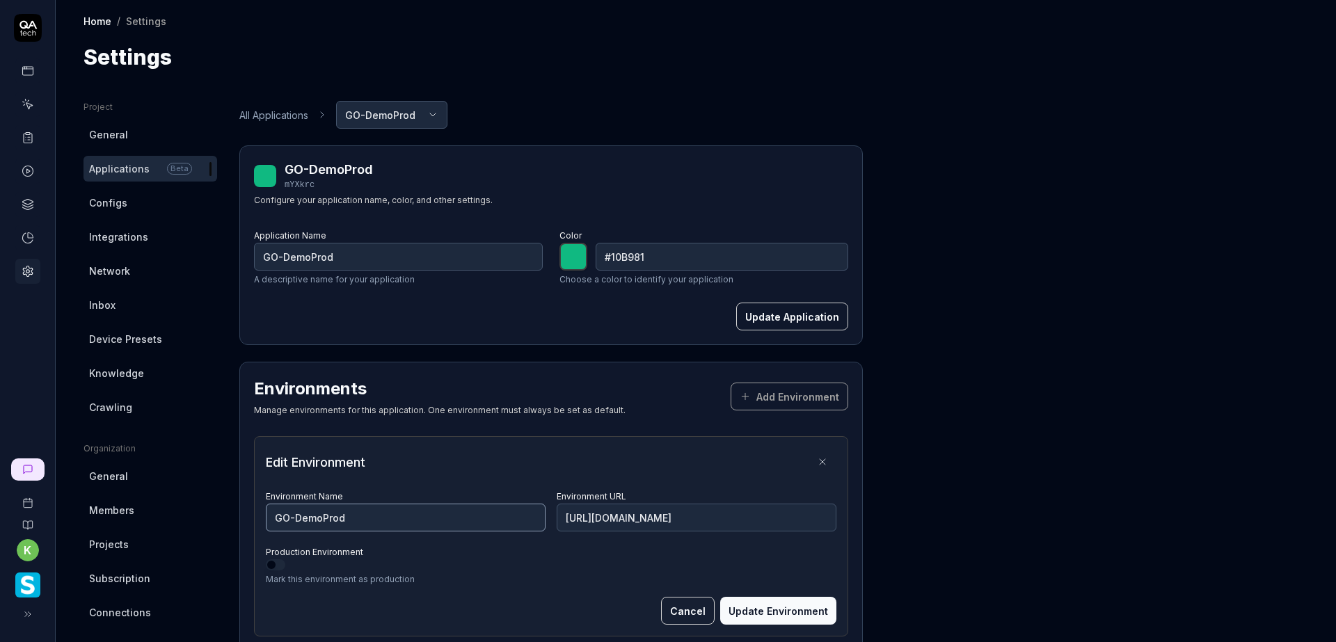
drag, startPoint x: 359, startPoint y: 519, endPoint x: 294, endPoint y: 520, distance: 65.4
click at [294, 520] on input "GO-DemoProd" at bounding box center [406, 518] width 280 height 28
type input "GO-Production"
click at [759, 603] on button "Update Environment" at bounding box center [778, 611] width 116 height 28
type input "*******"
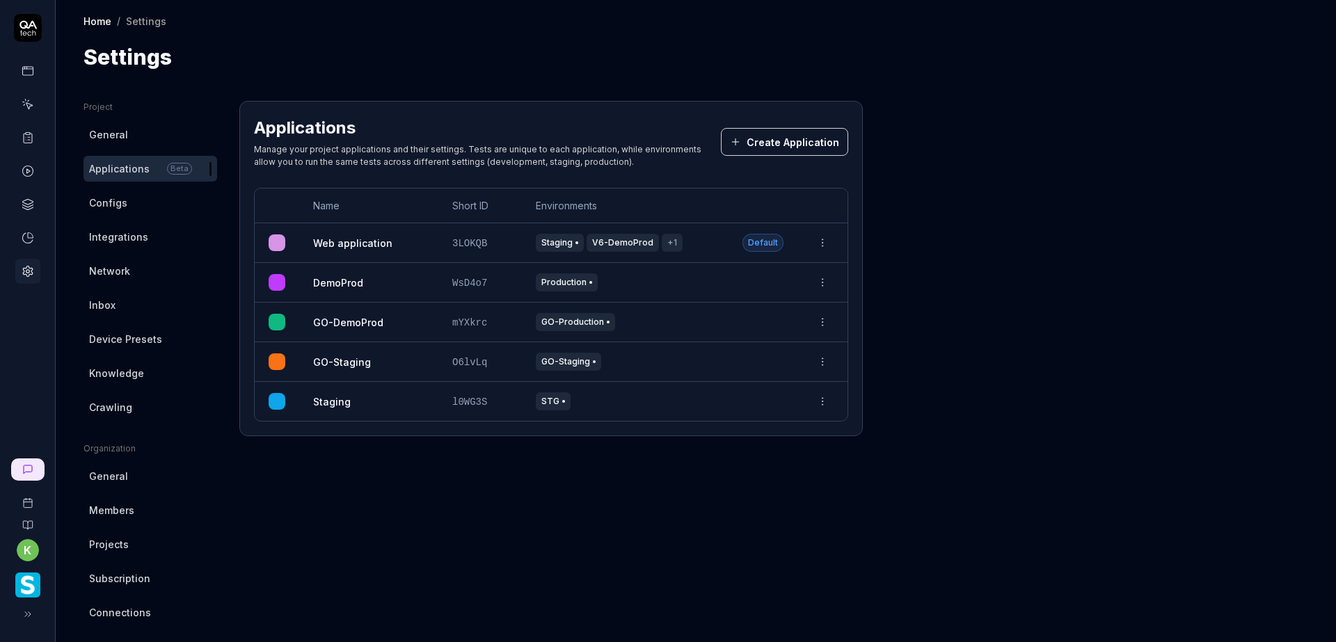
click at [823, 402] on html "k Home / Settings Home / Settings Settings Project General Applications Beta Co…" at bounding box center [668, 321] width 1336 height 642
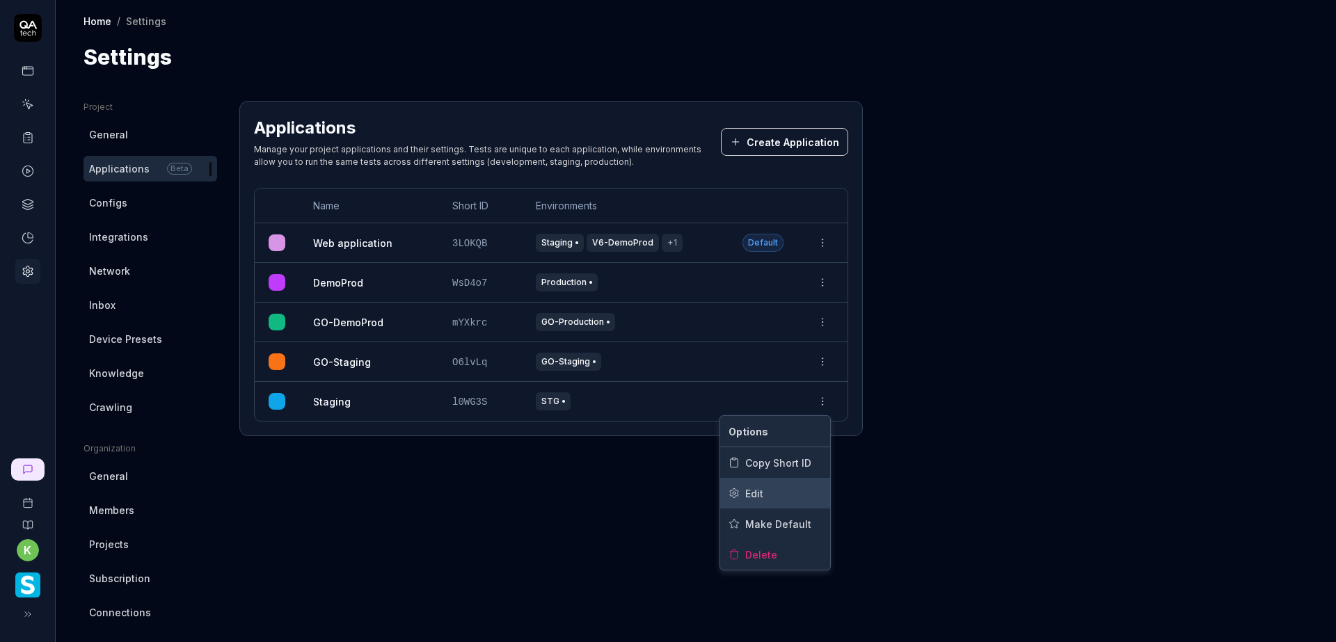
click at [764, 491] on div "Edit" at bounding box center [775, 493] width 110 height 31
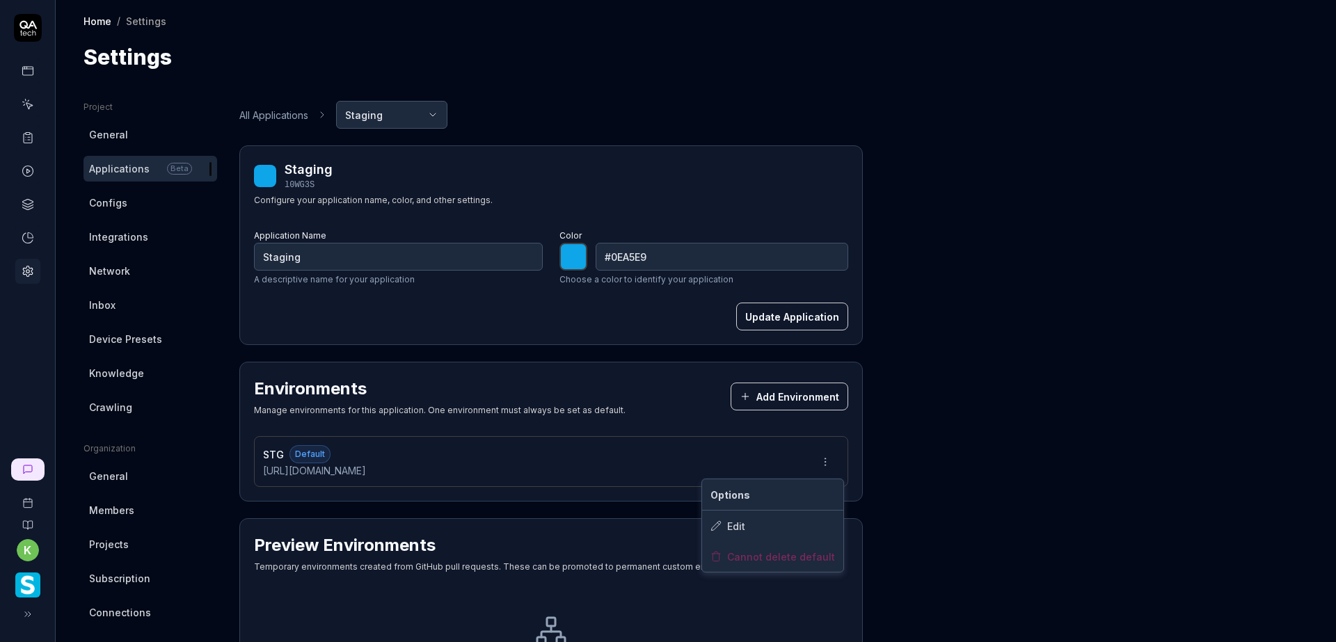
click at [826, 459] on html "k Home / Settings Home / Settings Settings Project General Applications Beta Co…" at bounding box center [668, 321] width 1336 height 642
type input "*******"
click at [756, 526] on div "Edit" at bounding box center [772, 526] width 141 height 31
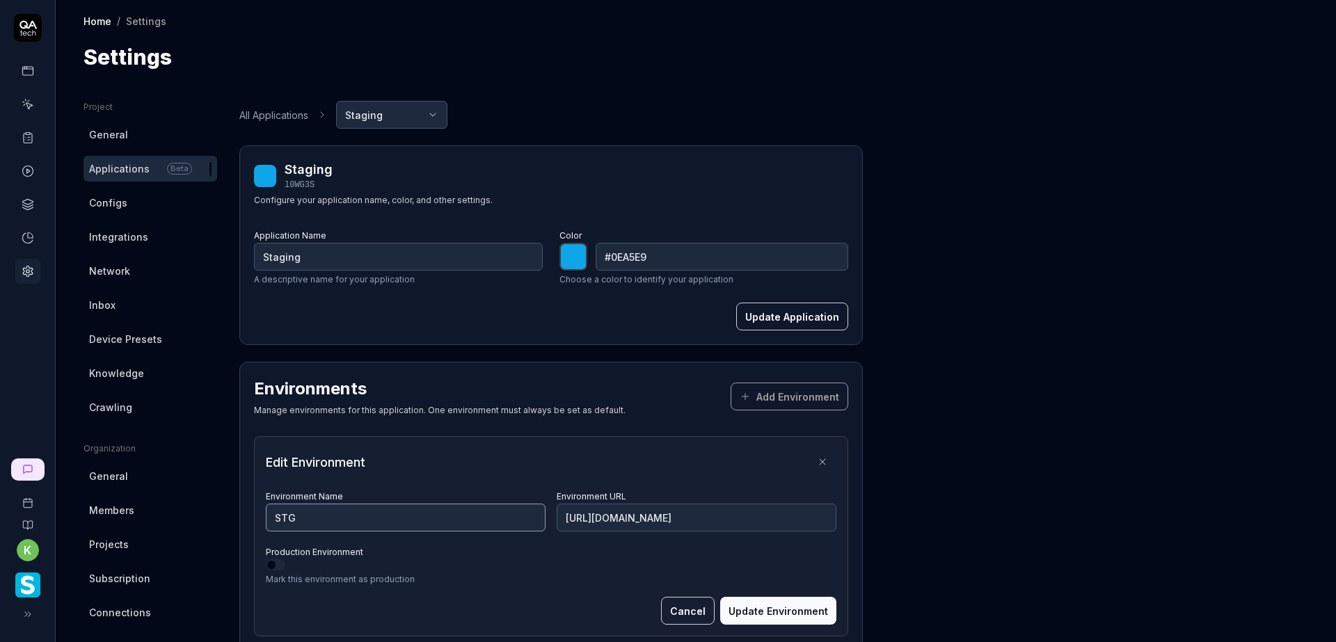
click at [340, 516] on input "STG" at bounding box center [406, 518] width 280 height 28
type input "Staging"
click at [788, 616] on button "Update Environment" at bounding box center [778, 611] width 116 height 28
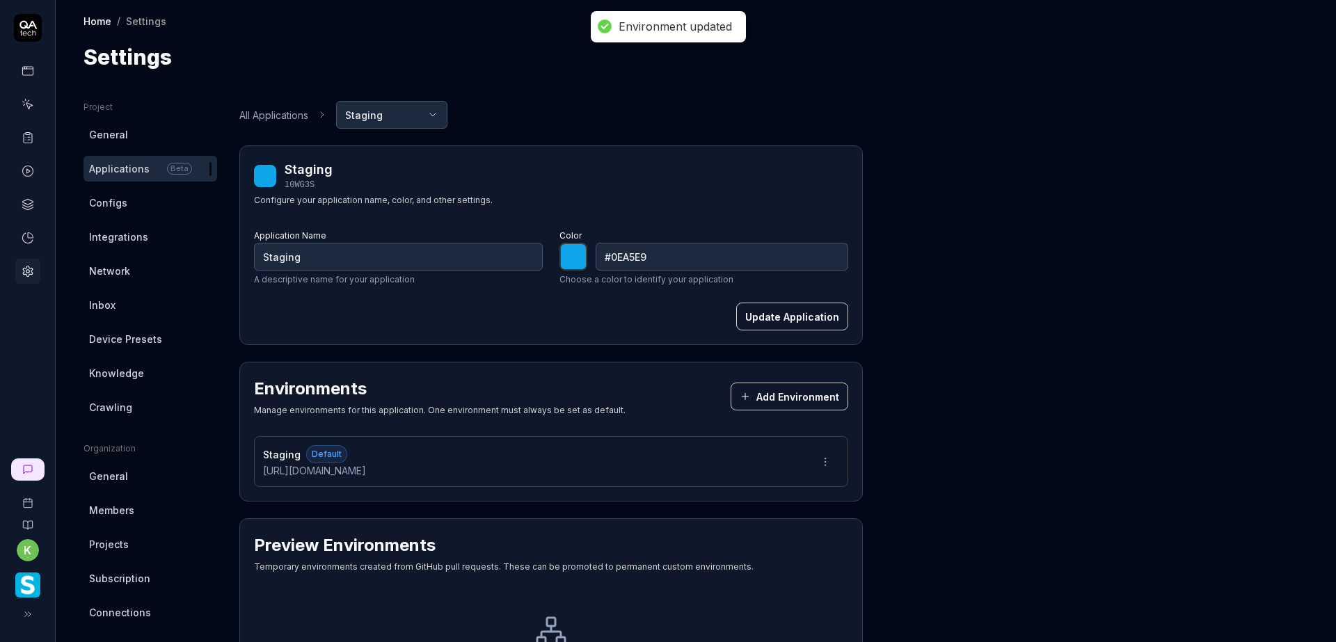
type input "*******"
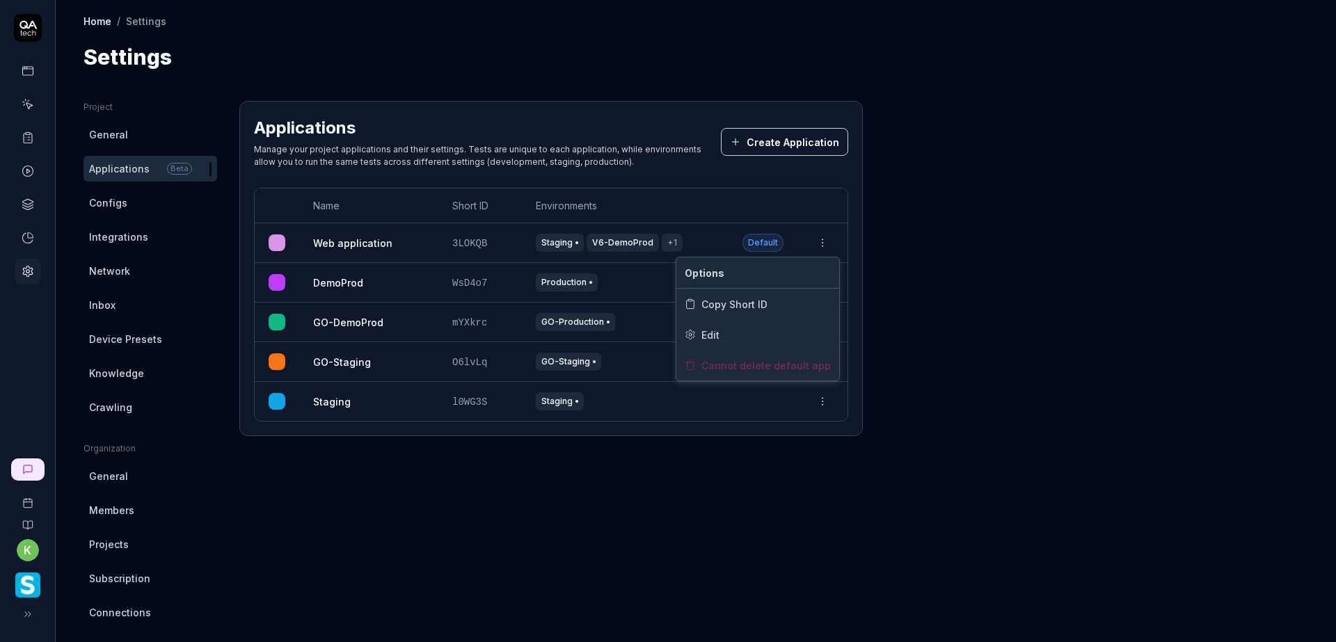
click at [823, 248] on html "k Home / Settings Home / Settings Settings Project General Applications Beta Co…" at bounding box center [668, 321] width 1336 height 642
click at [736, 335] on div "Edit" at bounding box center [757, 334] width 163 height 31
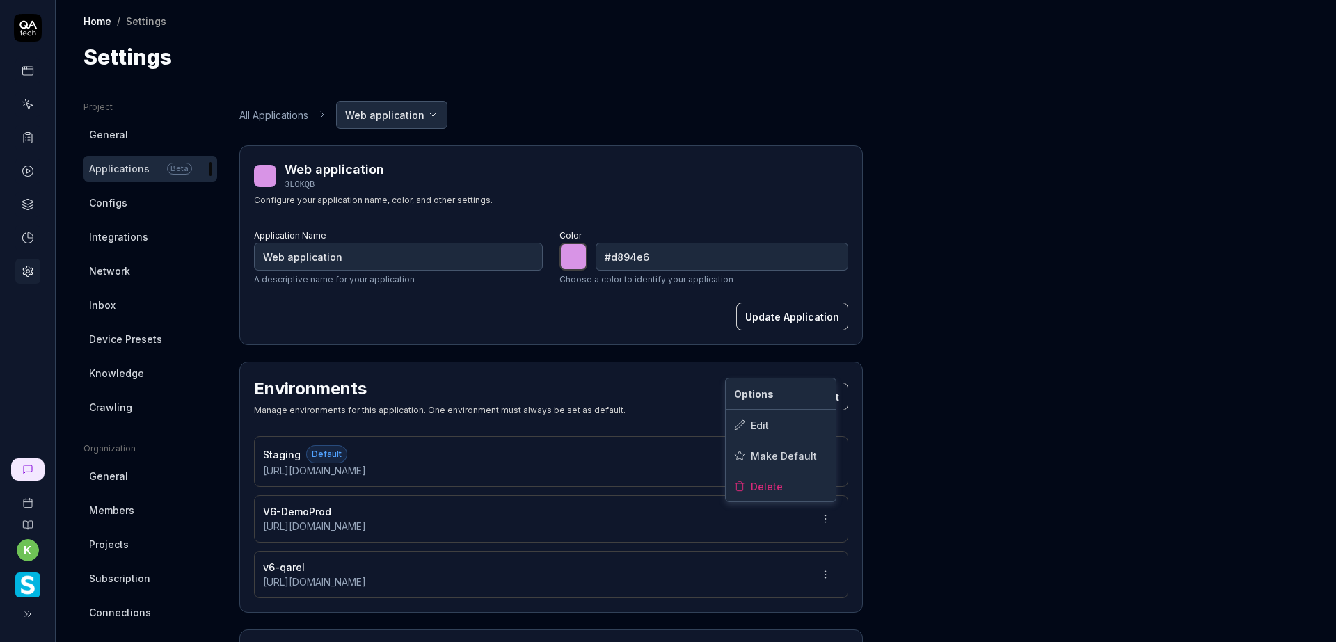
click at [829, 521] on html "k Home / Settings Home / Settings Settings Project General Applications Beta Co…" at bounding box center [668, 321] width 1336 height 642
click at [773, 422] on div "Edit" at bounding box center [781, 425] width 110 height 31
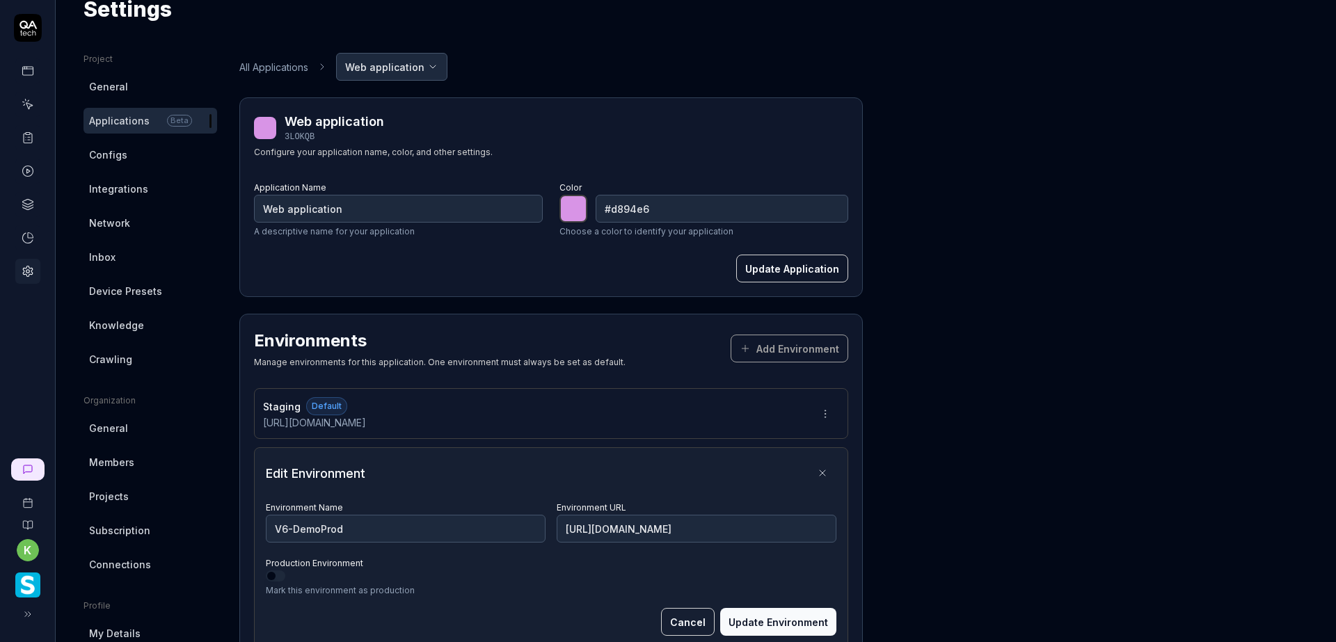
scroll to position [139, 0]
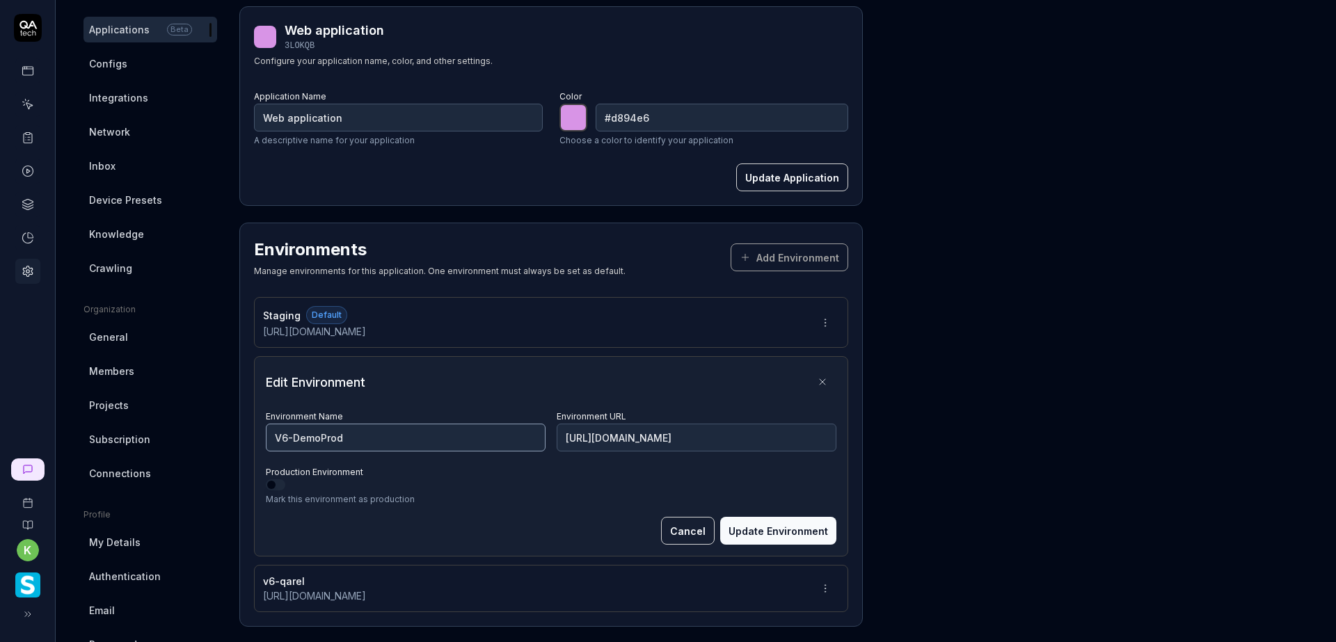
drag, startPoint x: 292, startPoint y: 443, endPoint x: 260, endPoint y: 447, distance: 32.3
click at [259, 445] on div "Edit Environment Environment Name V6-DemoProd Environment URL [URL][DOMAIN_NAME…" at bounding box center [551, 456] width 594 height 200
type input "d"
type input "Production"
click at [751, 530] on button "Update Environment" at bounding box center [778, 531] width 116 height 28
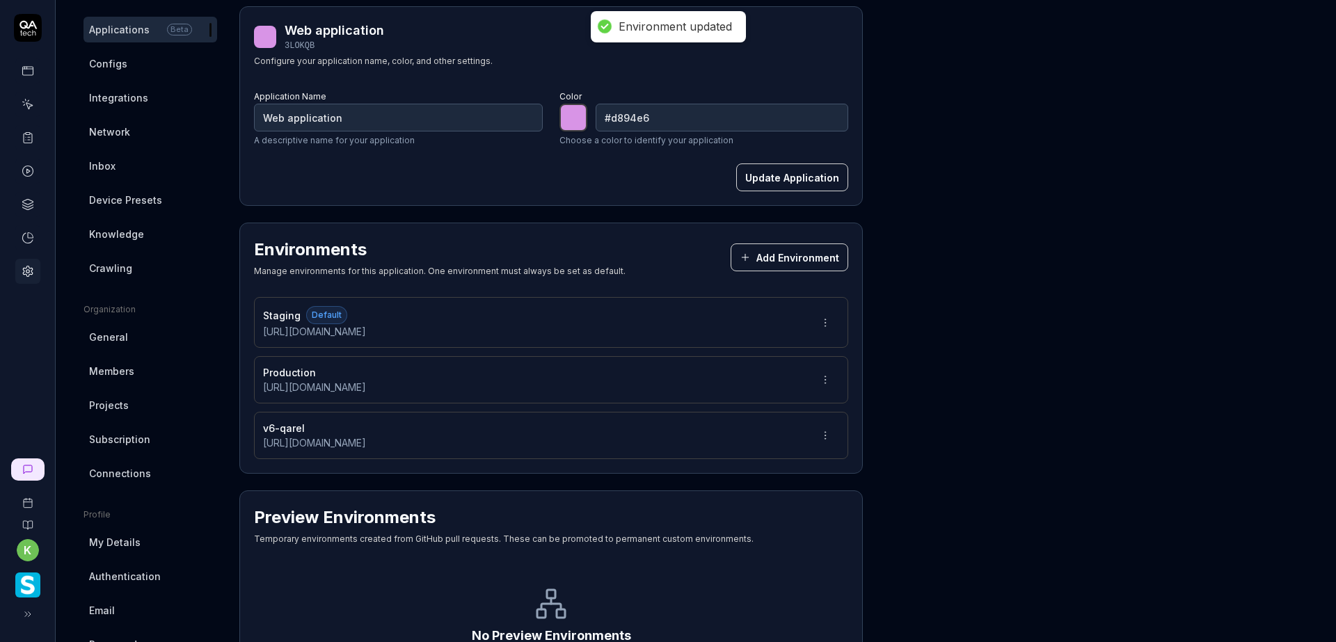
click at [822, 437] on html "Environment updated k Home / Settings Home / Settings Settings Project General …" at bounding box center [668, 321] width 1336 height 642
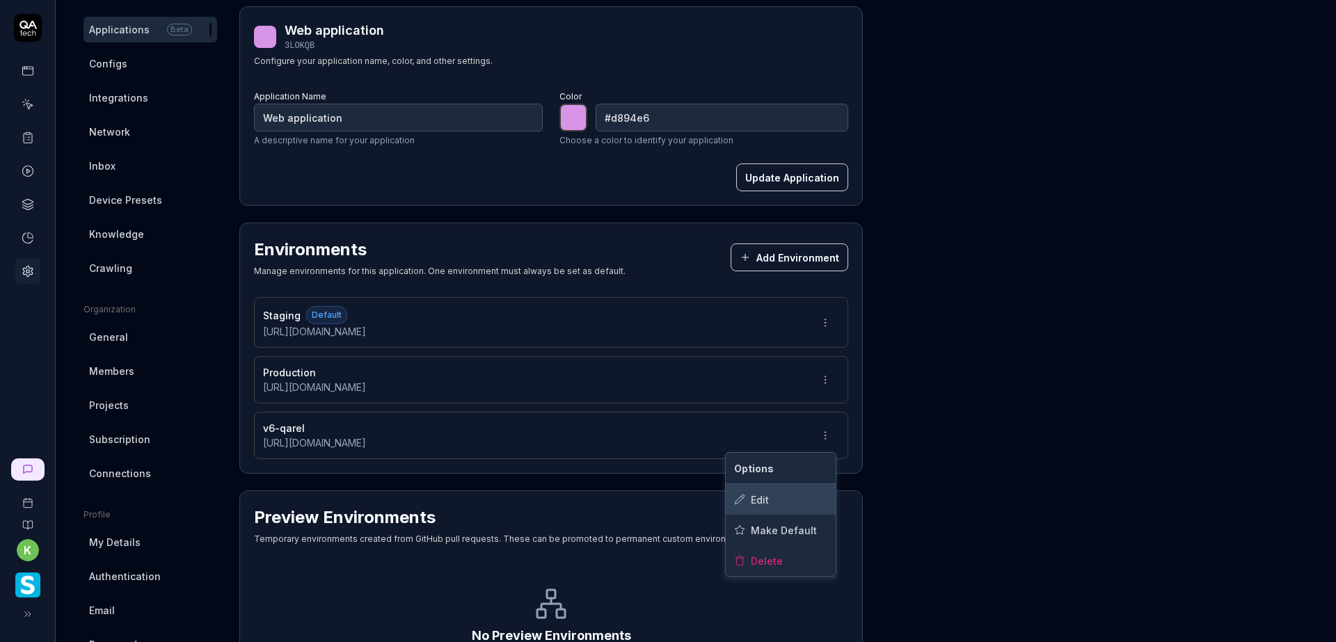
click at [775, 501] on div "Edit" at bounding box center [781, 499] width 110 height 31
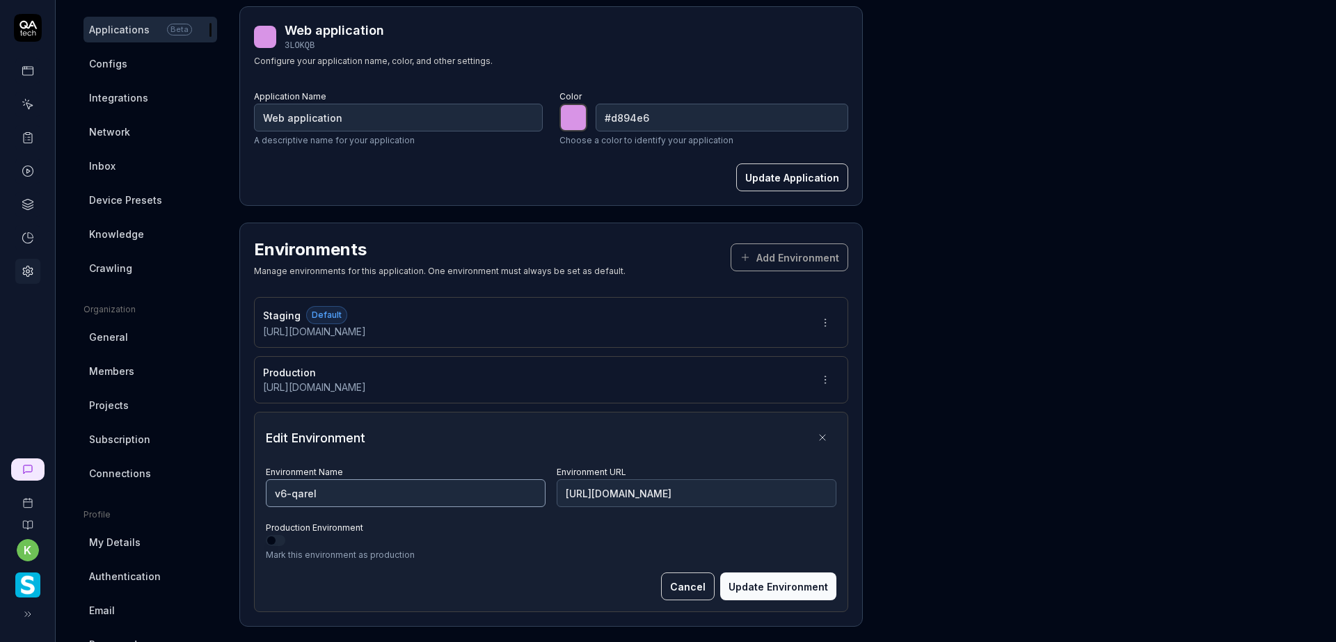
drag, startPoint x: 342, startPoint y: 486, endPoint x: 260, endPoint y: 488, distance: 82.1
click at [260, 488] on div "Edit Environment Environment Name v6-qarel Environment URL [URL][DOMAIN_NAME] P…" at bounding box center [551, 512] width 594 height 200
type input "QARel"
click at [788, 582] on button "Update Environment" at bounding box center [778, 587] width 116 height 28
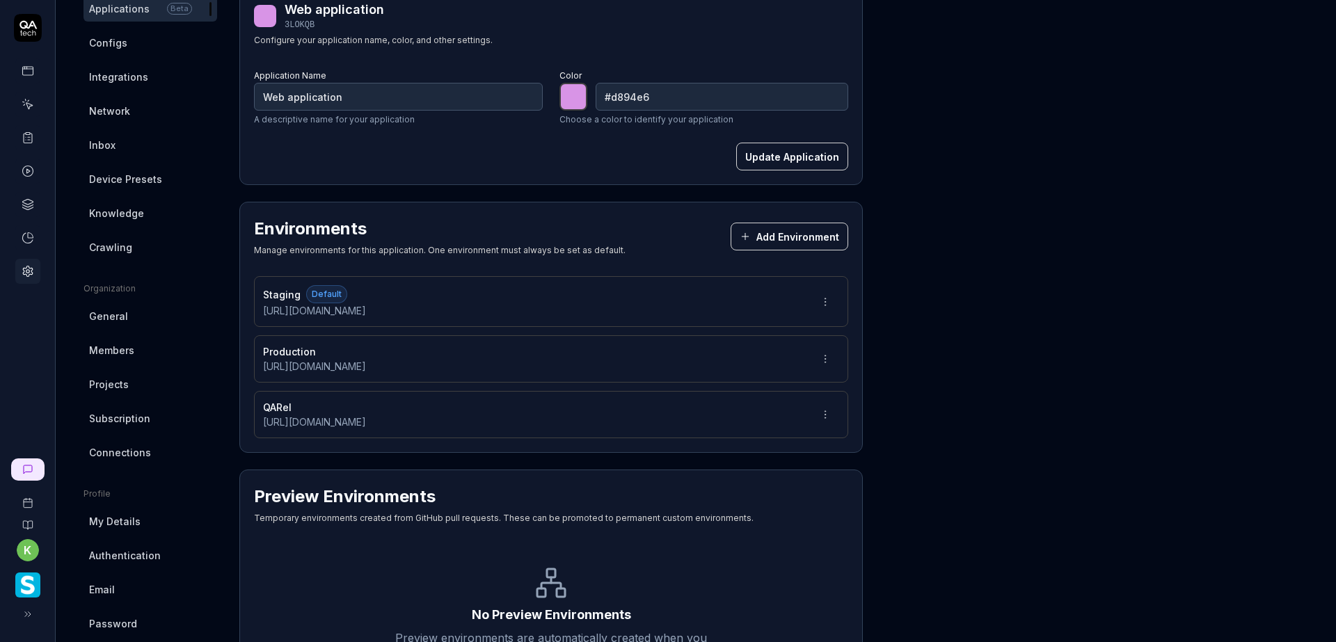
scroll to position [54, 0]
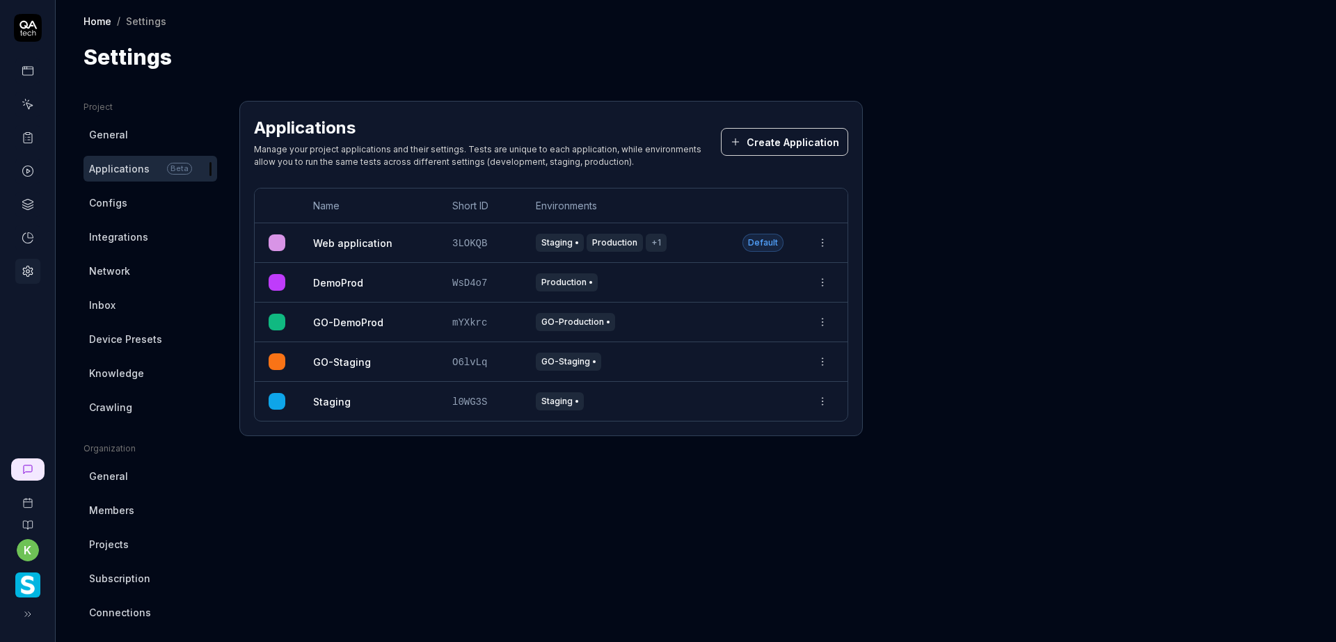
click at [141, 196] on link "Configs" at bounding box center [151, 203] width 134 height 26
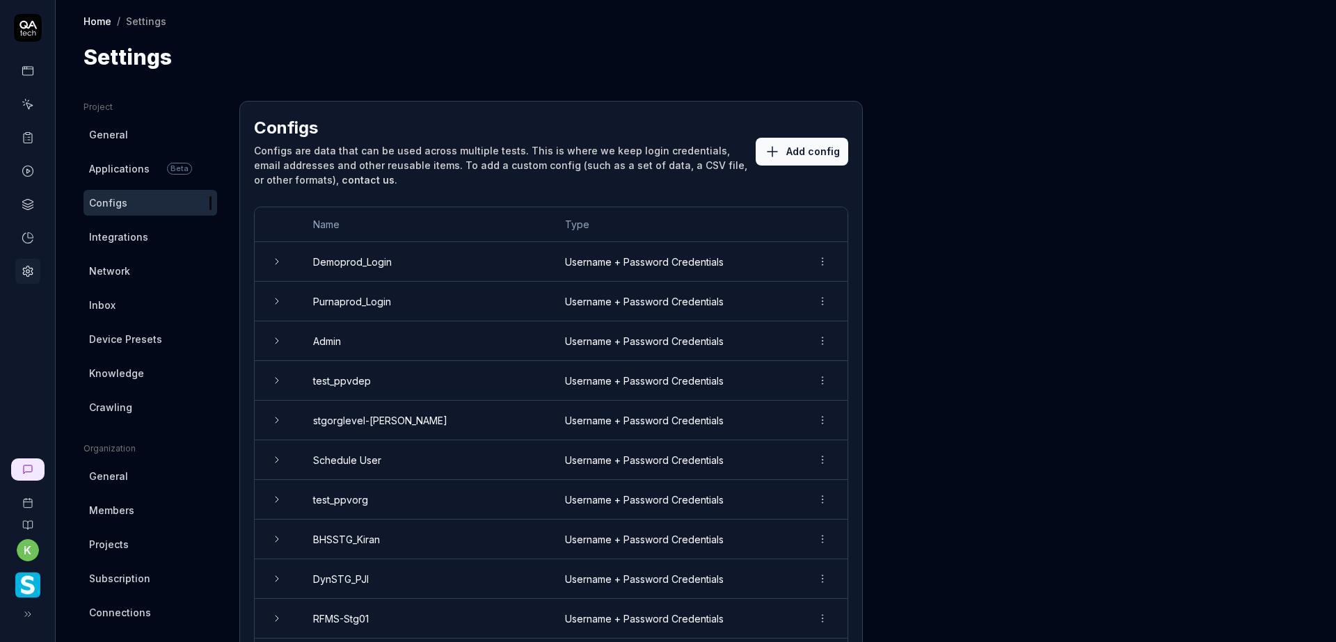
click at [132, 241] on span "Integrations" at bounding box center [118, 237] width 59 height 15
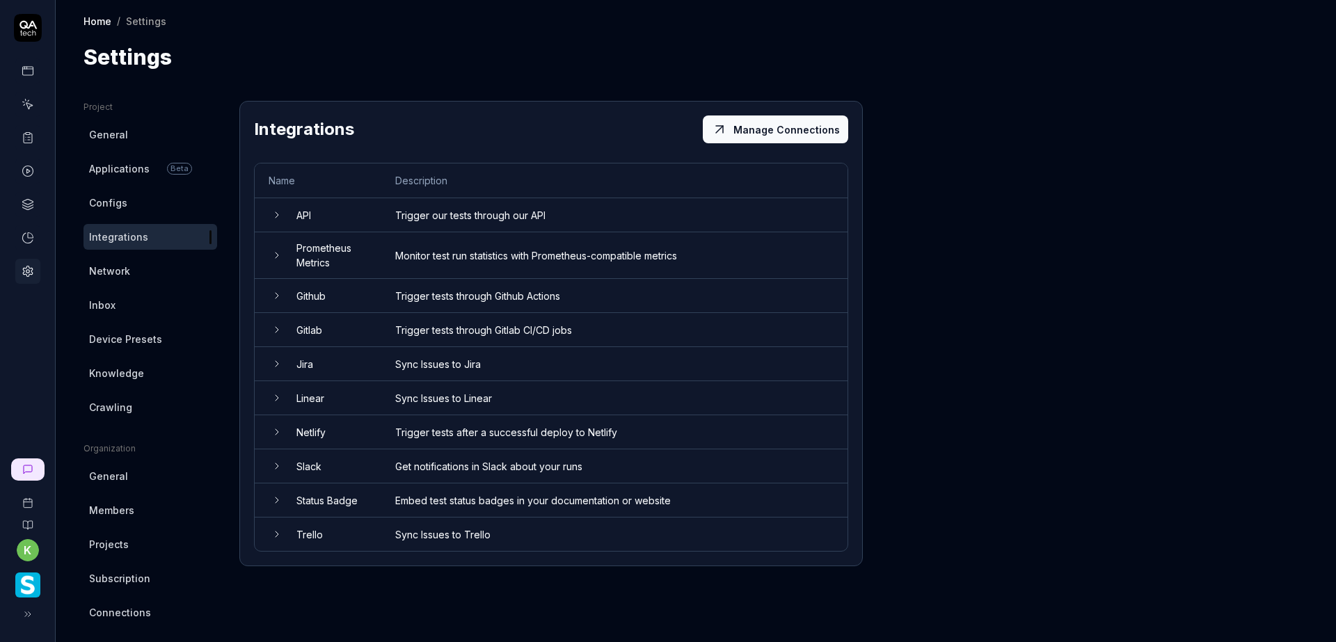
click at [129, 269] on span "Network" at bounding box center [109, 271] width 41 height 15
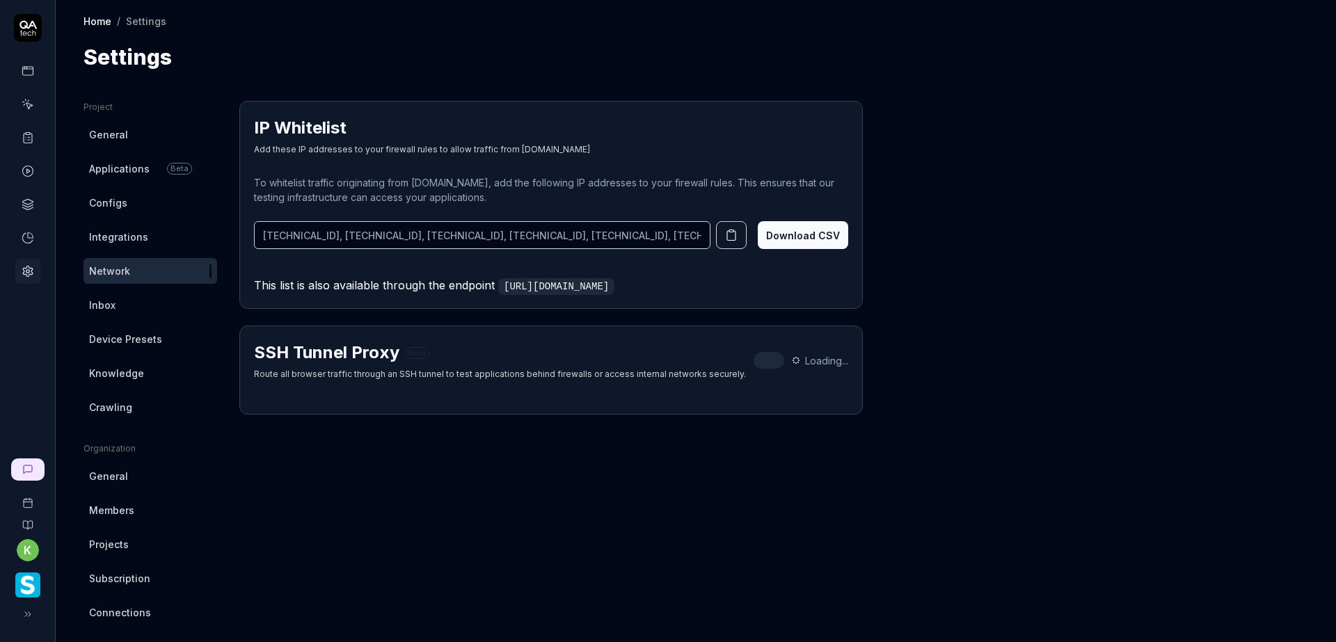
click at [115, 303] on link "Inbox" at bounding box center [151, 305] width 134 height 26
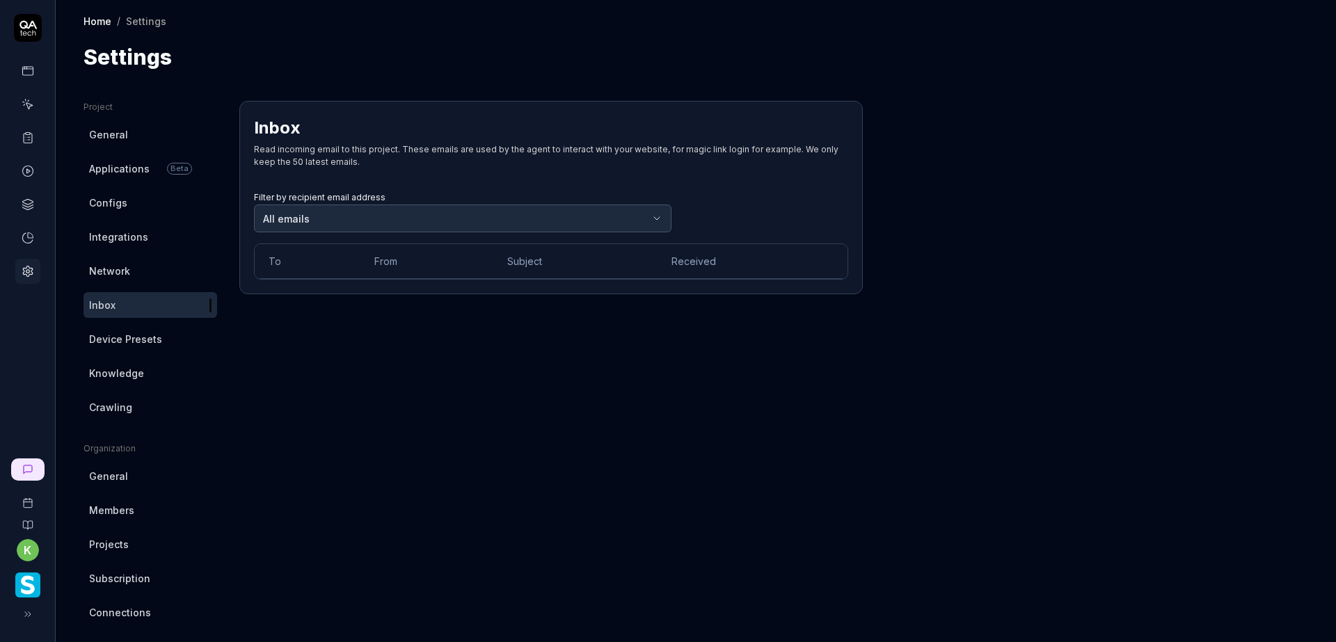
click at [138, 335] on span "Device Presets" at bounding box center [125, 339] width 73 height 15
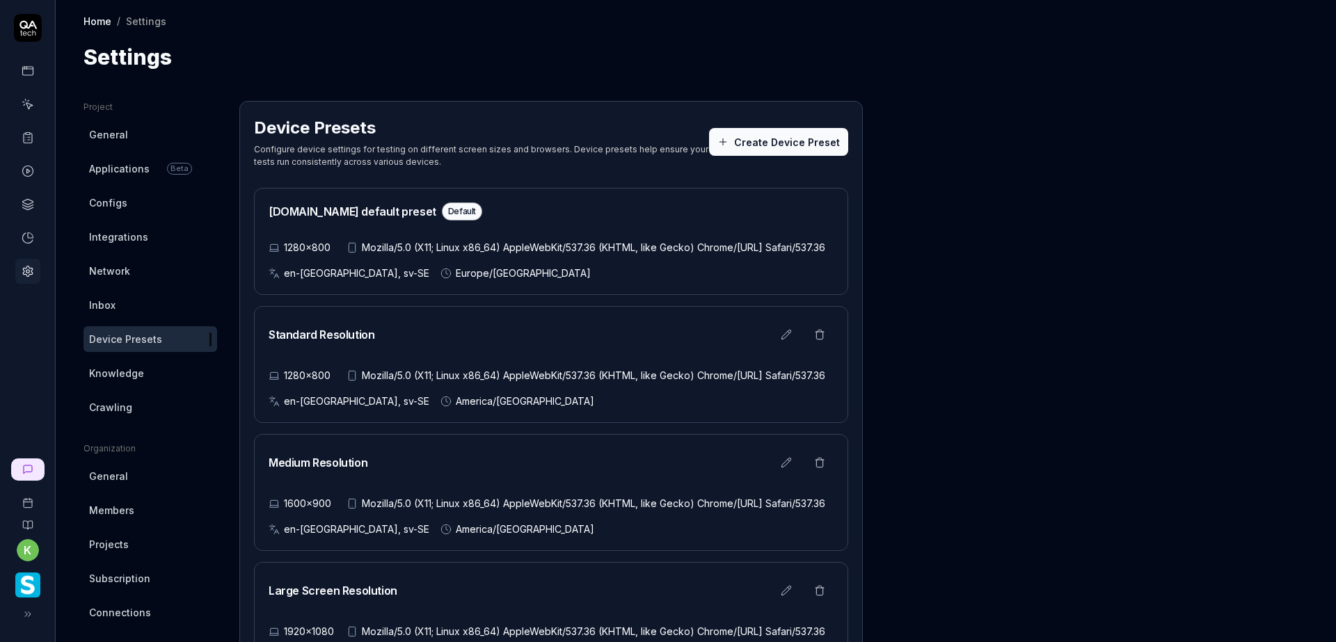
click at [127, 370] on span "Knowledge" at bounding box center [116, 373] width 55 height 15
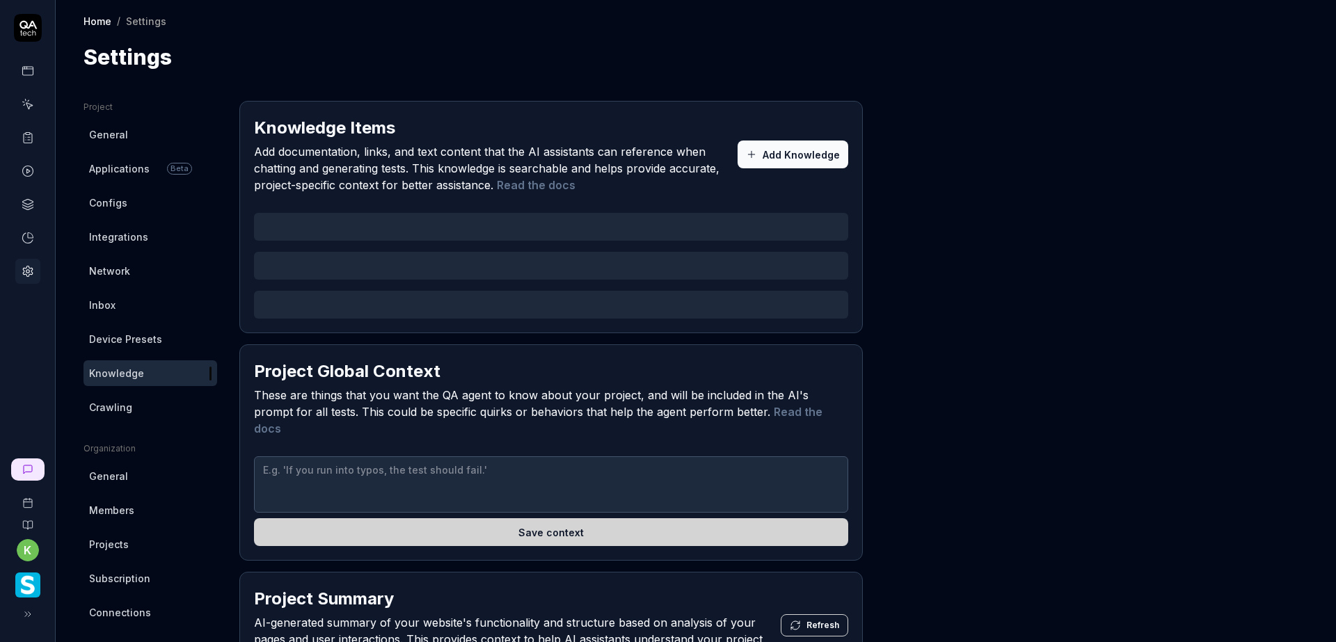
type textarea "*"
type textarea "- The system i loading slow at times, YOU MUST ALWAYS allow up to 15 second loa…"
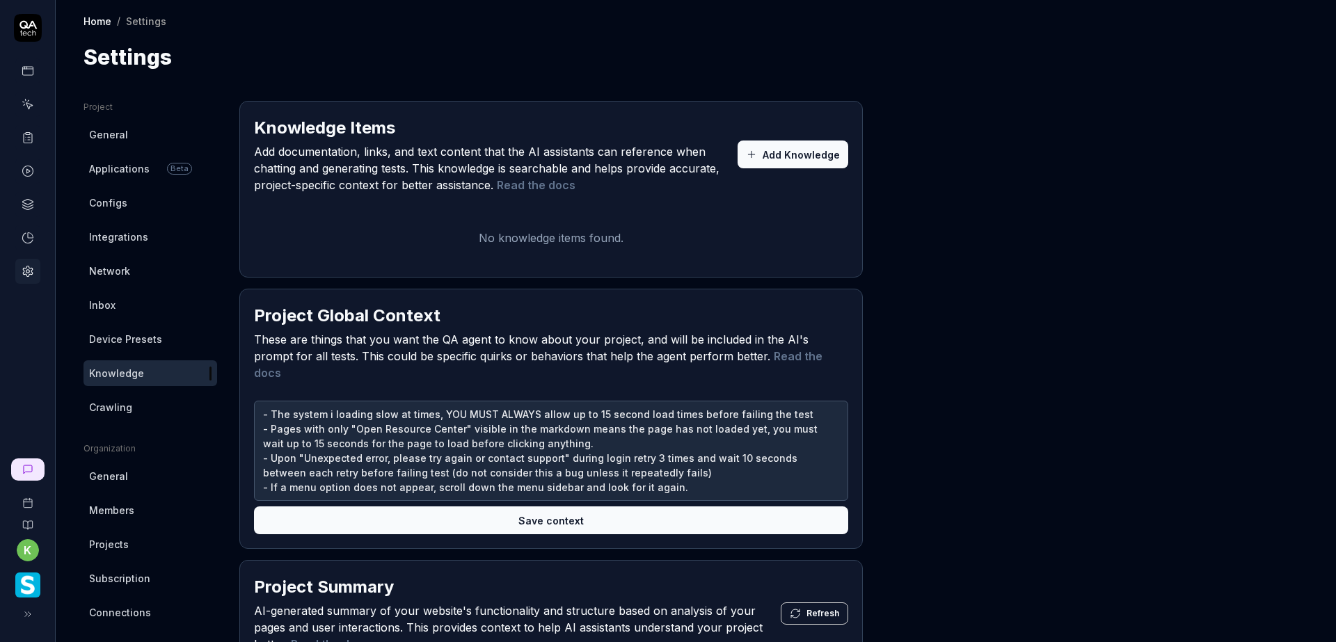
click at [149, 411] on link "Crawling" at bounding box center [151, 408] width 134 height 26
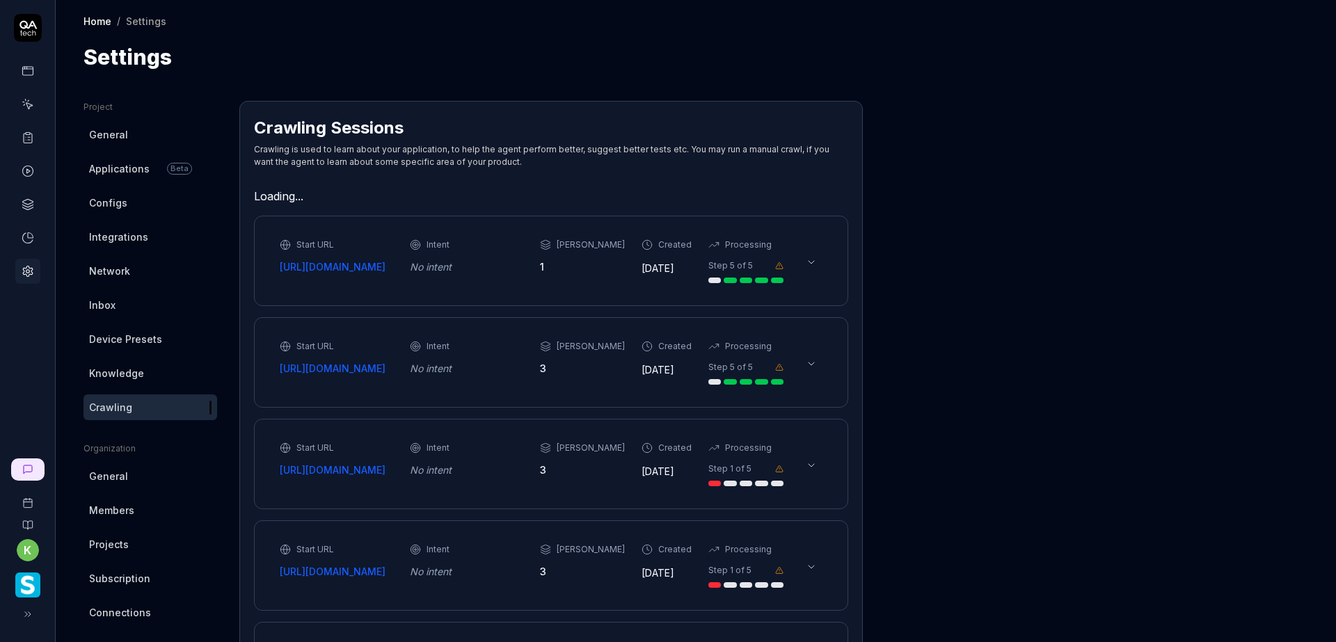
type textarea "*"
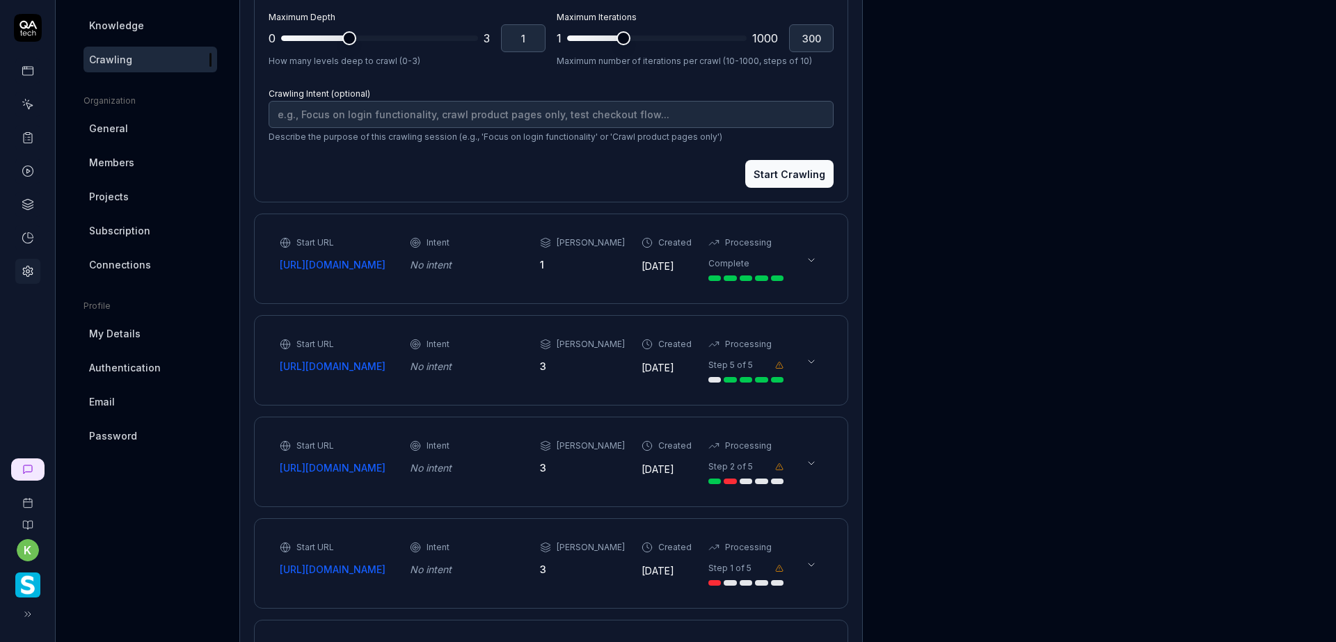
scroll to position [418, 0]
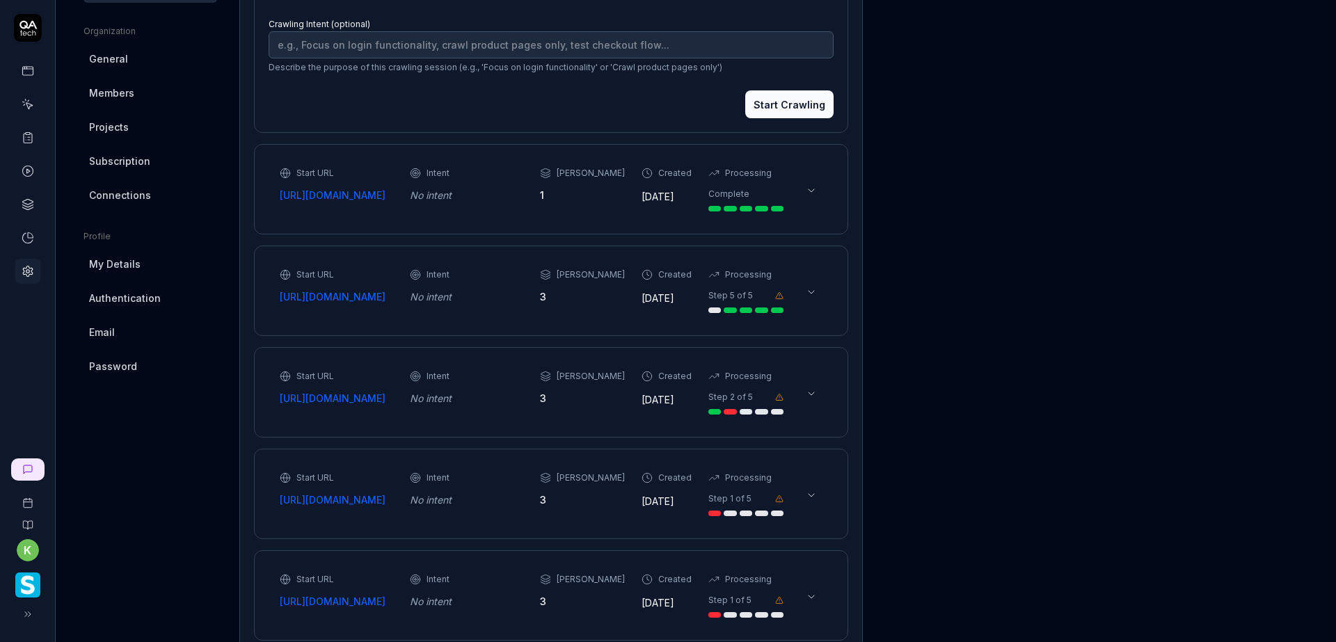
click at [811, 298] on icon at bounding box center [811, 292] width 11 height 11
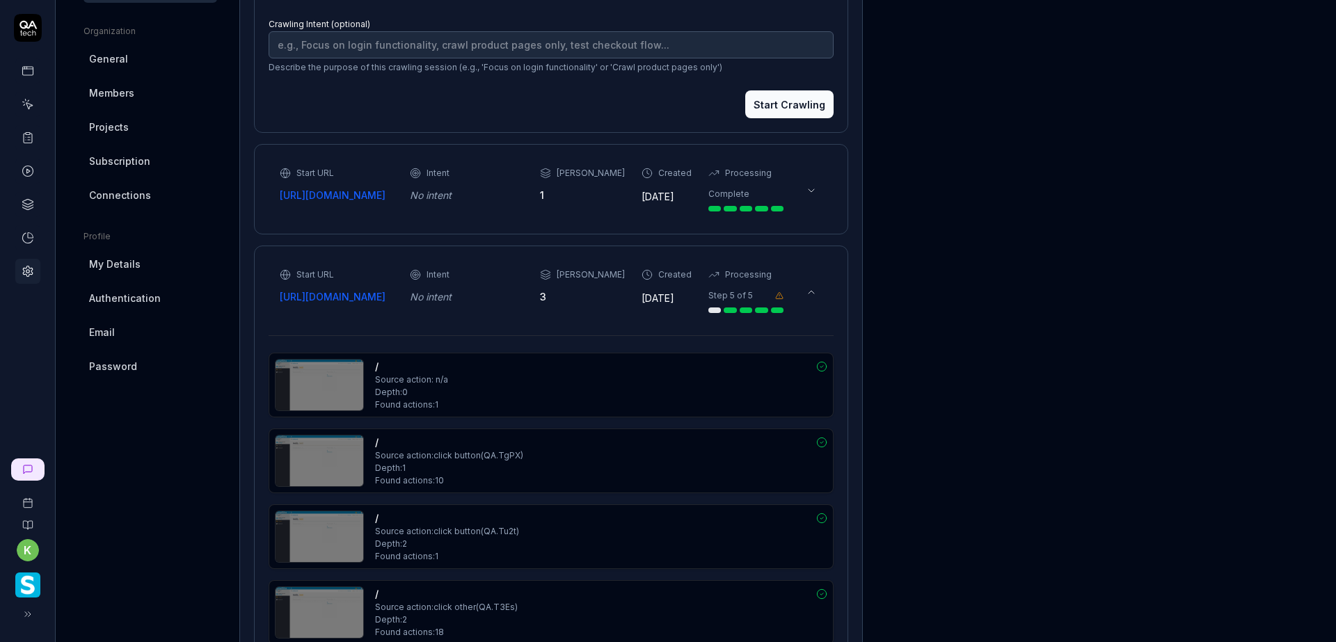
click at [808, 298] on icon at bounding box center [811, 292] width 11 height 11
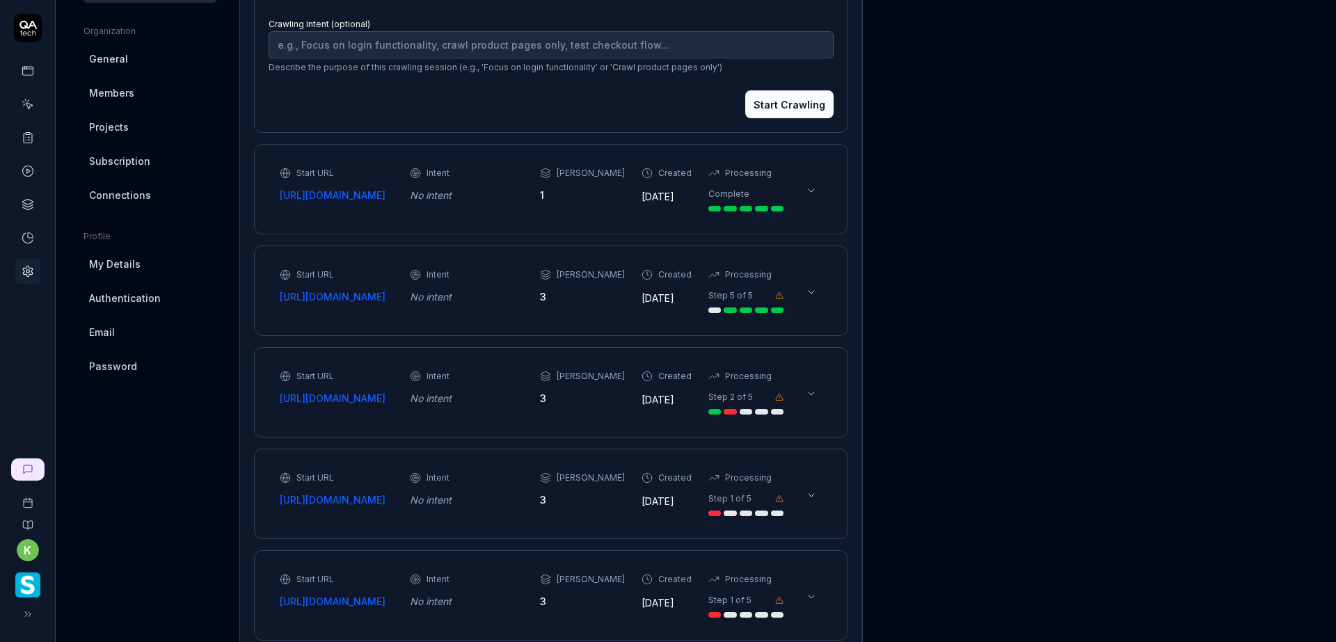
click at [805, 303] on button at bounding box center [811, 292] width 22 height 22
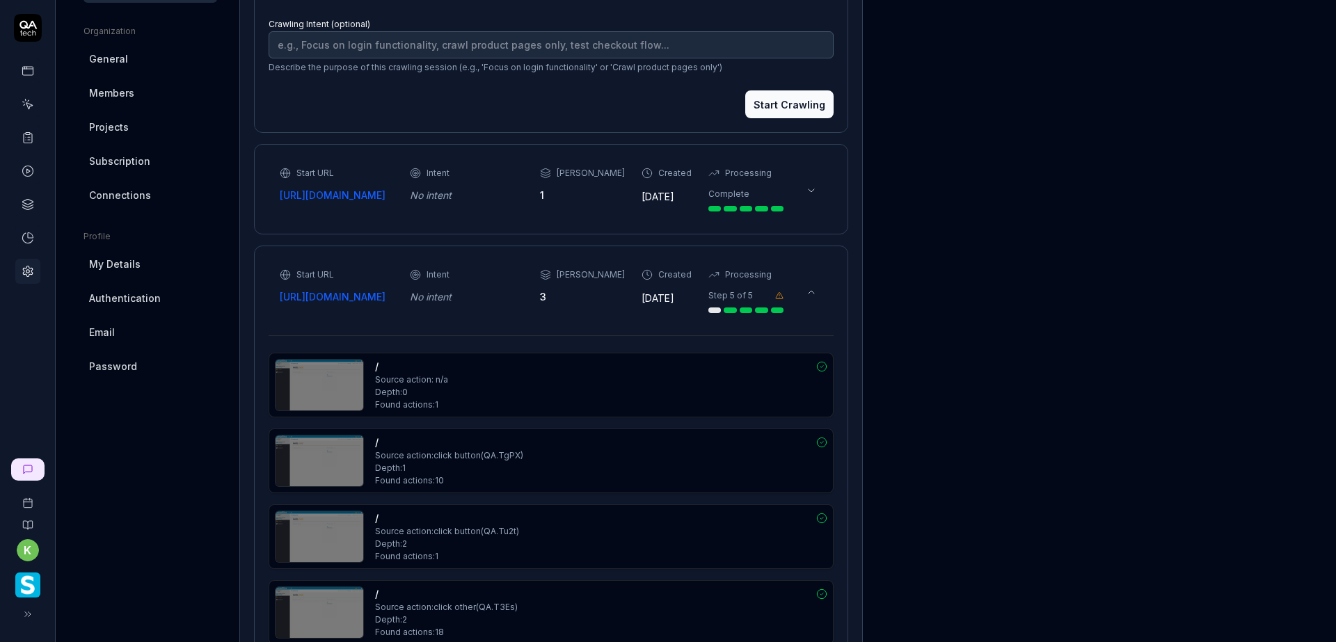
click at [807, 298] on icon at bounding box center [811, 292] width 11 height 11
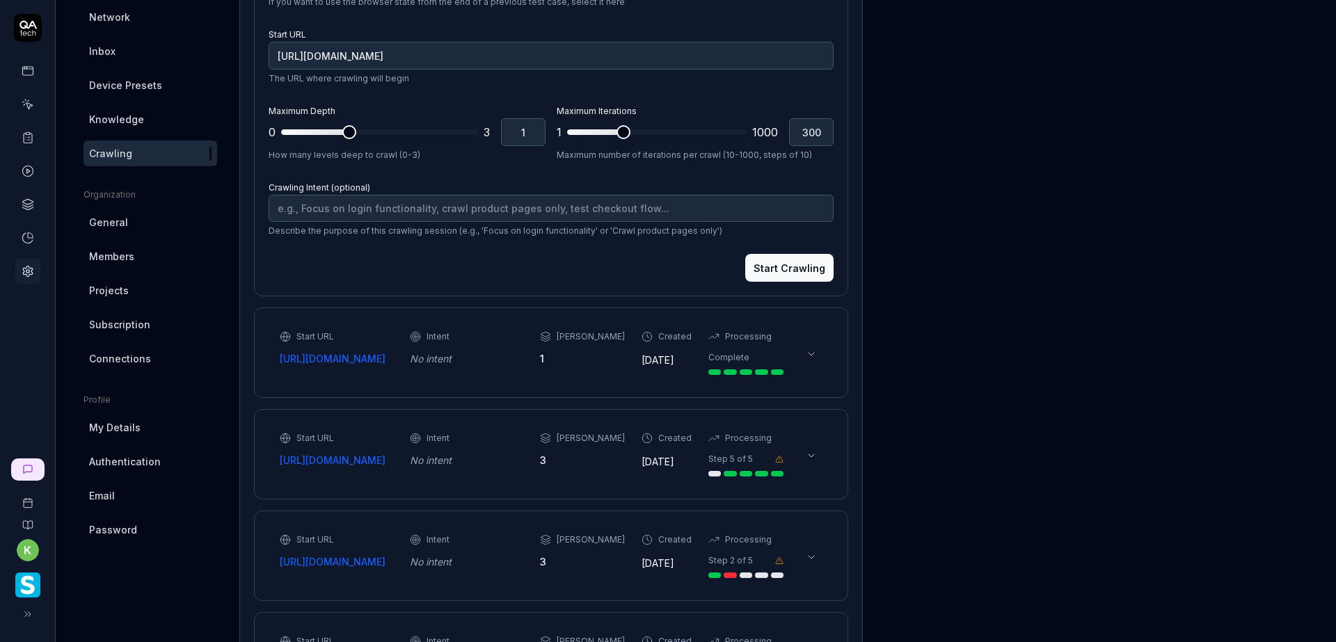
scroll to position [230, 0]
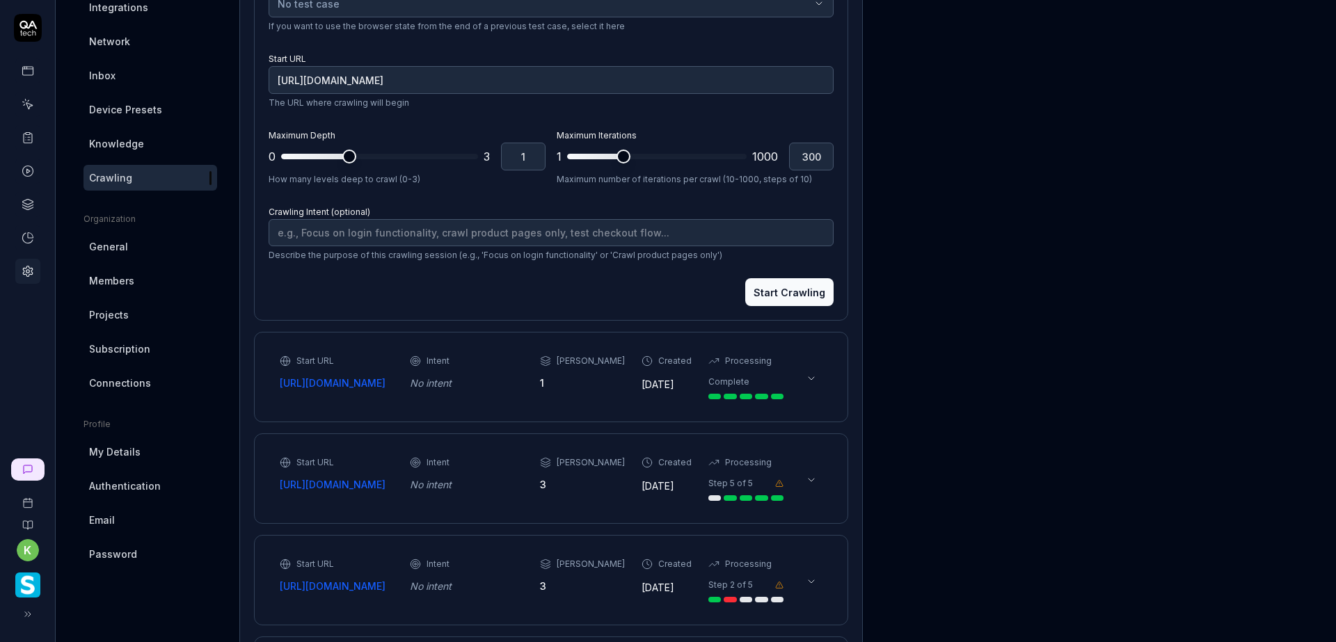
click at [142, 248] on link "General" at bounding box center [151, 247] width 134 height 26
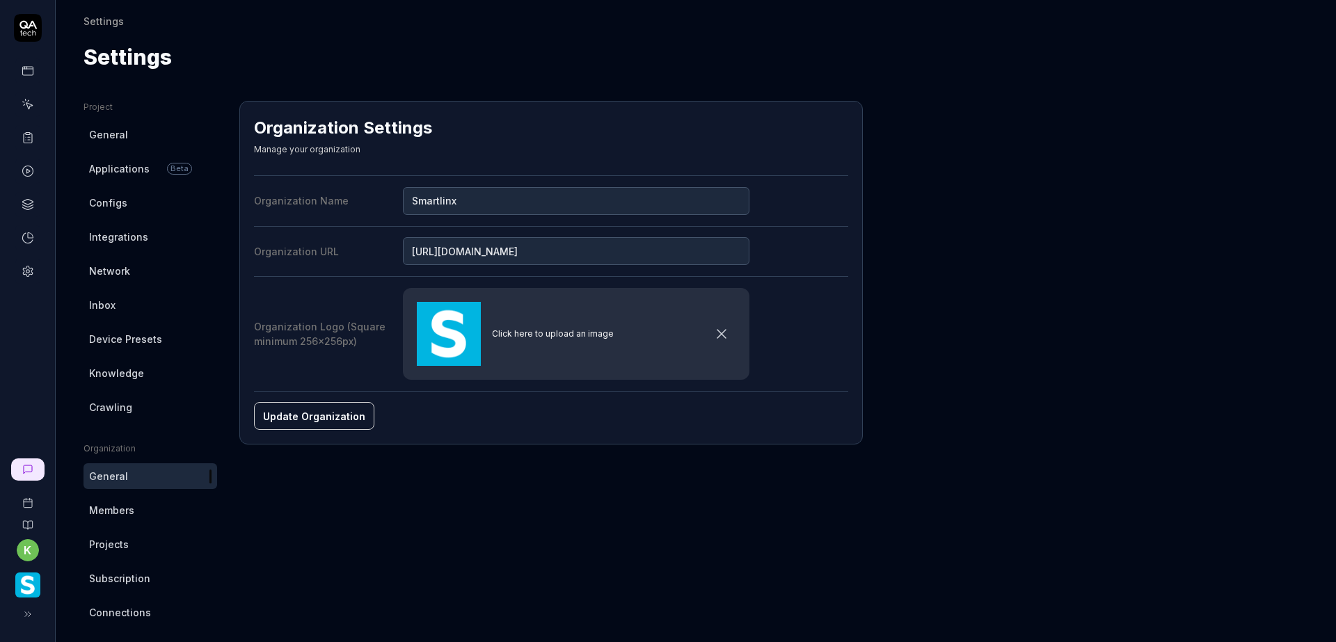
click at [139, 276] on link "Network" at bounding box center [151, 271] width 134 height 26
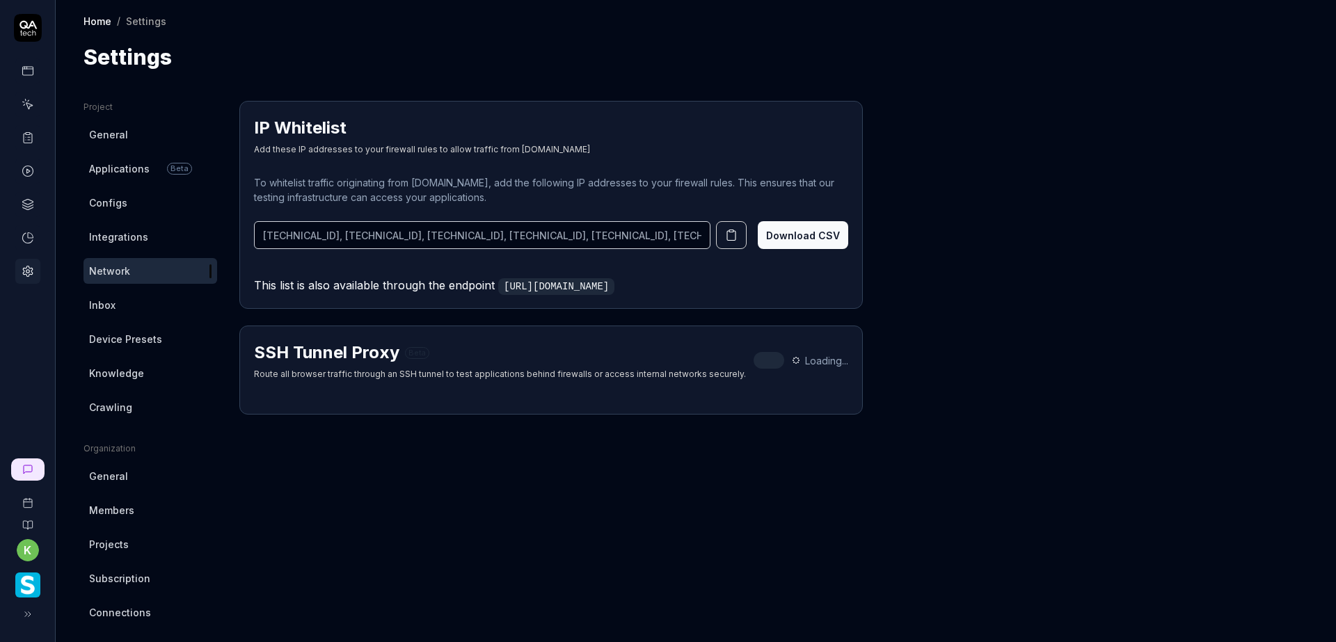
click at [139, 302] on link "Inbox" at bounding box center [151, 305] width 134 height 26
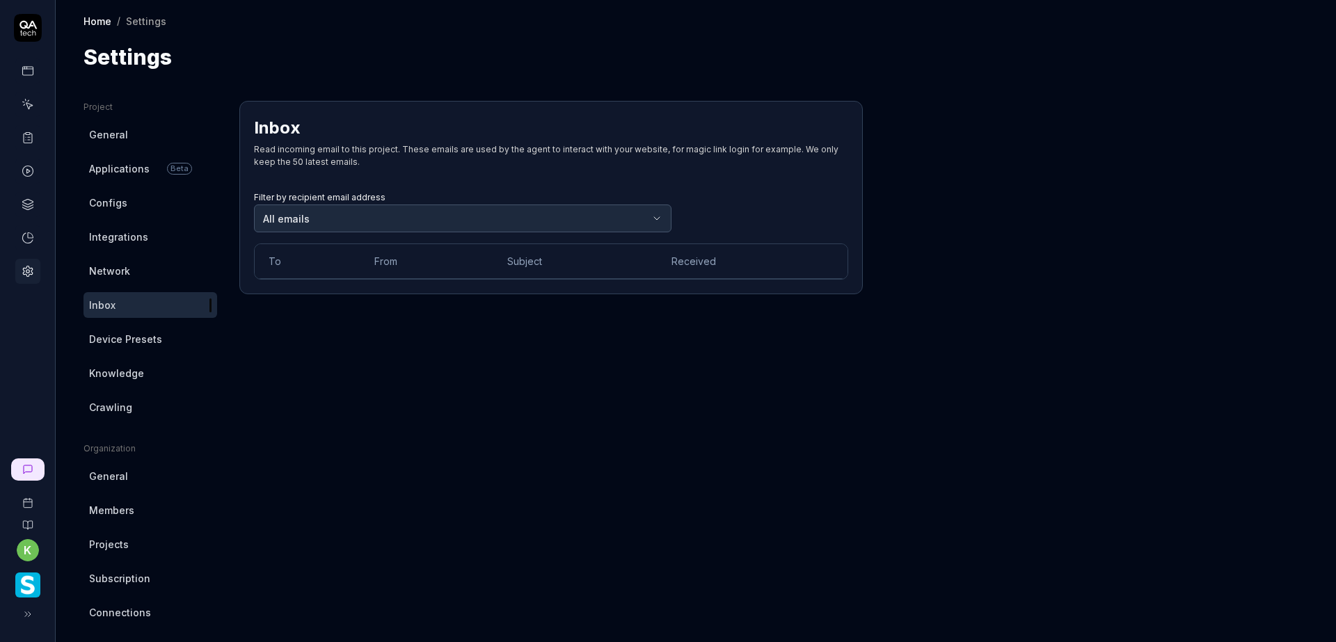
click at [141, 502] on link "Members" at bounding box center [151, 511] width 134 height 26
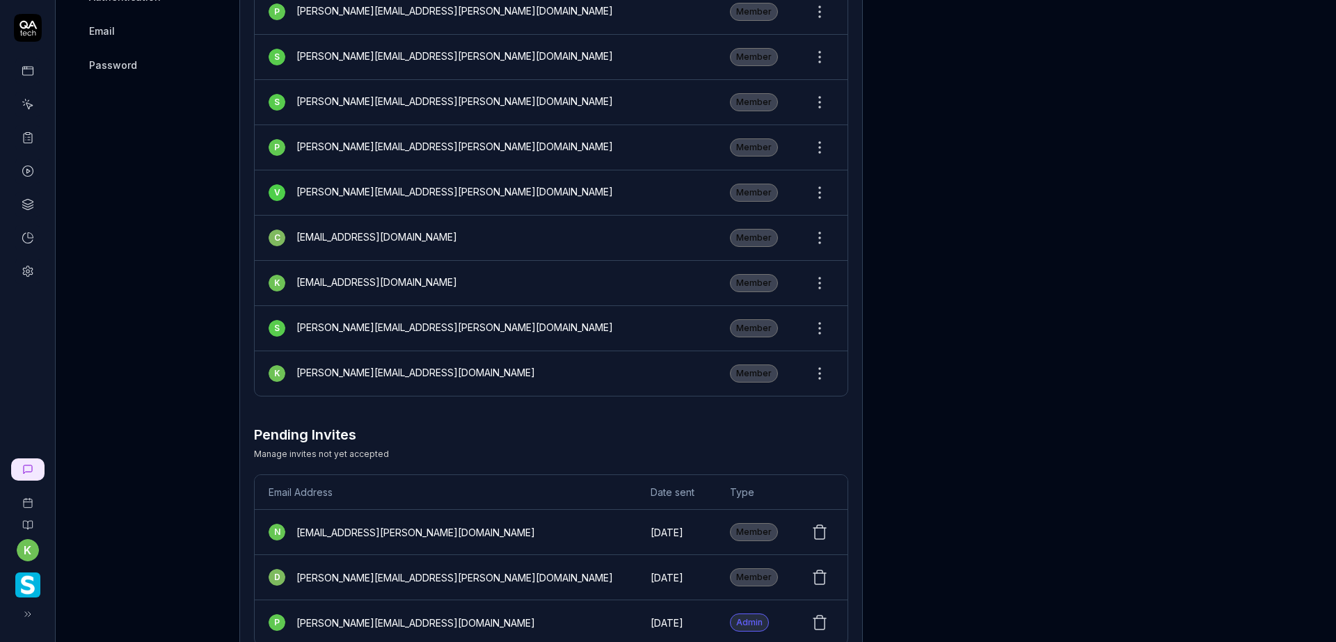
scroll to position [765, 0]
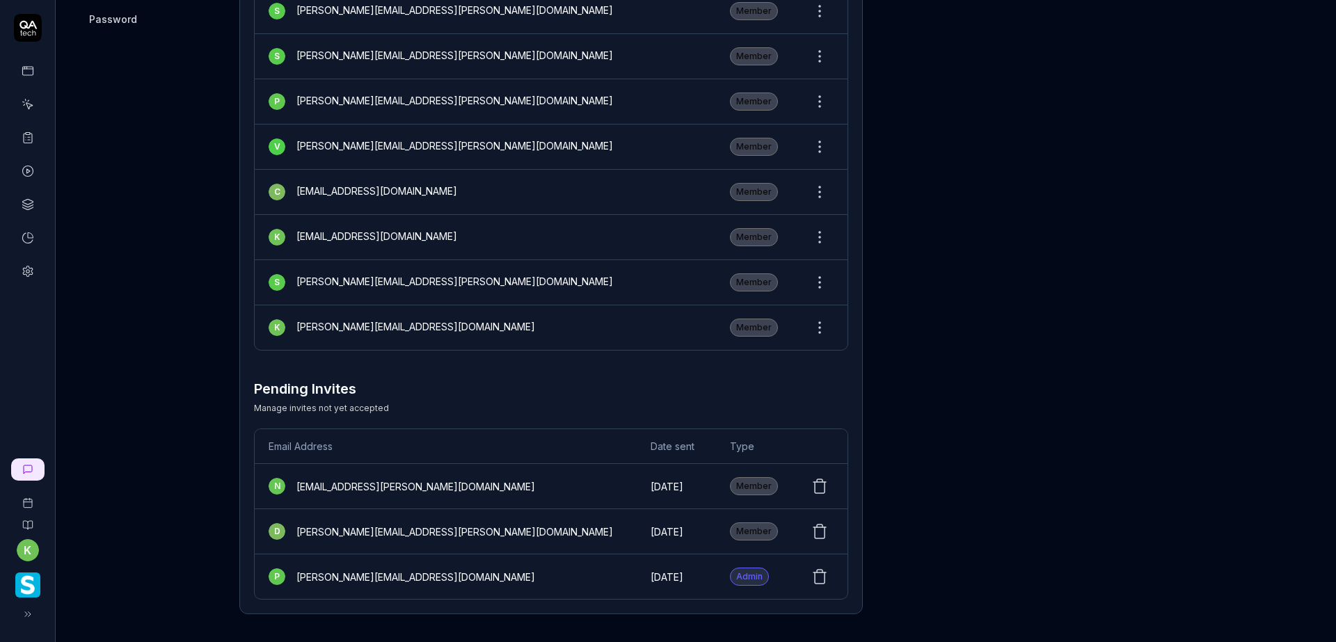
click at [818, 484] on icon at bounding box center [819, 486] width 17 height 17
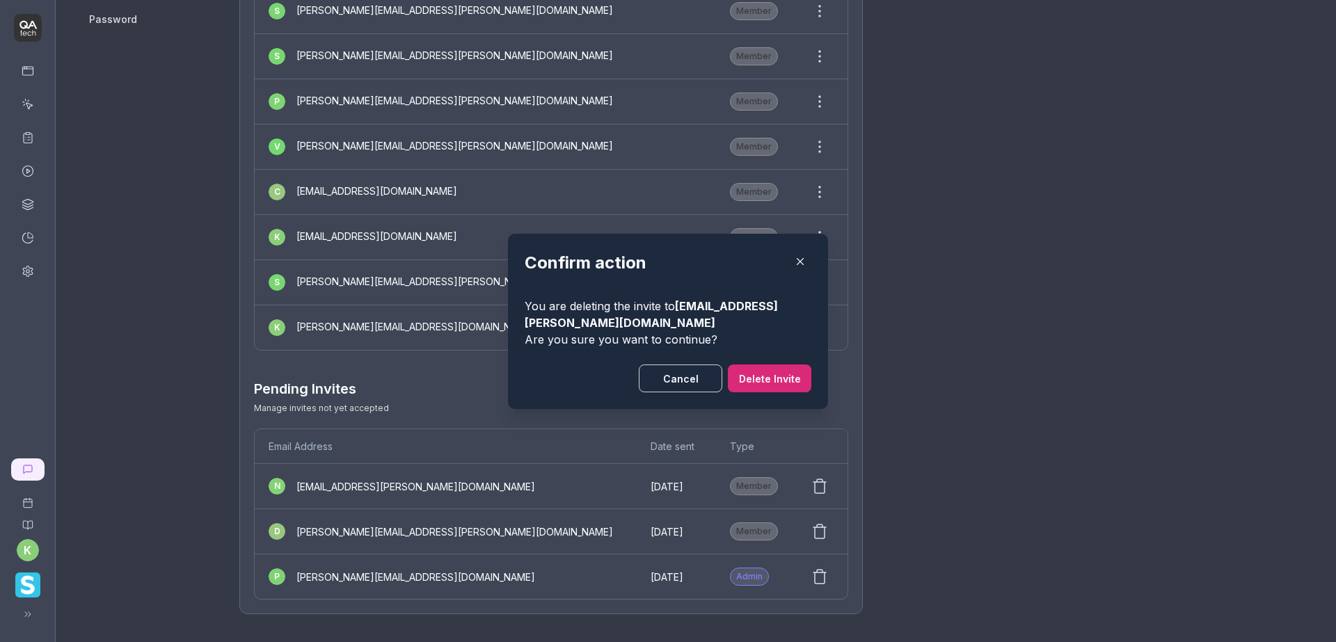
click at [761, 376] on button "Delete Invite" at bounding box center [770, 379] width 84 height 28
click at [756, 337] on div "Member" at bounding box center [754, 328] width 48 height 18
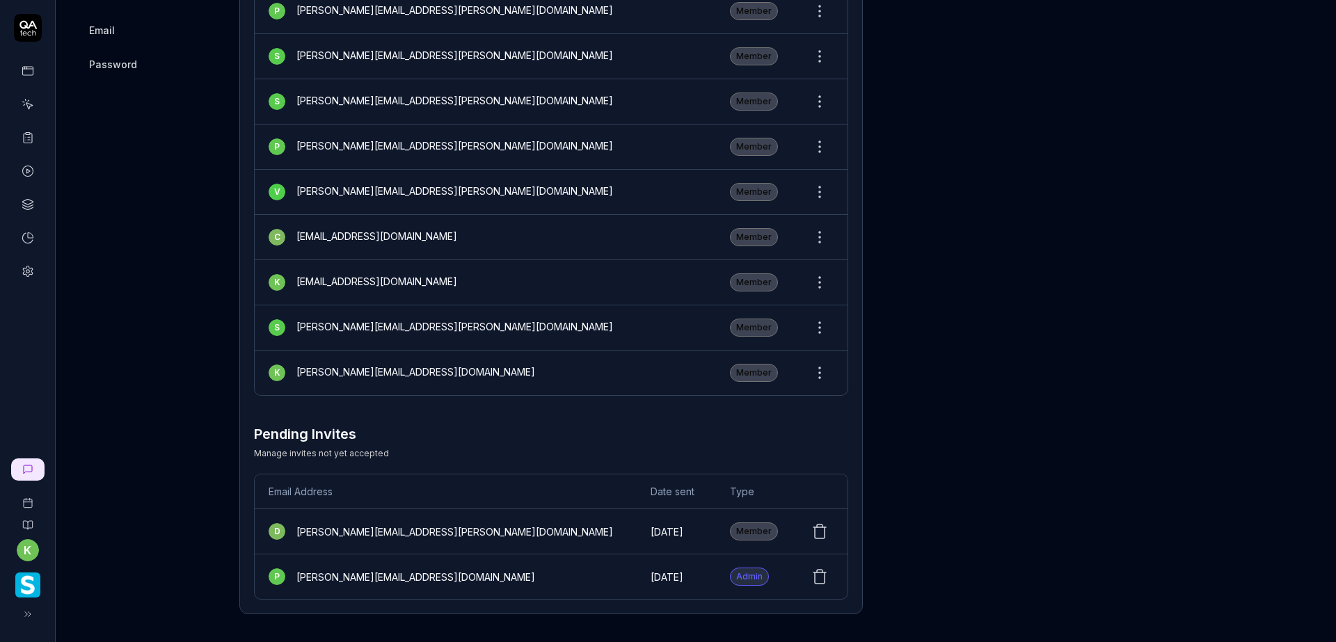
click at [824, 539] on button at bounding box center [820, 532] width 28 height 28
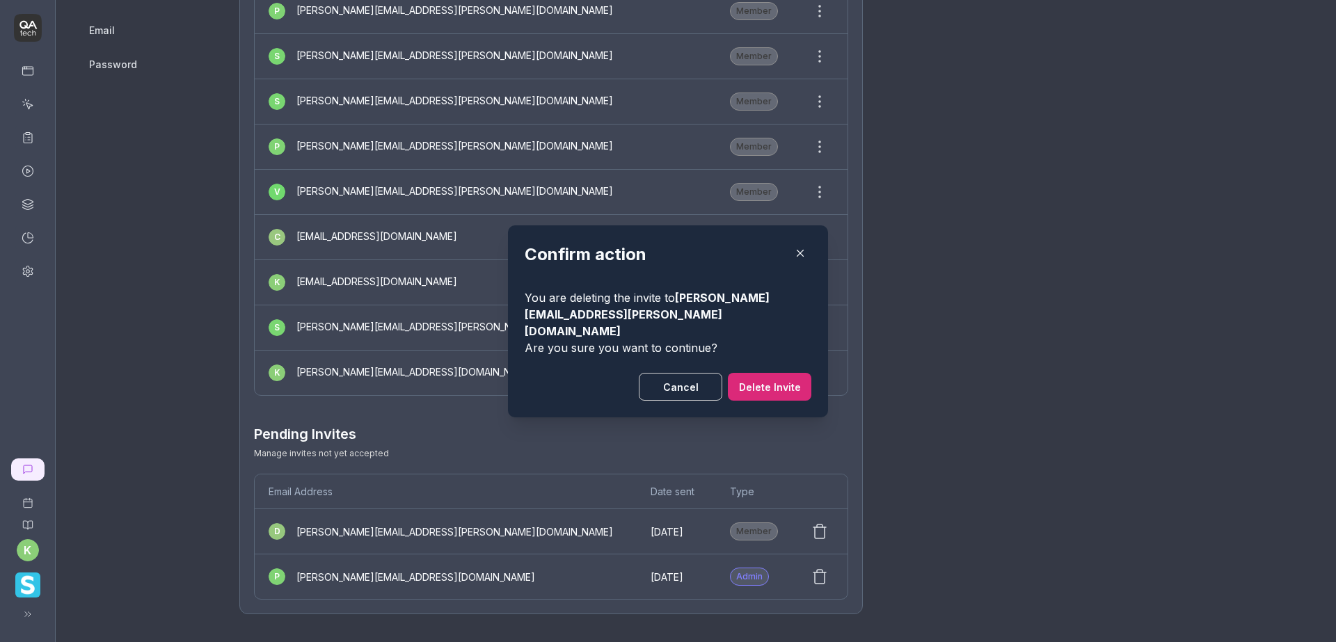
click at [765, 383] on button "Delete Invite" at bounding box center [770, 387] width 84 height 28
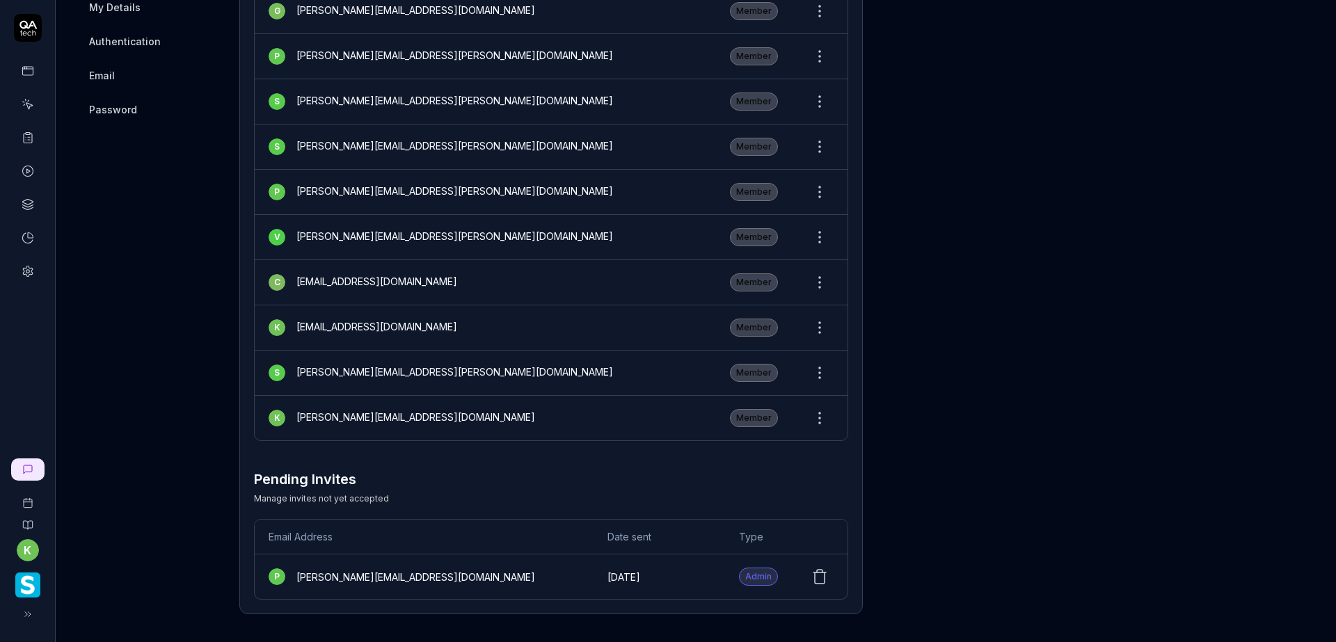
click at [817, 572] on icon at bounding box center [820, 571] width 6 height 3
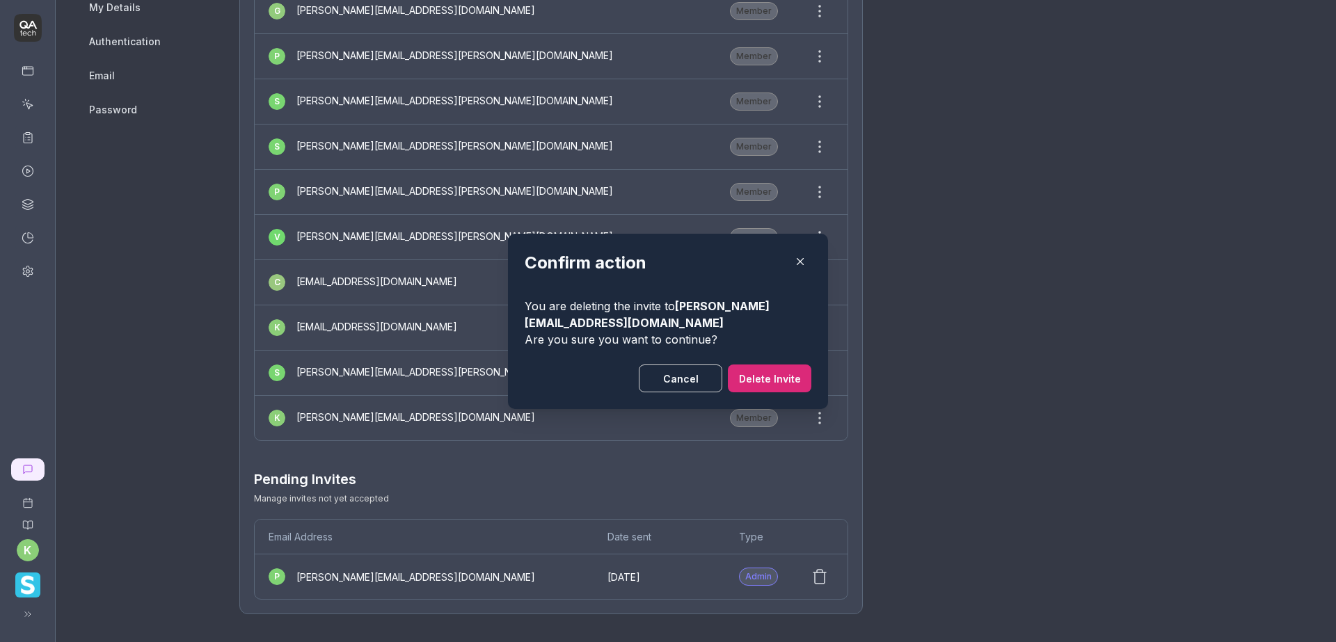
click at [756, 371] on button "Delete Invite" at bounding box center [770, 379] width 84 height 28
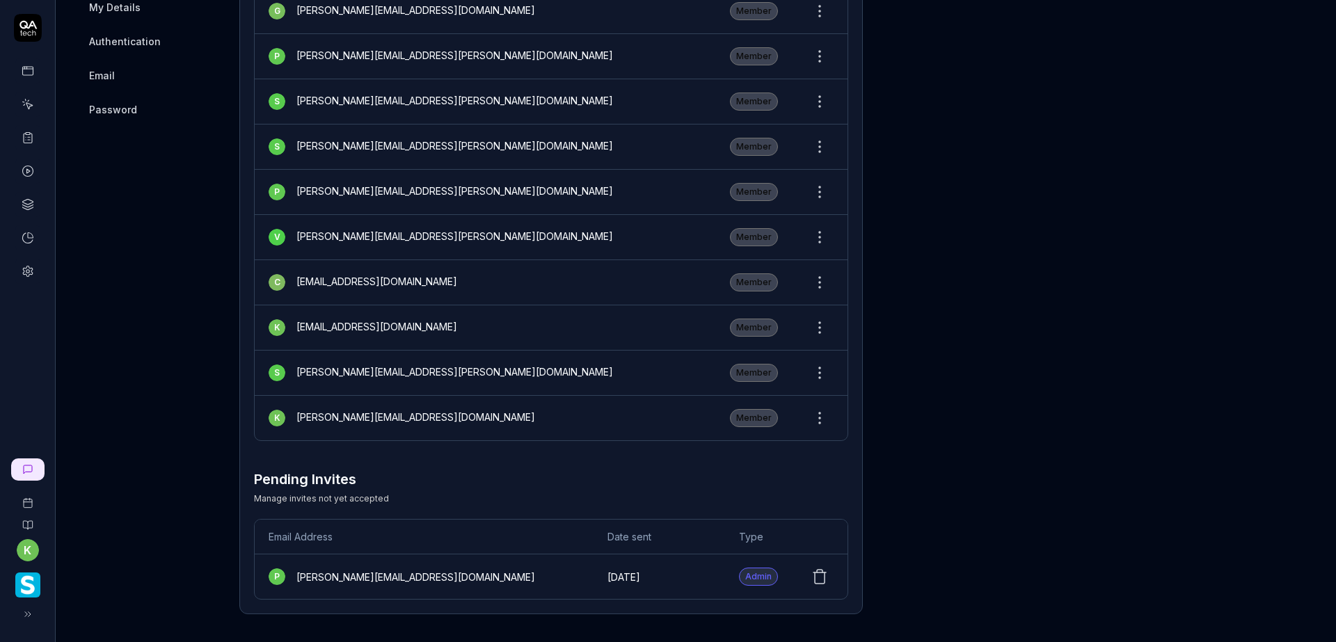
click at [826, 580] on icon at bounding box center [819, 577] width 17 height 17
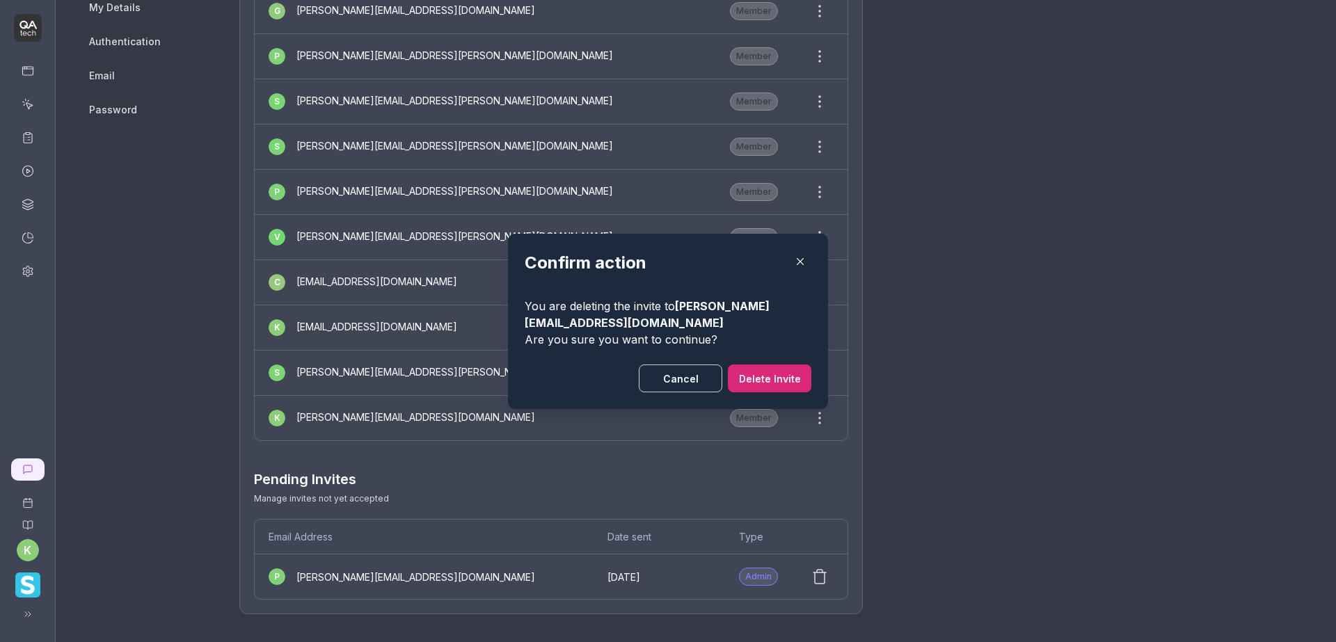
click at [768, 369] on button "Delete Invite" at bounding box center [770, 379] width 84 height 28
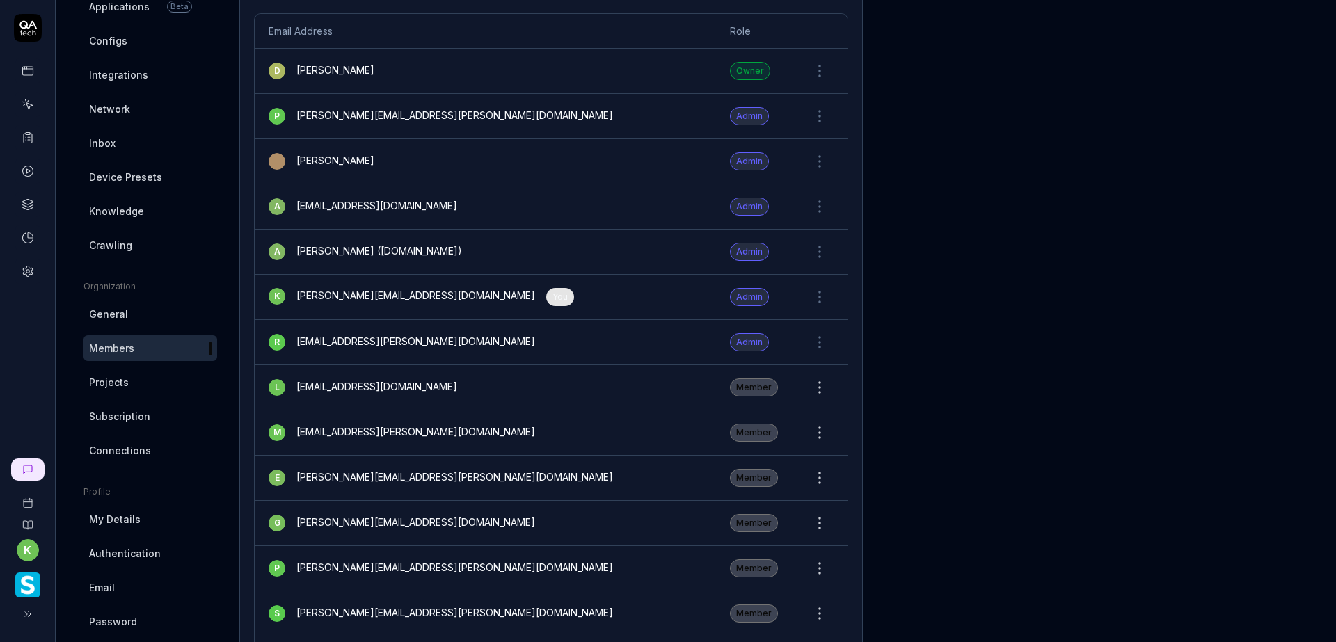
scroll to position [257, 0]
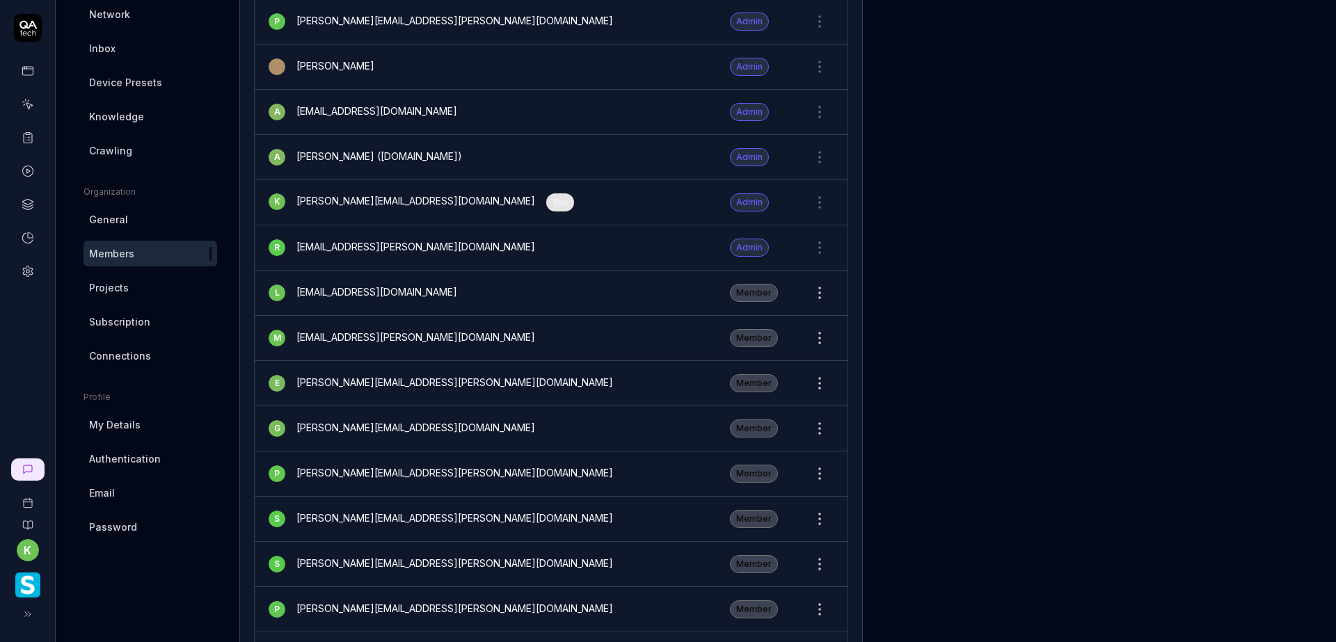
click at [109, 281] on span "Projects" at bounding box center [109, 287] width 40 height 15
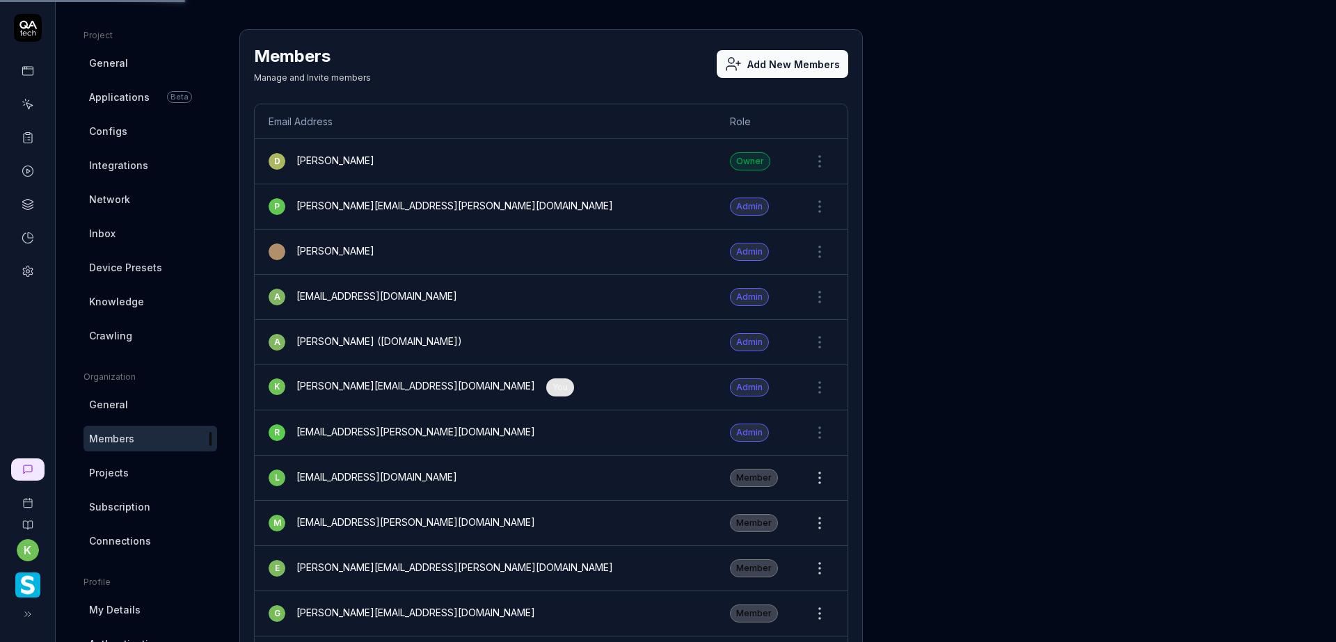
scroll to position [48, 0]
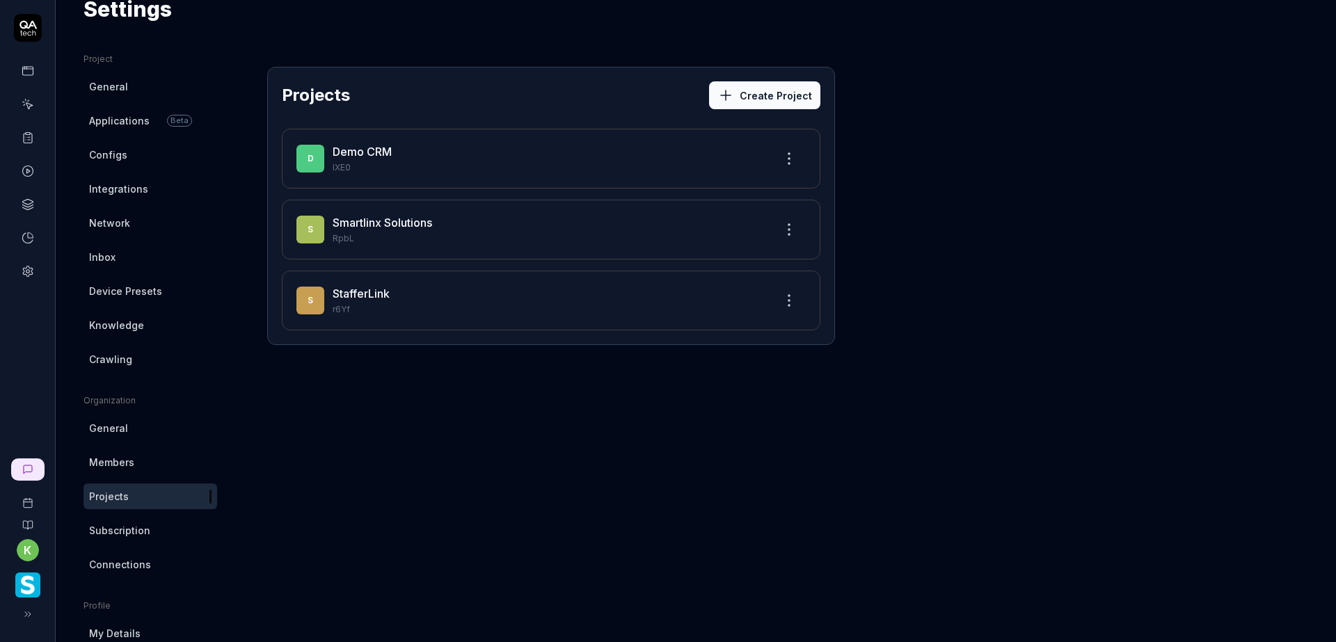
click at [122, 125] on span "Applications" at bounding box center [119, 120] width 61 height 15
